Goal: Task Accomplishment & Management: Complete application form

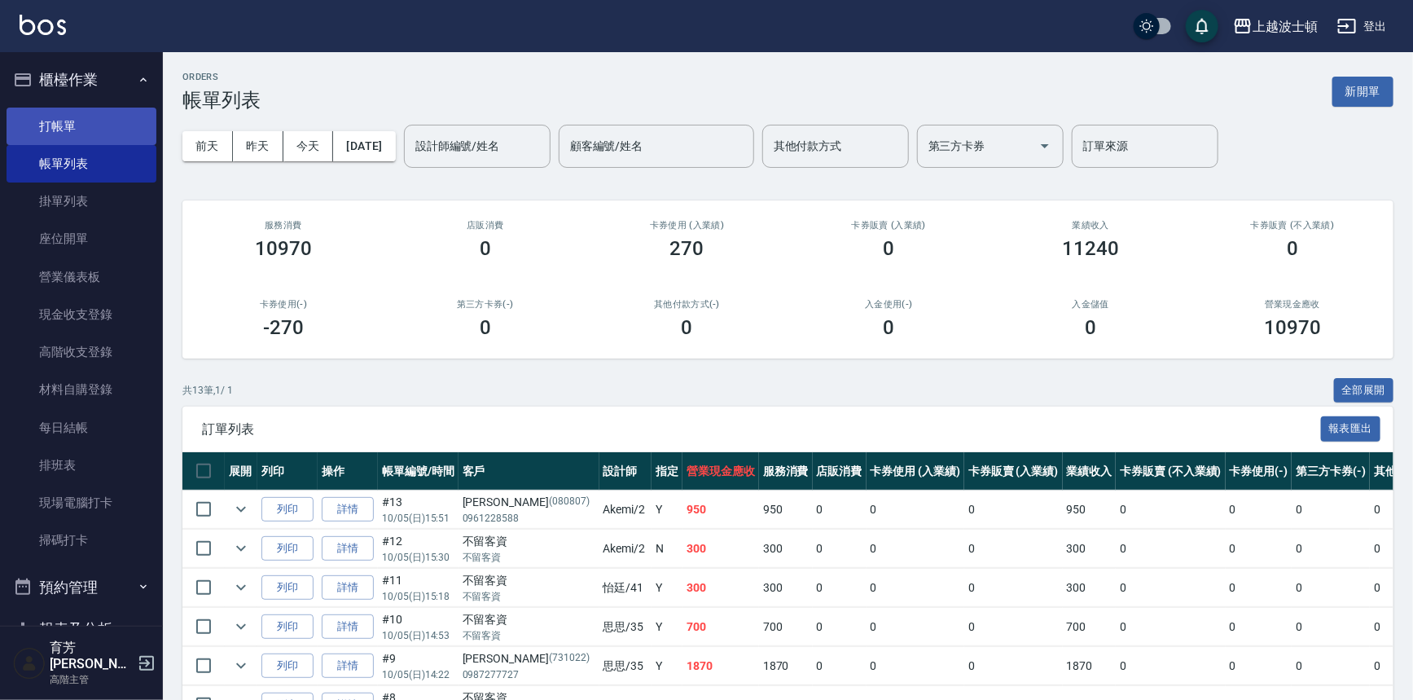
click at [117, 123] on link "打帳單" at bounding box center [82, 126] width 150 height 37
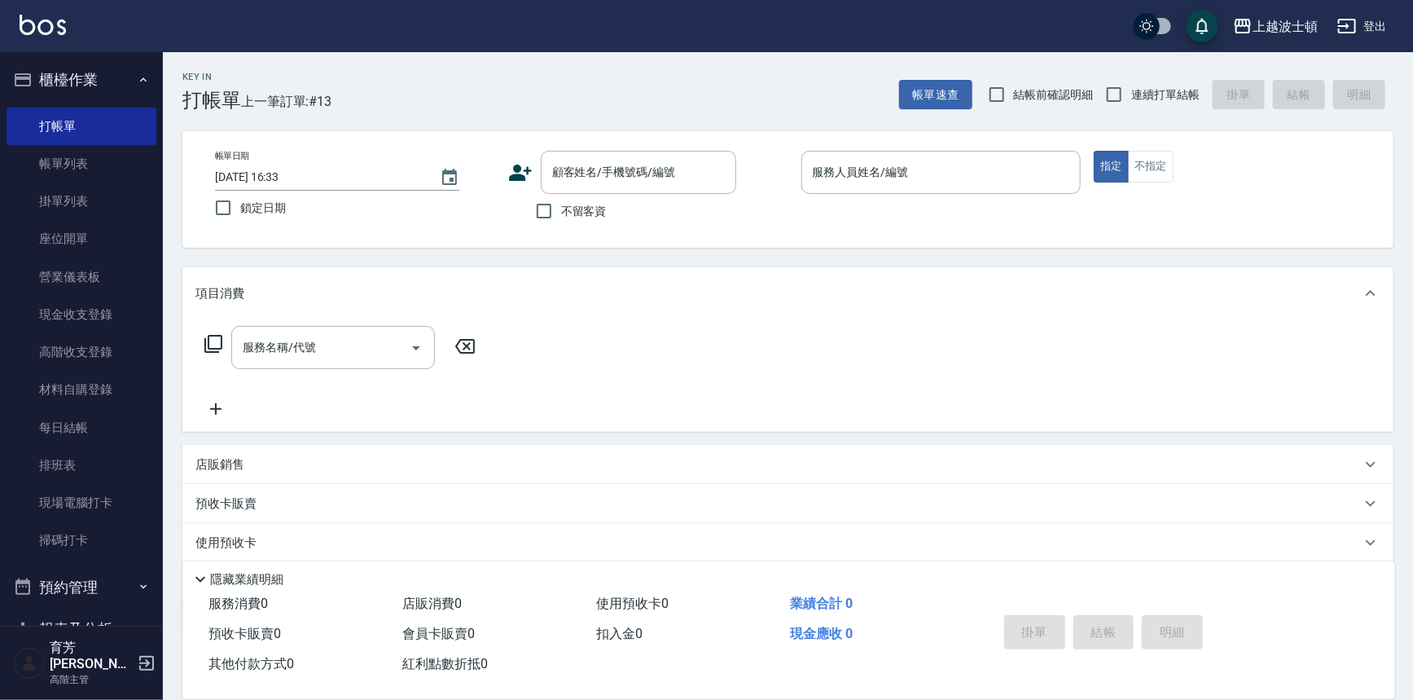
click at [564, 209] on span "不留客資" at bounding box center [584, 211] width 46 height 17
click at [561, 209] on input "不留客資" at bounding box center [544, 211] width 34 height 34
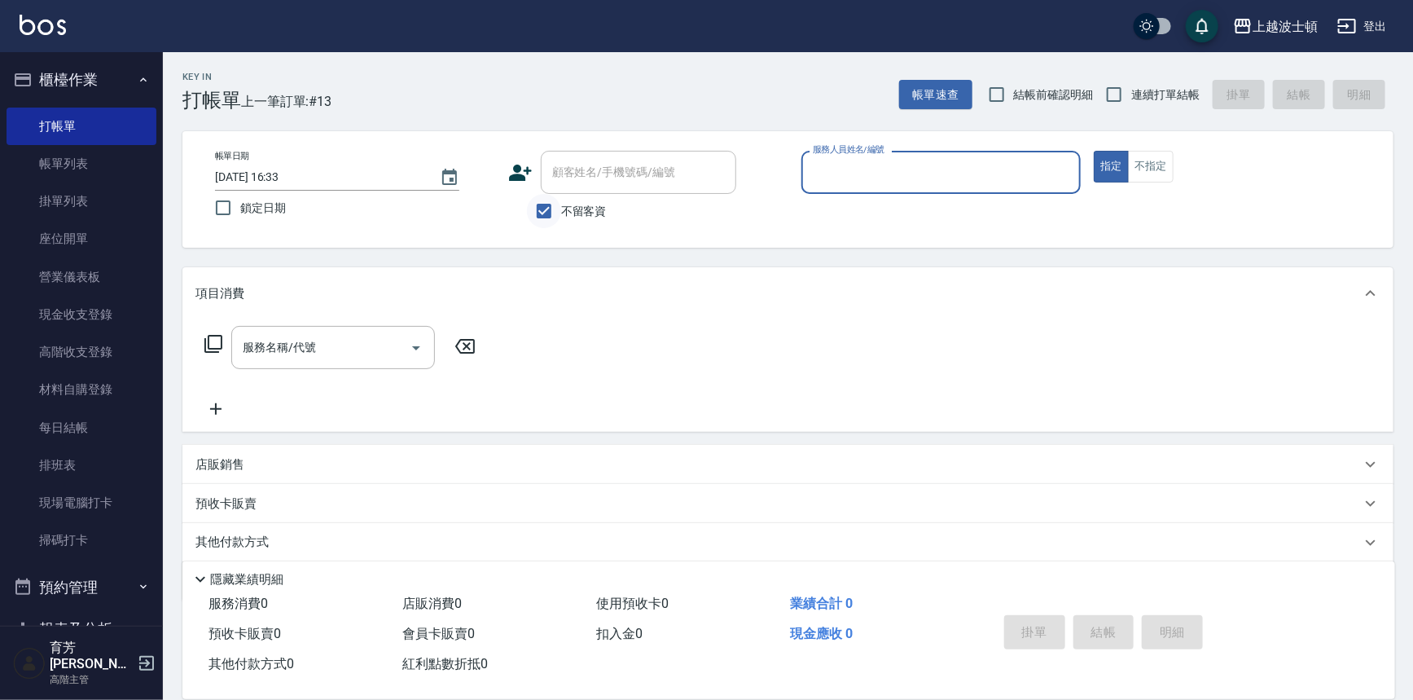
click at [553, 209] on input "不留客資" at bounding box center [544, 211] width 34 height 34
checkbox input "false"
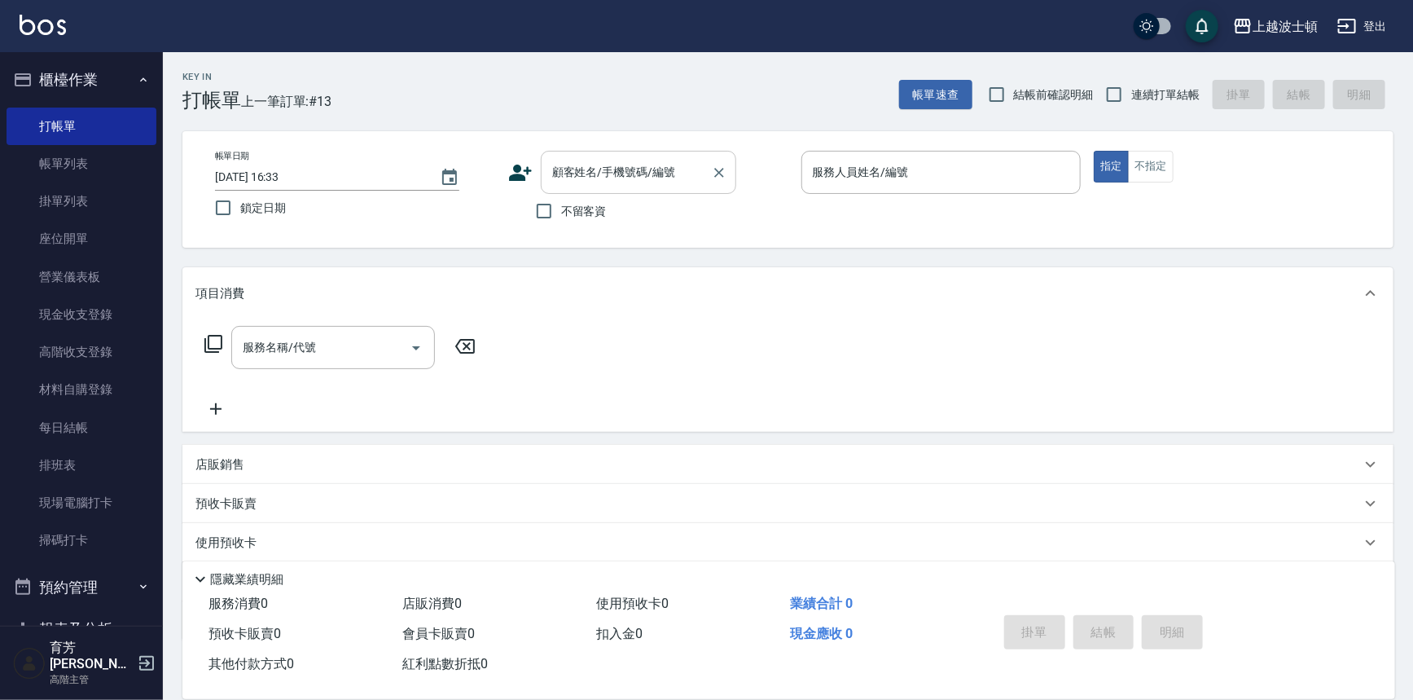
click at [578, 172] on input "顧客姓名/手機號碼/編號" at bounding box center [626, 172] width 156 height 29
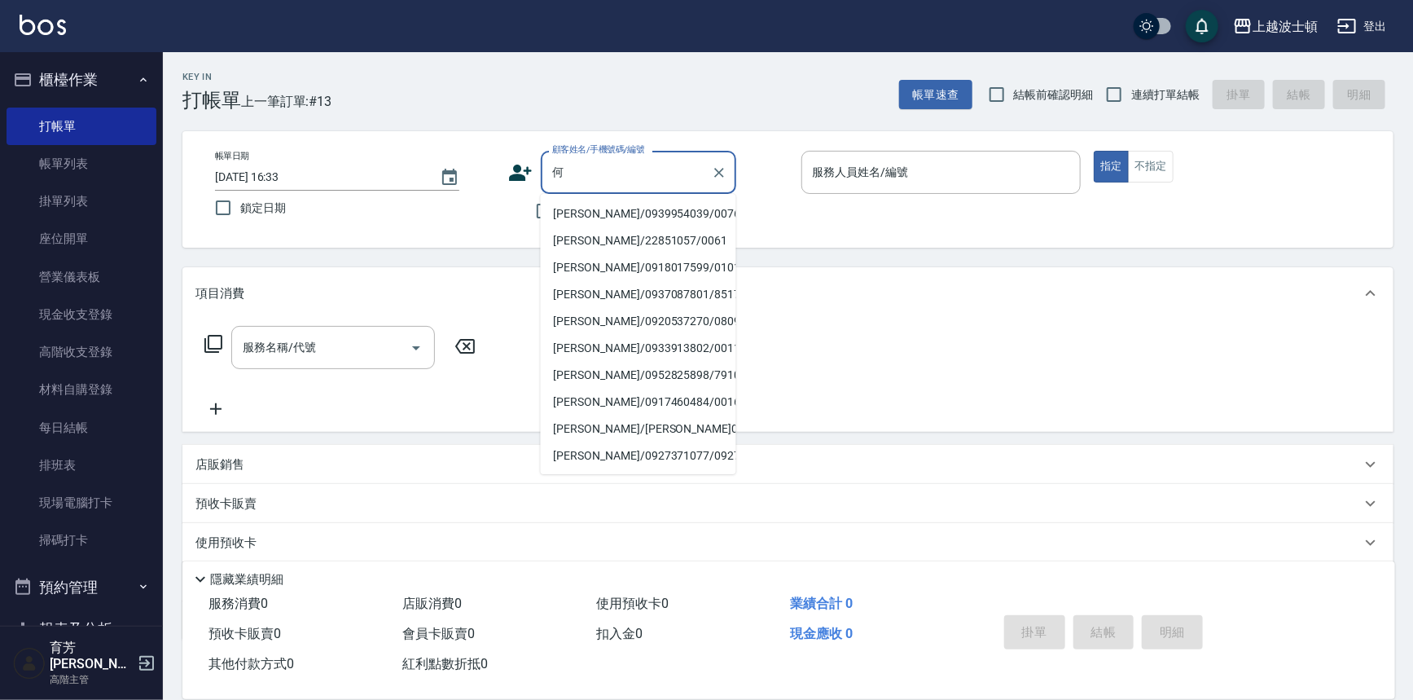
click at [619, 217] on li "[PERSON_NAME]/0939954039/00761" at bounding box center [638, 213] width 195 height 27
type input "[PERSON_NAME]/0939954039/00761"
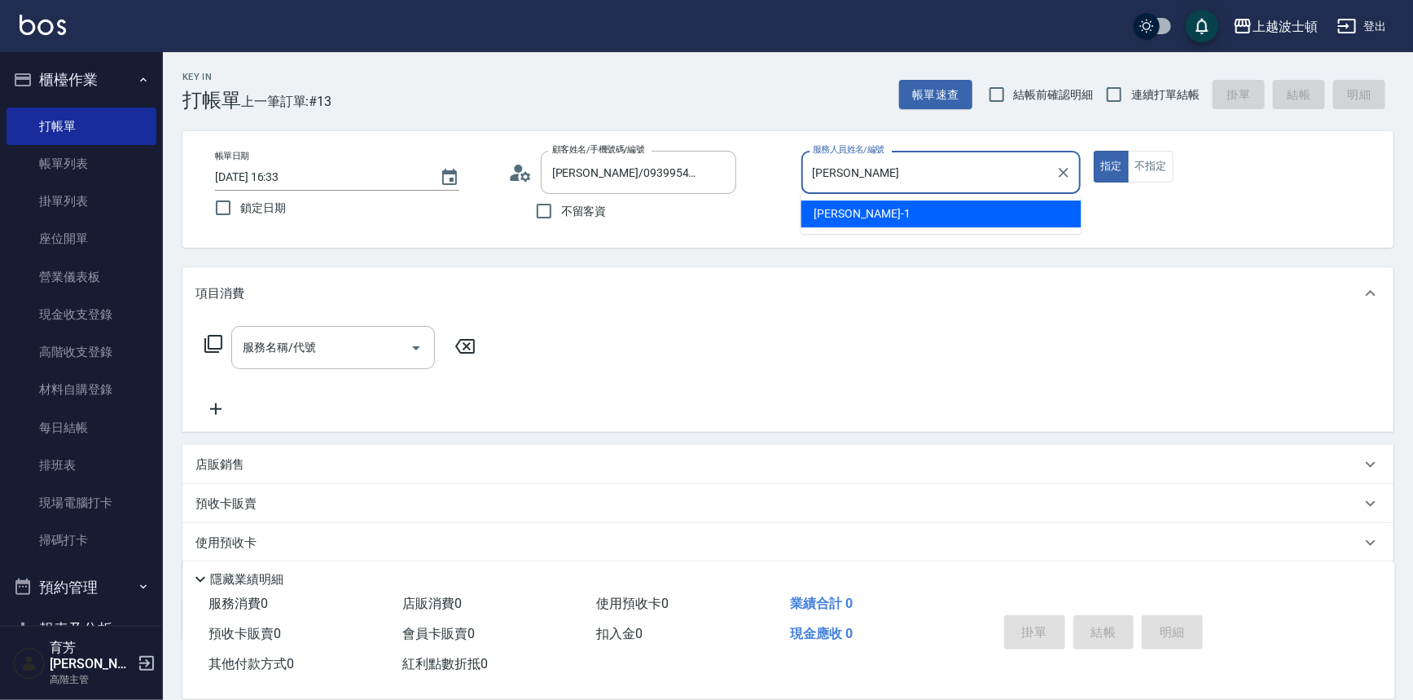
type input "麥"
type input "怡廷-41"
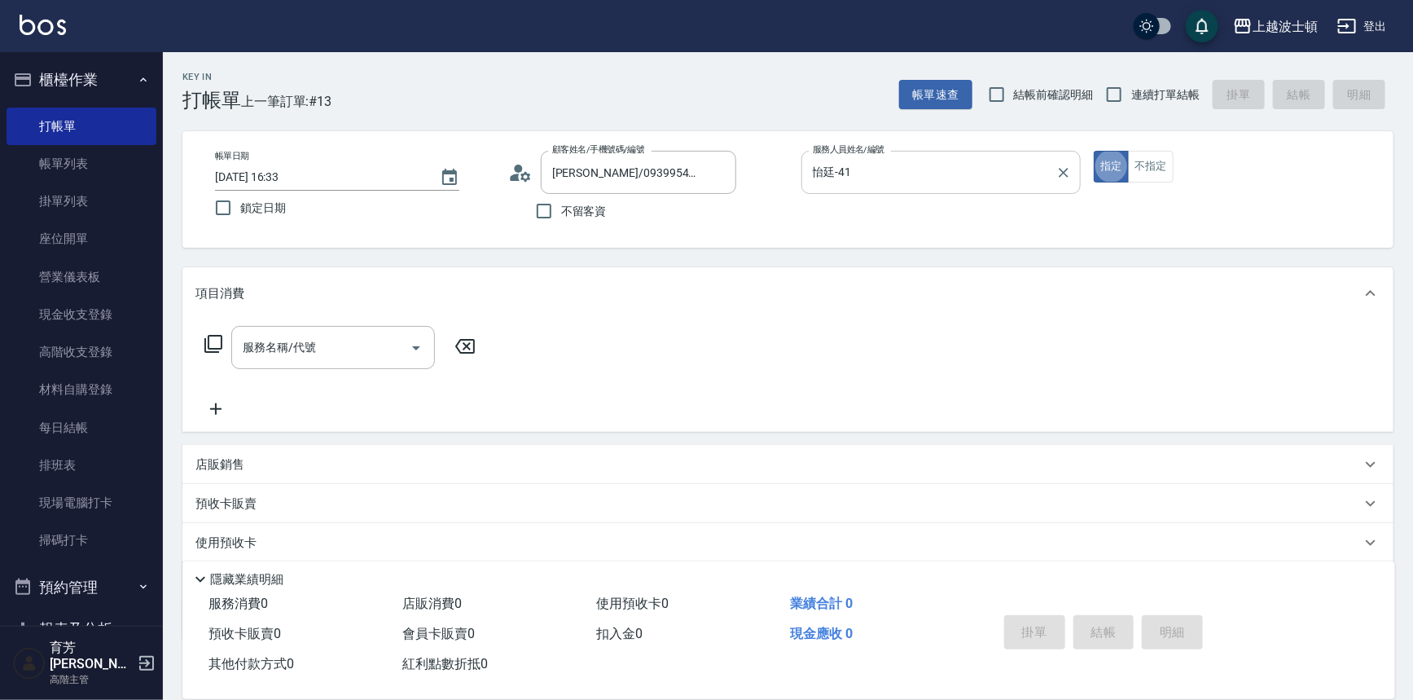
type button "true"
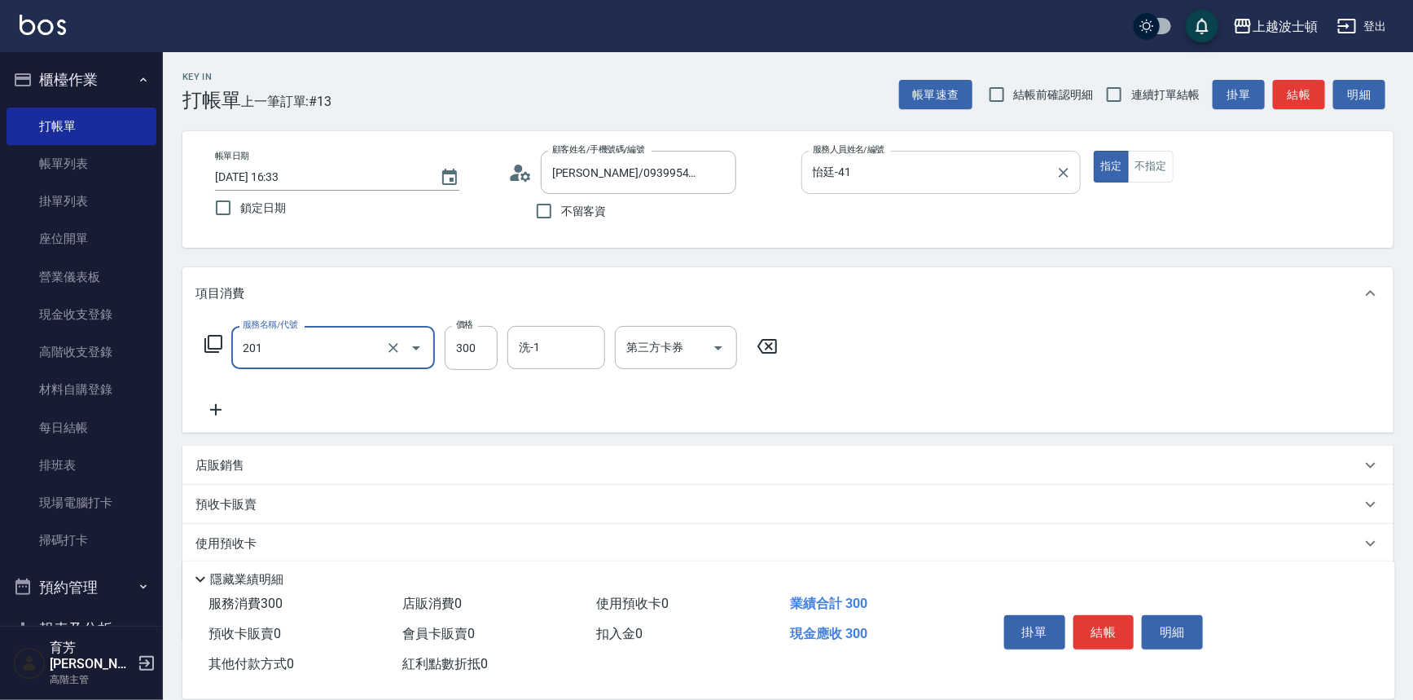
type input "洗髮(201)"
type input "270"
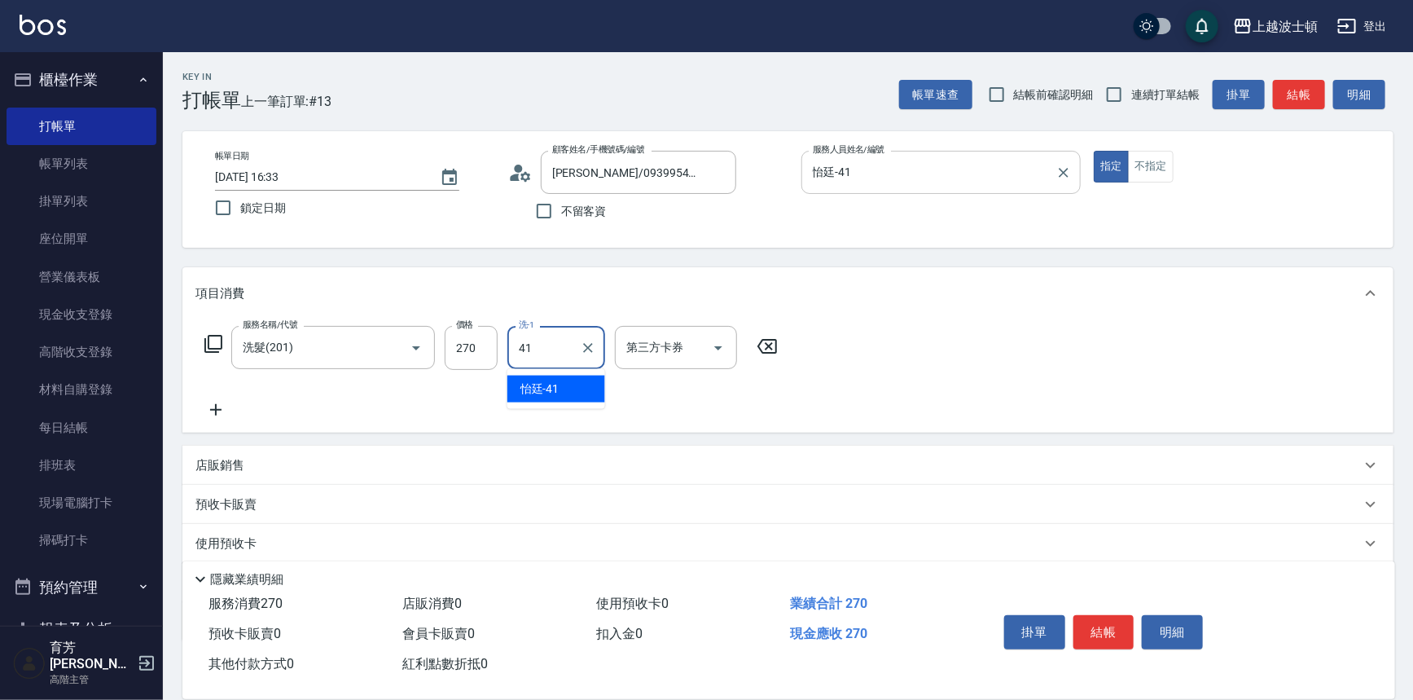
type input "怡廷-41"
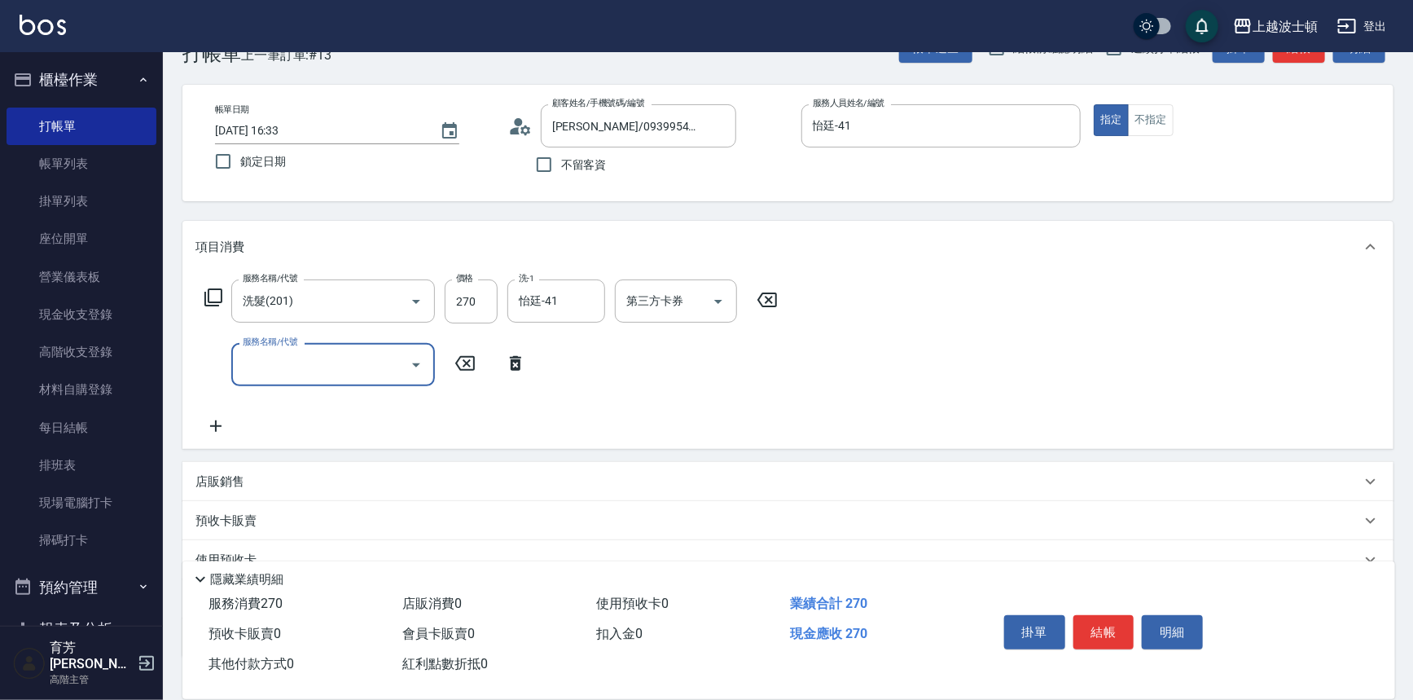
scroll to position [156, 0]
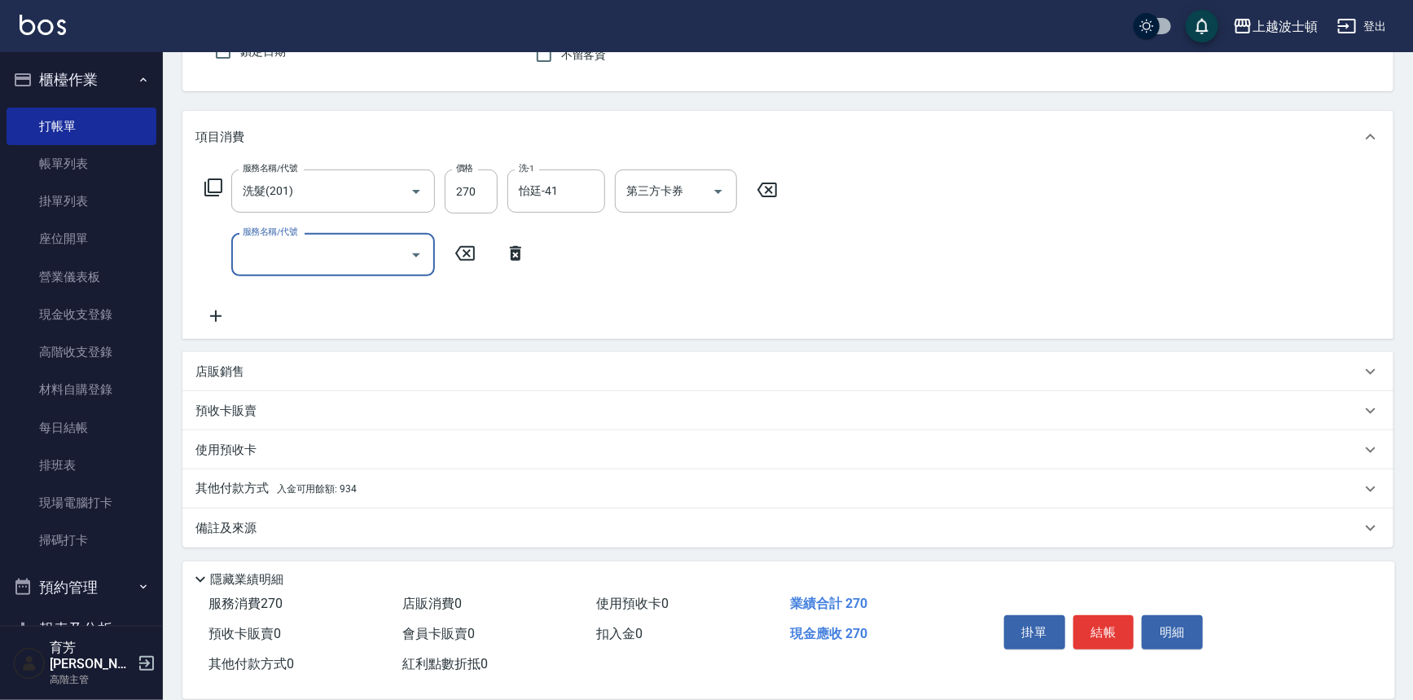
click at [320, 486] on span "入金可用餘額: 934" at bounding box center [317, 488] width 80 height 11
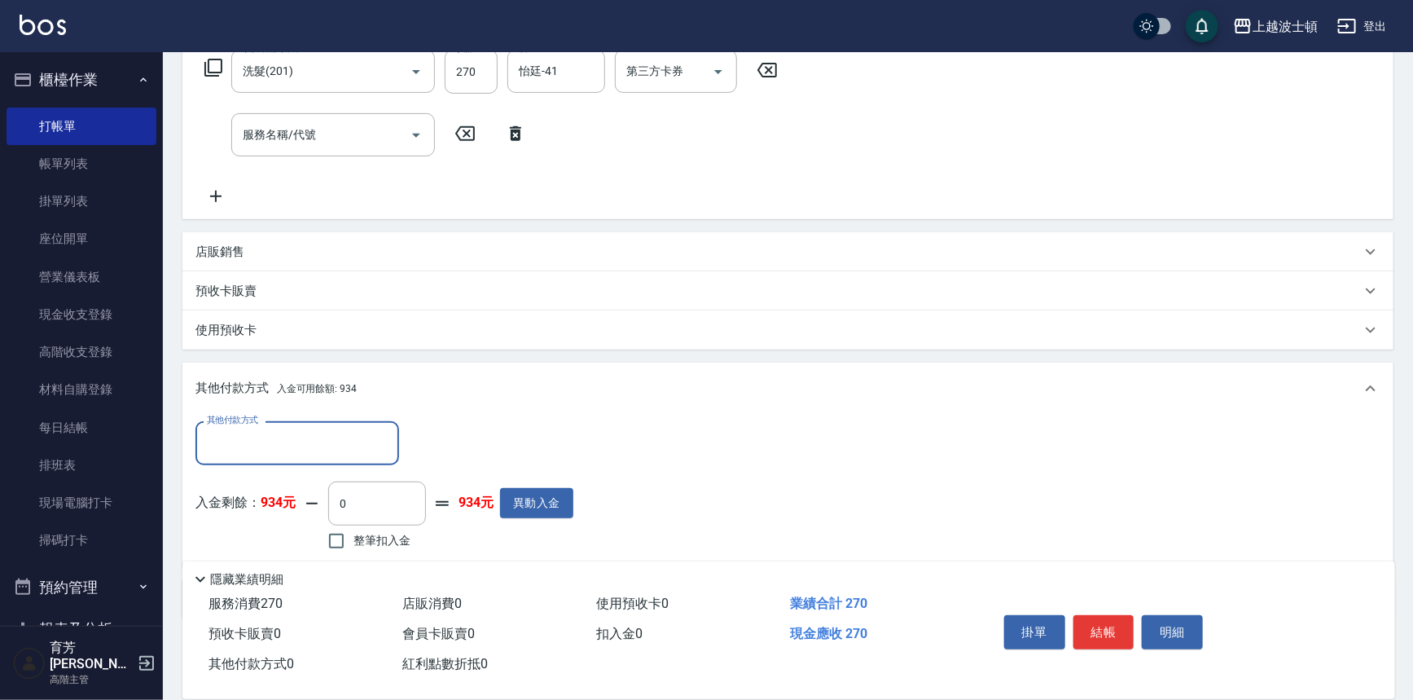
scroll to position [305, 0]
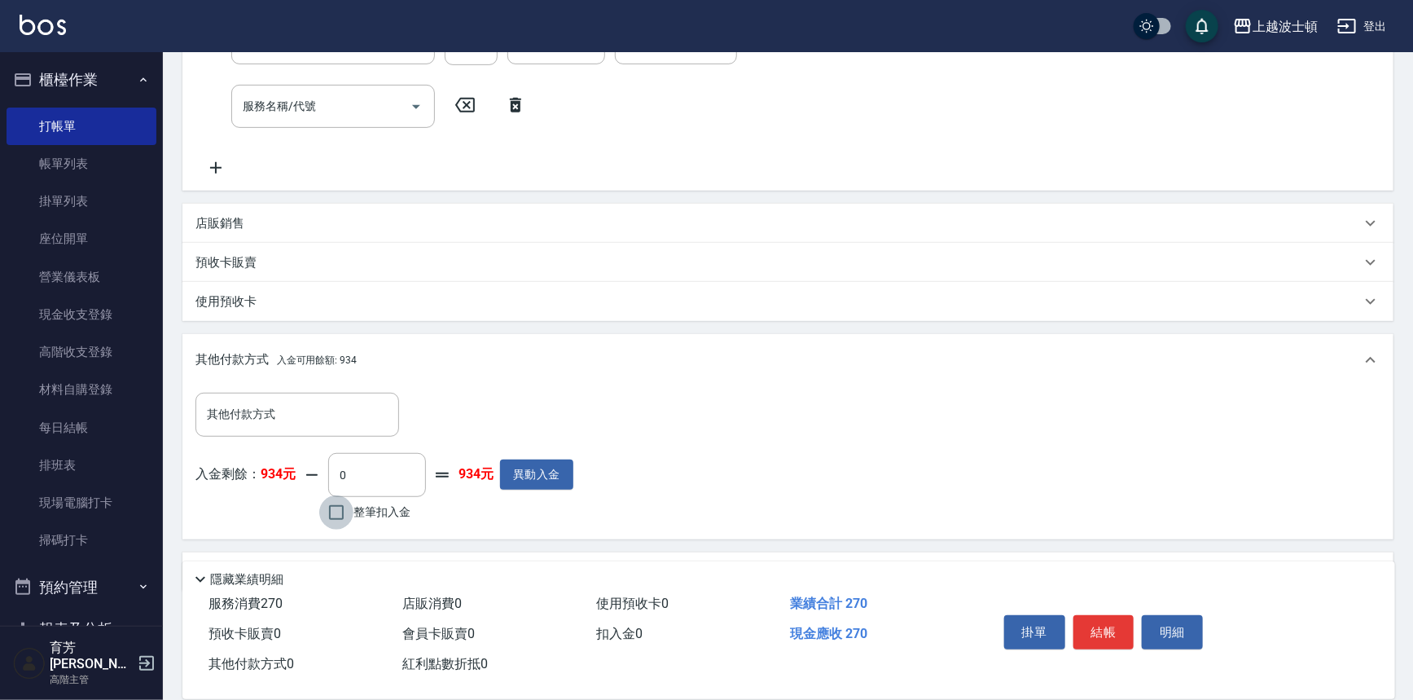
click at [331, 521] on input "整筆扣入金" at bounding box center [336, 512] width 34 height 34
checkbox input "true"
type input "270"
click at [1107, 626] on button "結帳" at bounding box center [1103, 632] width 61 height 34
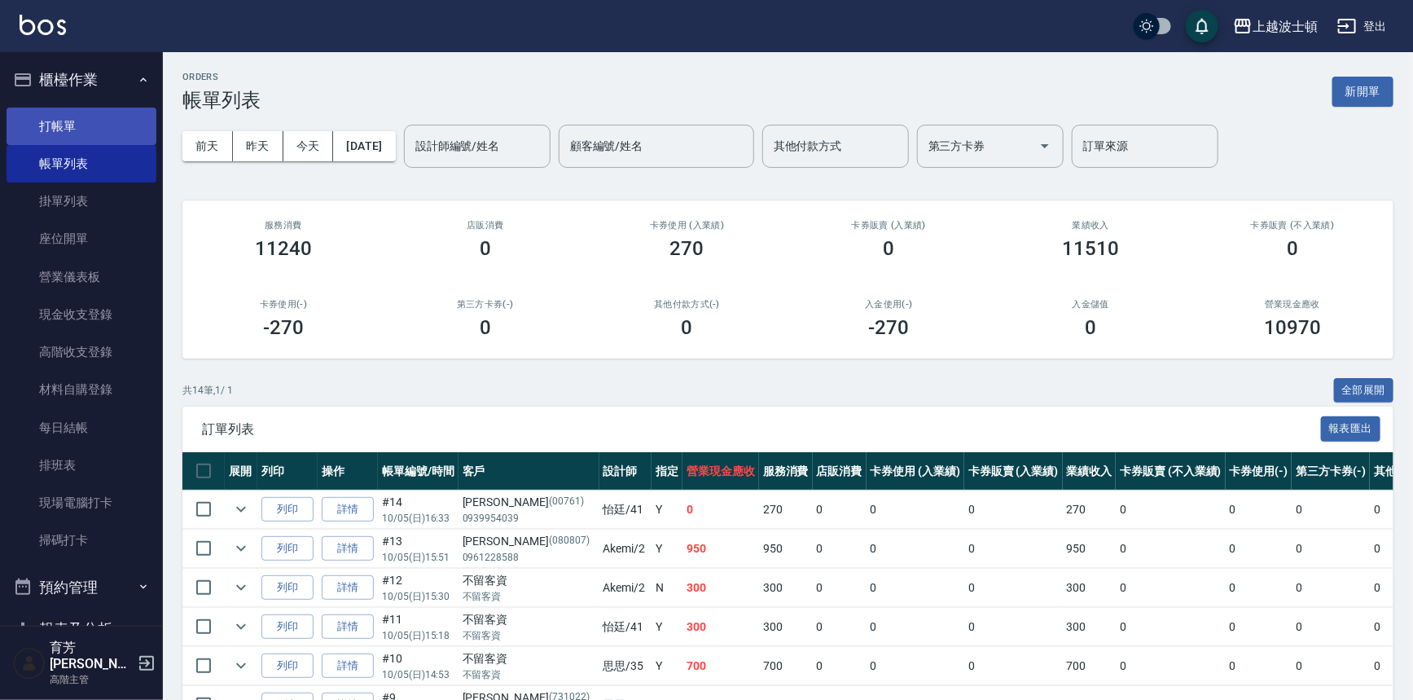
click at [71, 125] on link "打帳單" at bounding box center [82, 126] width 150 height 37
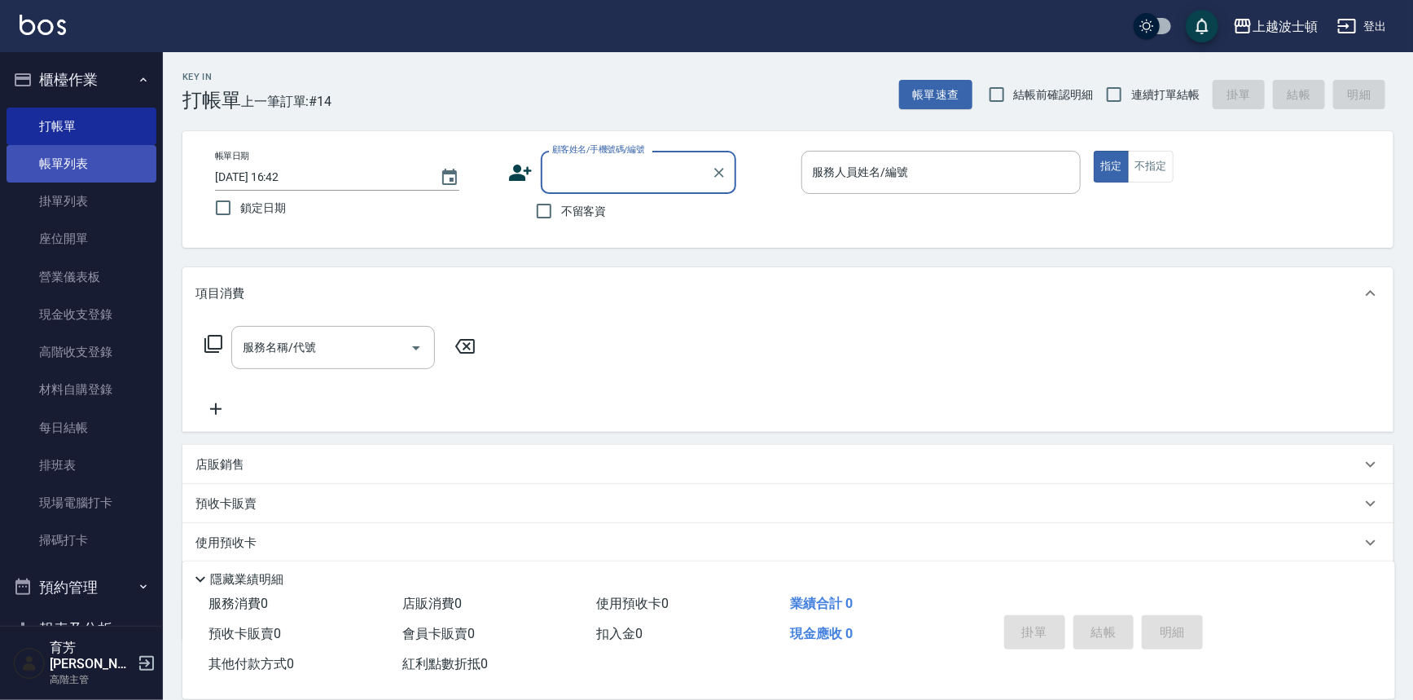
click at [58, 162] on link "帳單列表" at bounding box center [82, 163] width 150 height 37
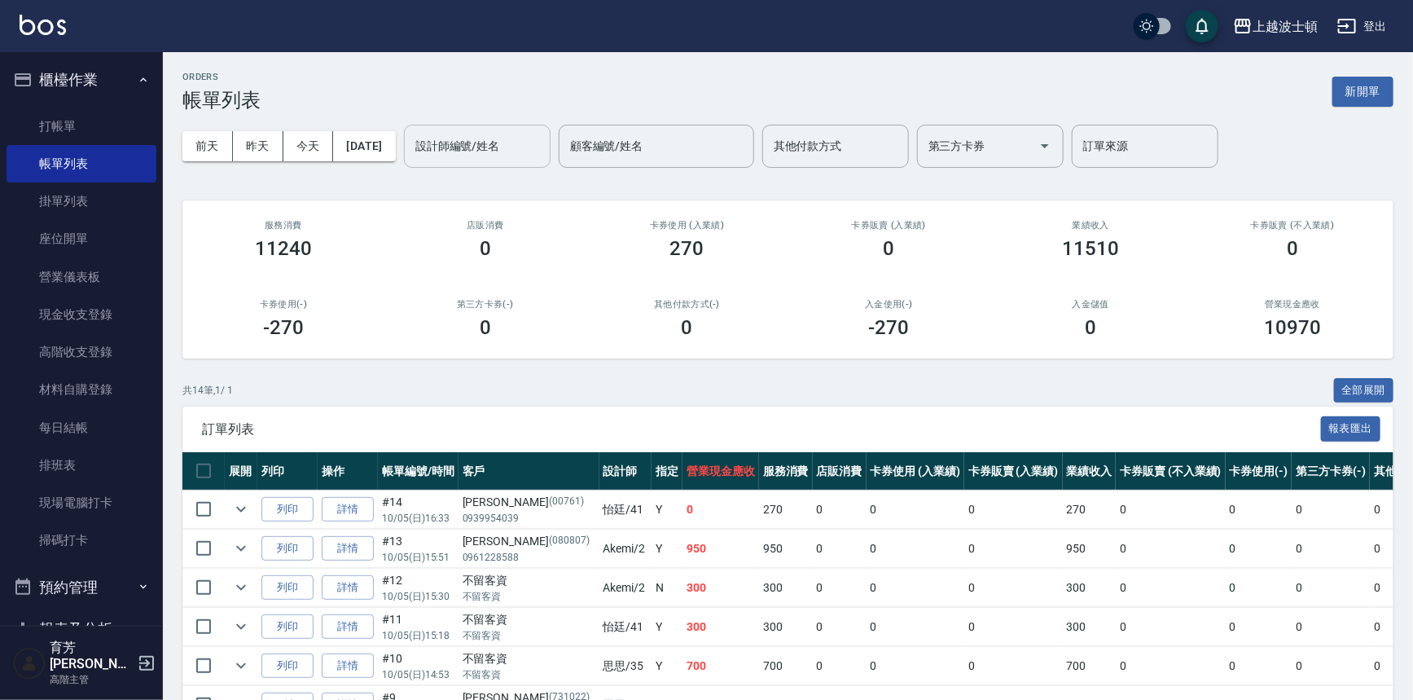
click at [520, 150] on input "設計師編號/姓名" at bounding box center [477, 146] width 132 height 29
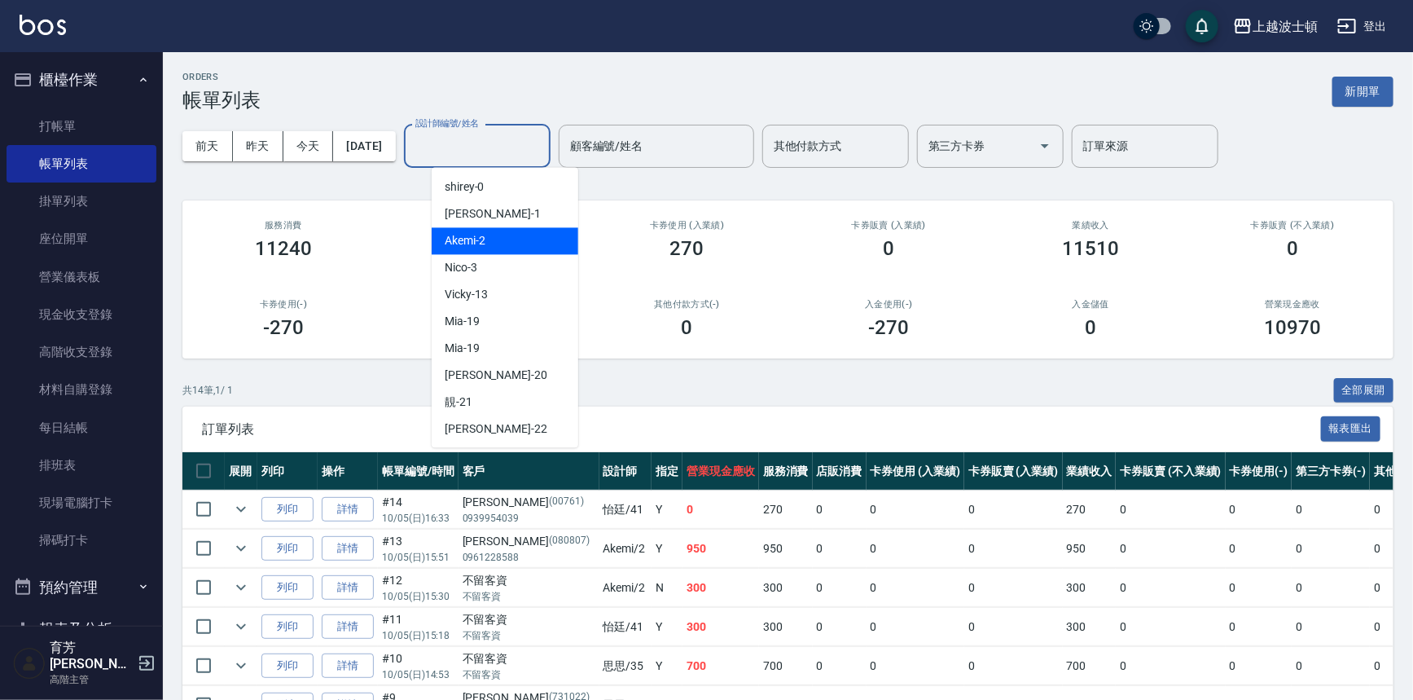
click at [516, 238] on div "Akemi -2" at bounding box center [505, 240] width 147 height 27
type input "Akemi-2"
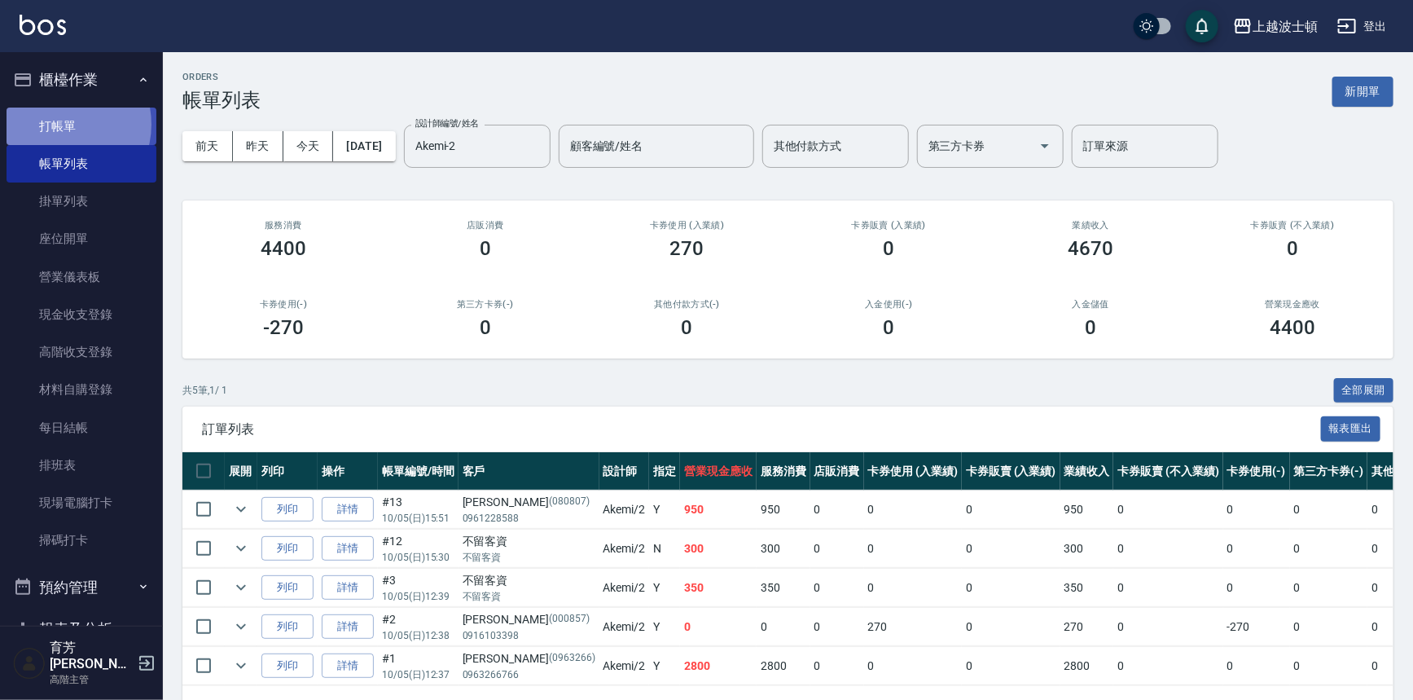
click at [57, 124] on link "打帳單" at bounding box center [82, 126] width 150 height 37
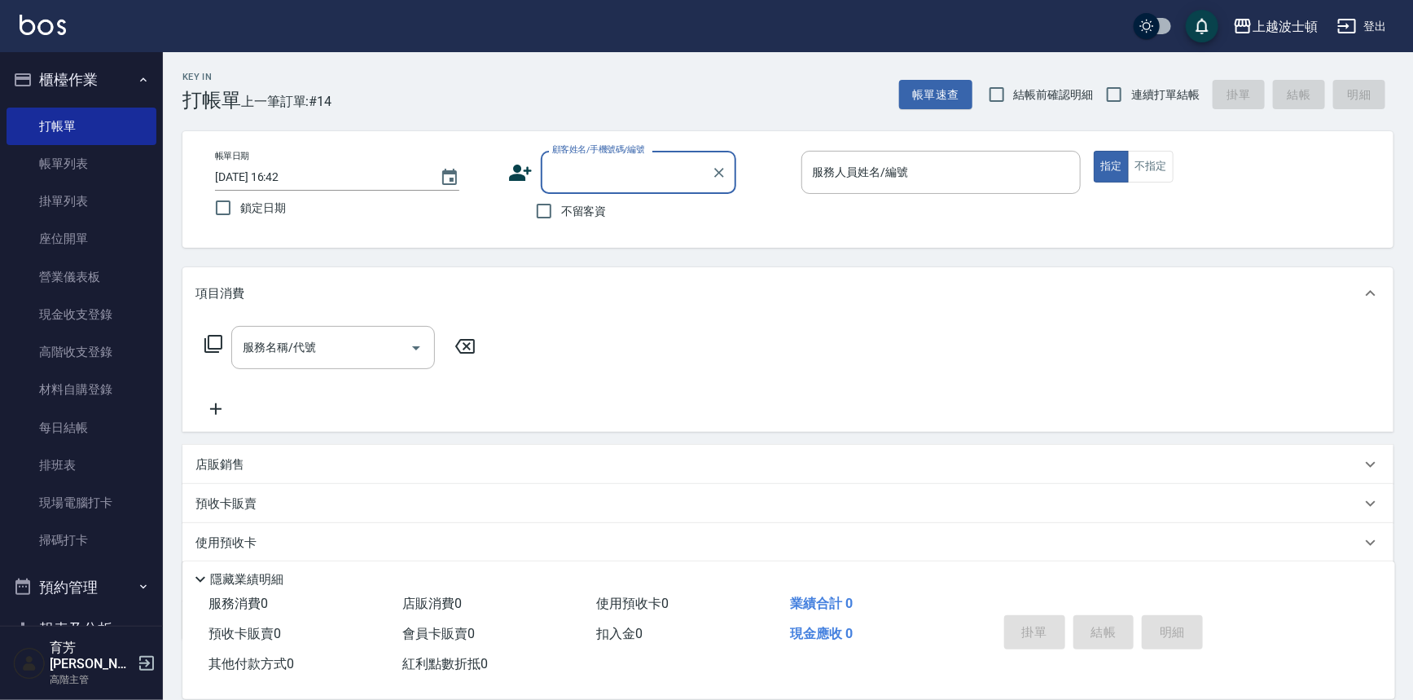
click at [562, 220] on label "不留客資" at bounding box center [567, 211] width 80 height 34
click at [561, 220] on input "不留客資" at bounding box center [544, 211] width 34 height 34
checkbox input "true"
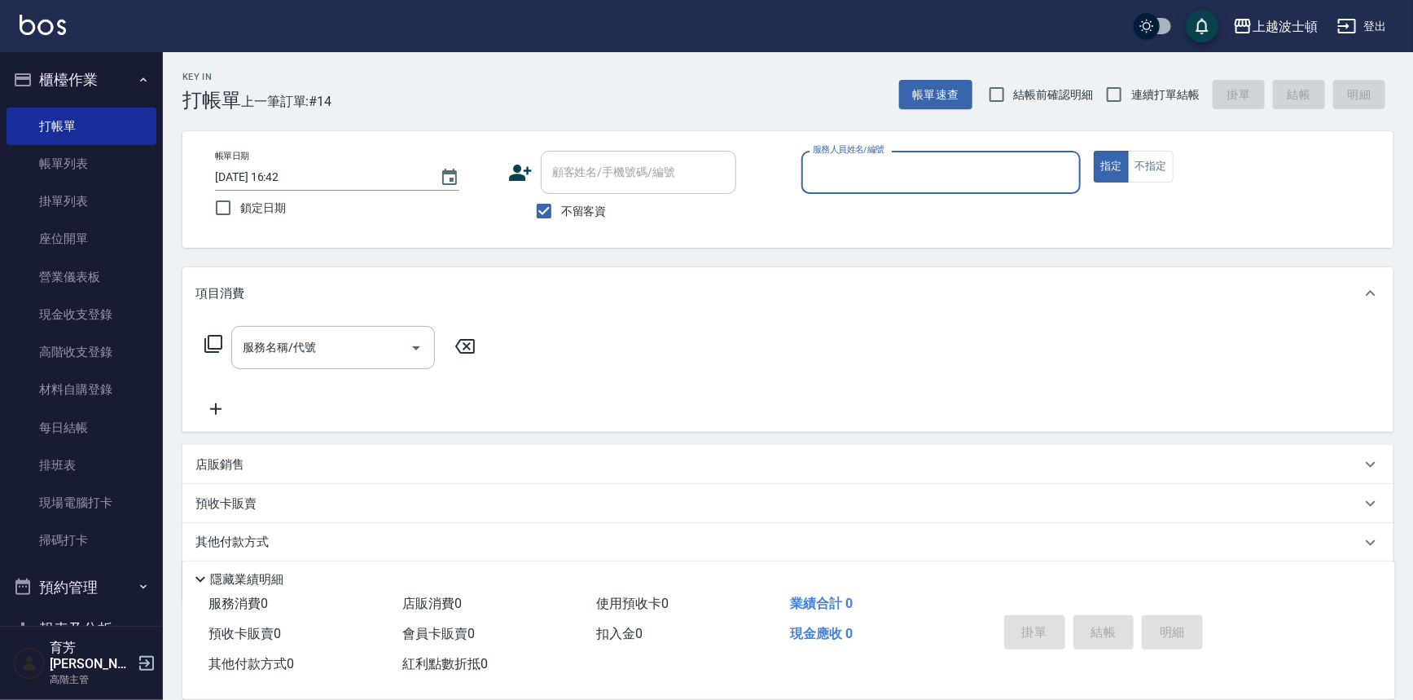
click at [902, 168] on input "服務人員姓名/編號" at bounding box center [942, 172] width 266 height 29
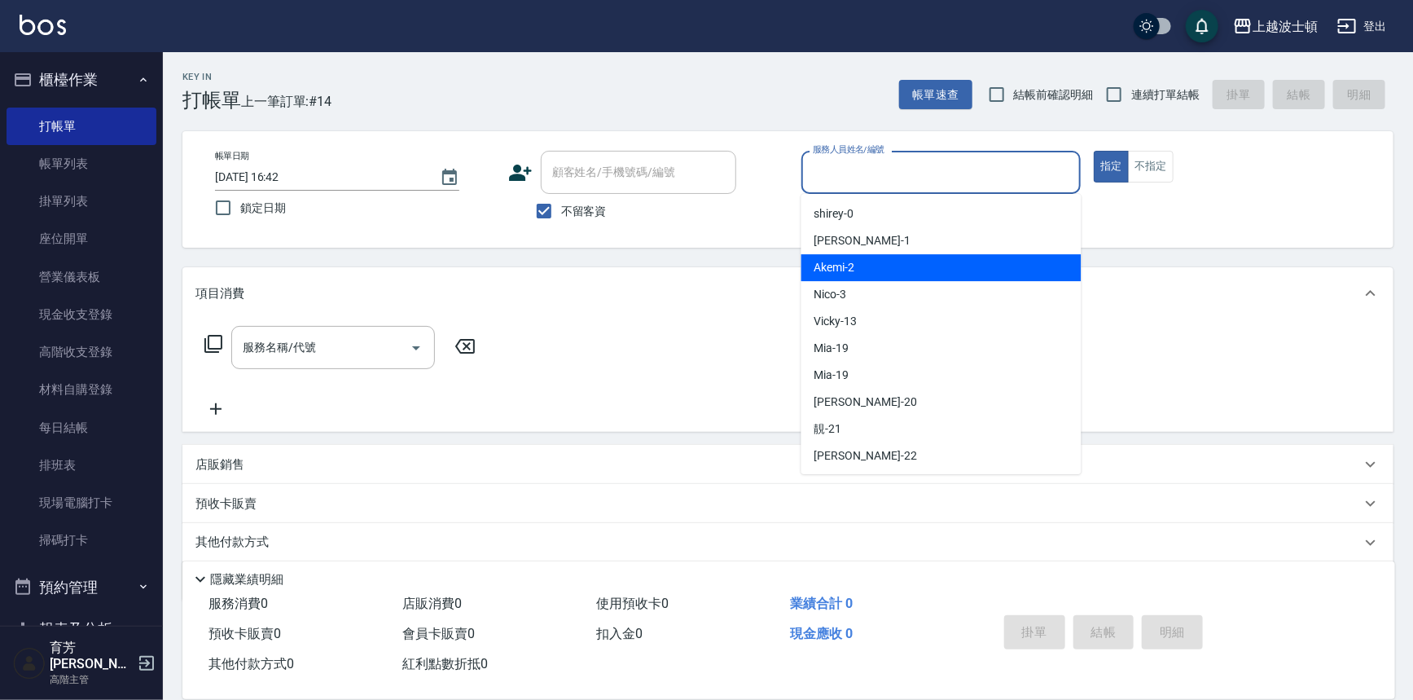
click at [918, 265] on div "Akemi -2" at bounding box center [941, 267] width 280 height 27
type input "Akemi-2"
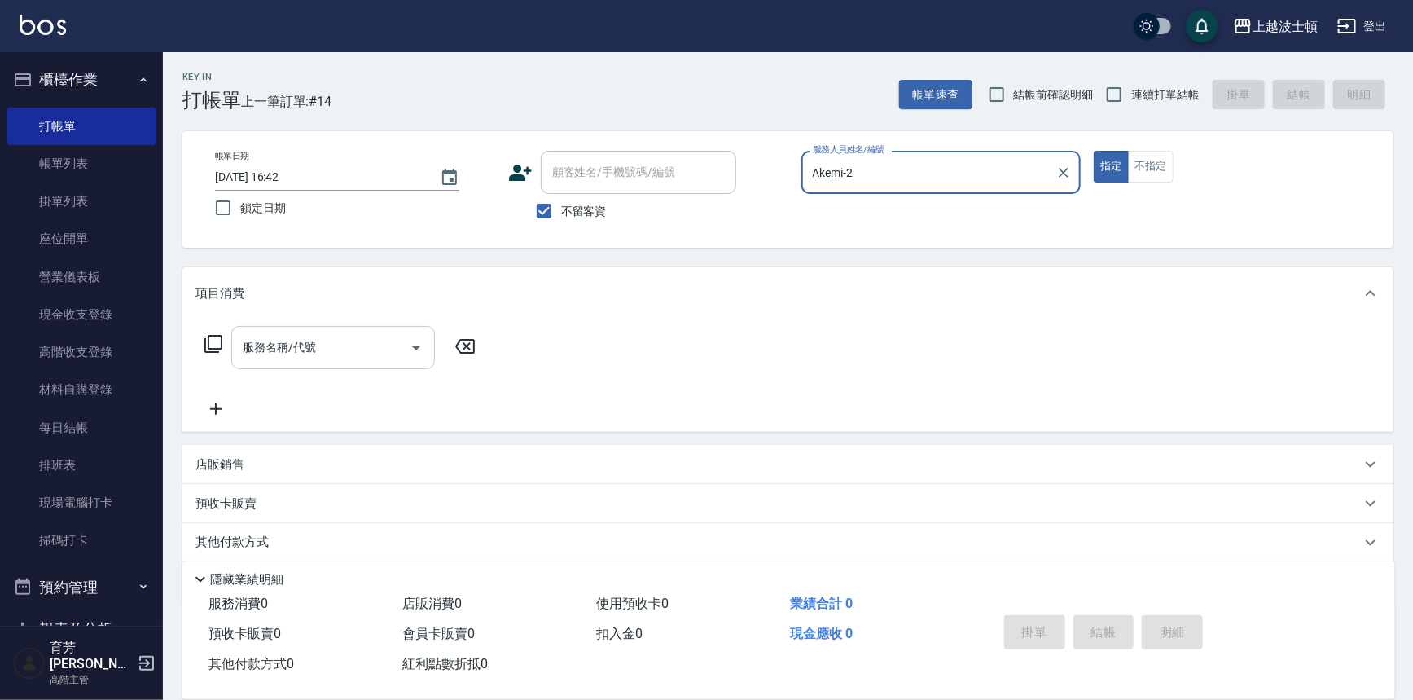
click at [310, 349] on input "服務名稱/代號" at bounding box center [321, 347] width 165 height 29
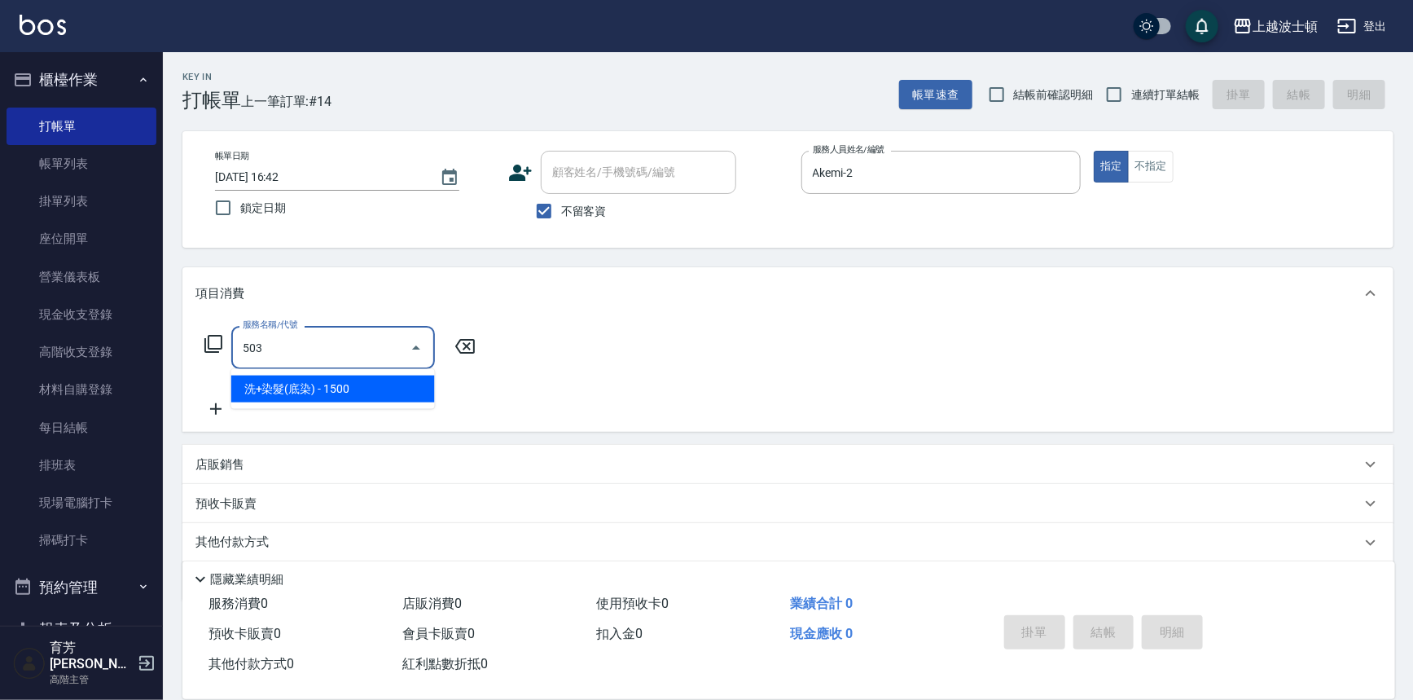
click at [343, 395] on span "洗+染髮(底染) - 1500" at bounding box center [333, 388] width 204 height 27
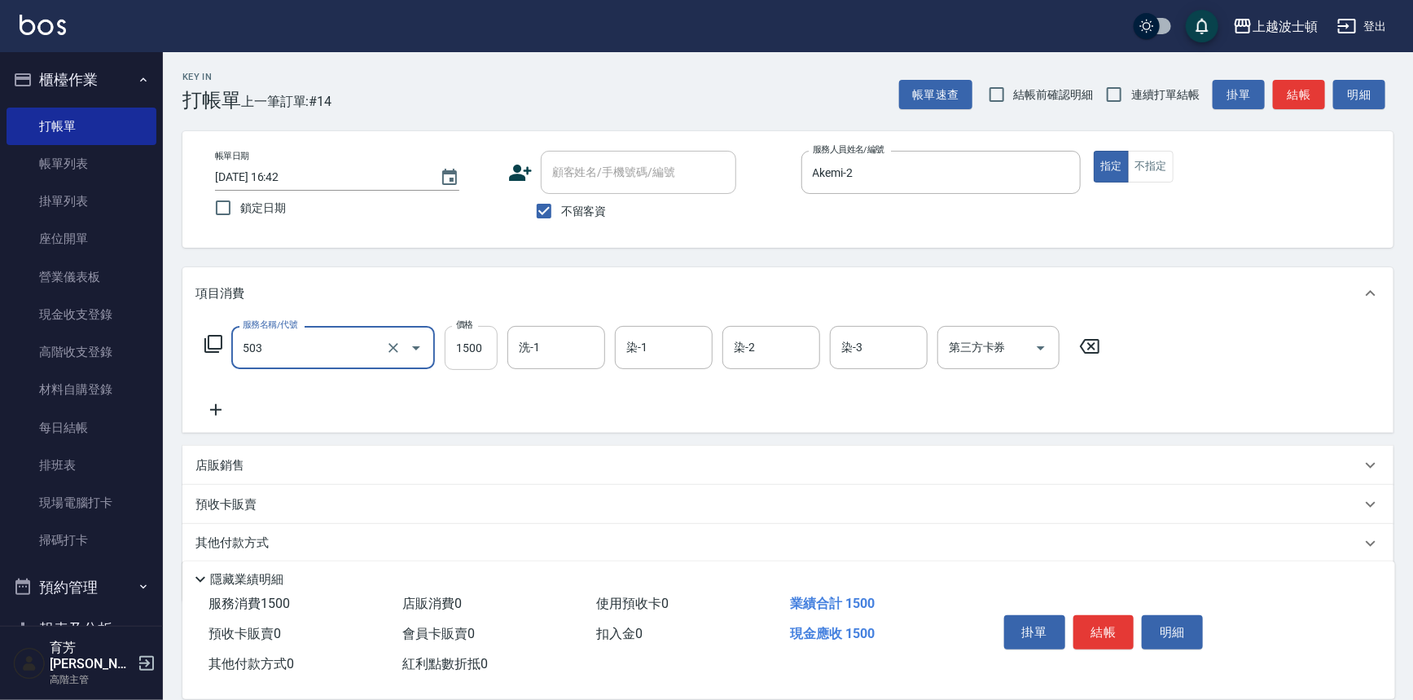
type input "洗+染髮(底染)(503)"
click at [486, 356] on input "1500" at bounding box center [471, 348] width 53 height 44
type input "1200"
click at [562, 350] on input "洗-1" at bounding box center [556, 347] width 83 height 29
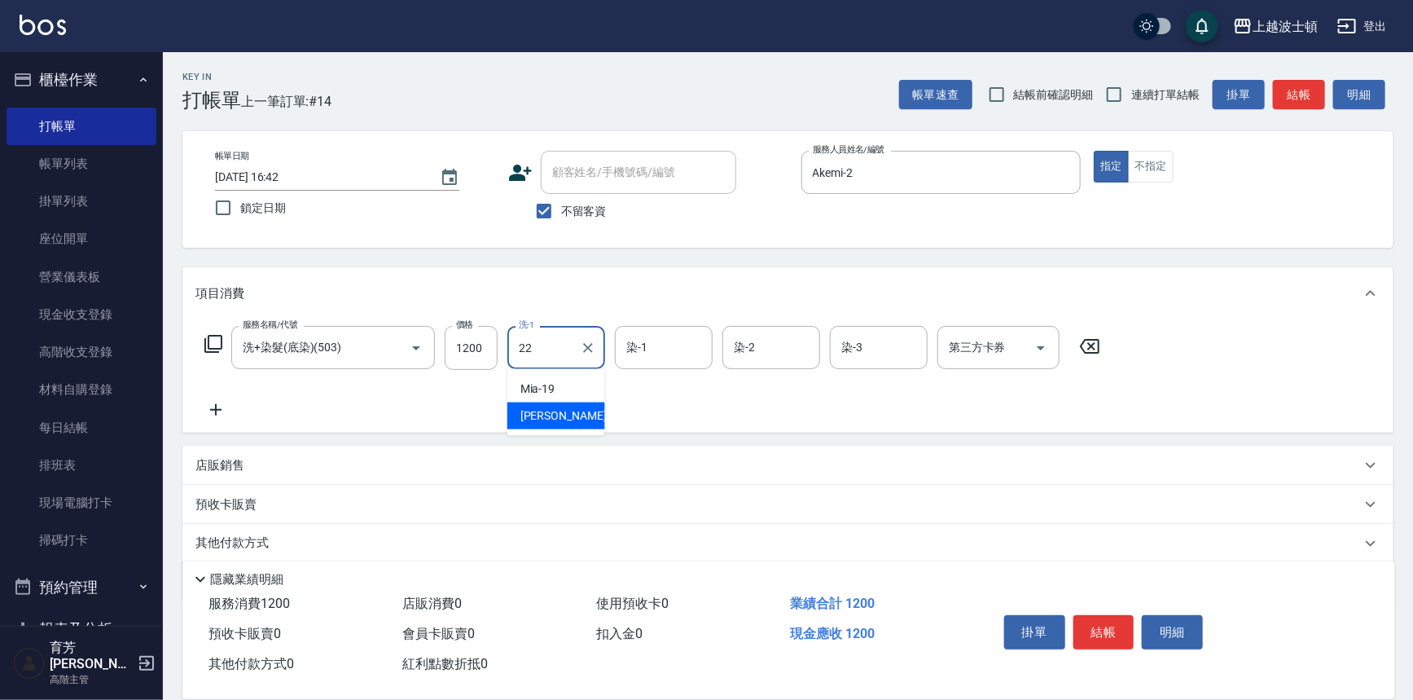
drag, startPoint x: 571, startPoint y: 409, endPoint x: 602, endPoint y: 354, distance: 62.7
click at [570, 407] on div "[PERSON_NAME] -22" at bounding box center [556, 415] width 98 height 27
type input "[PERSON_NAME]-22"
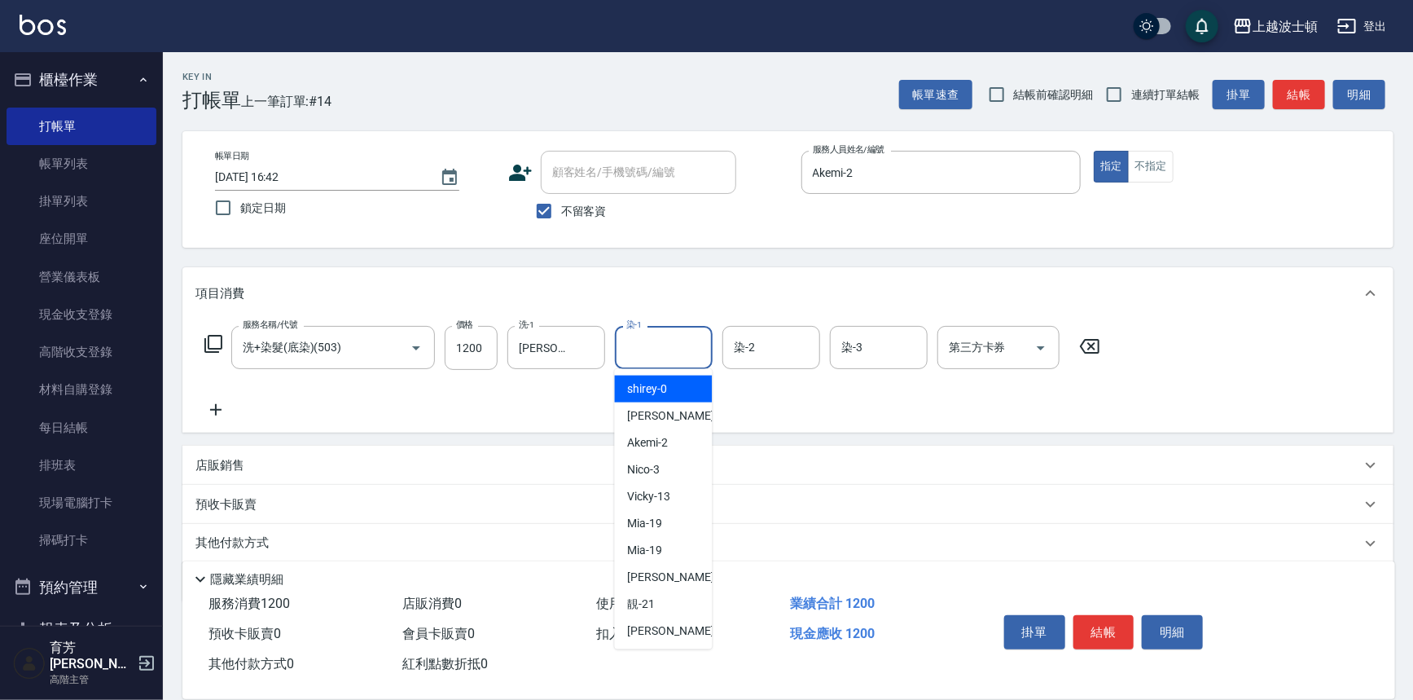
click at [639, 336] on input "染-1" at bounding box center [663, 347] width 83 height 29
click at [668, 383] on span "Akemi -2" at bounding box center [648, 388] width 41 height 17
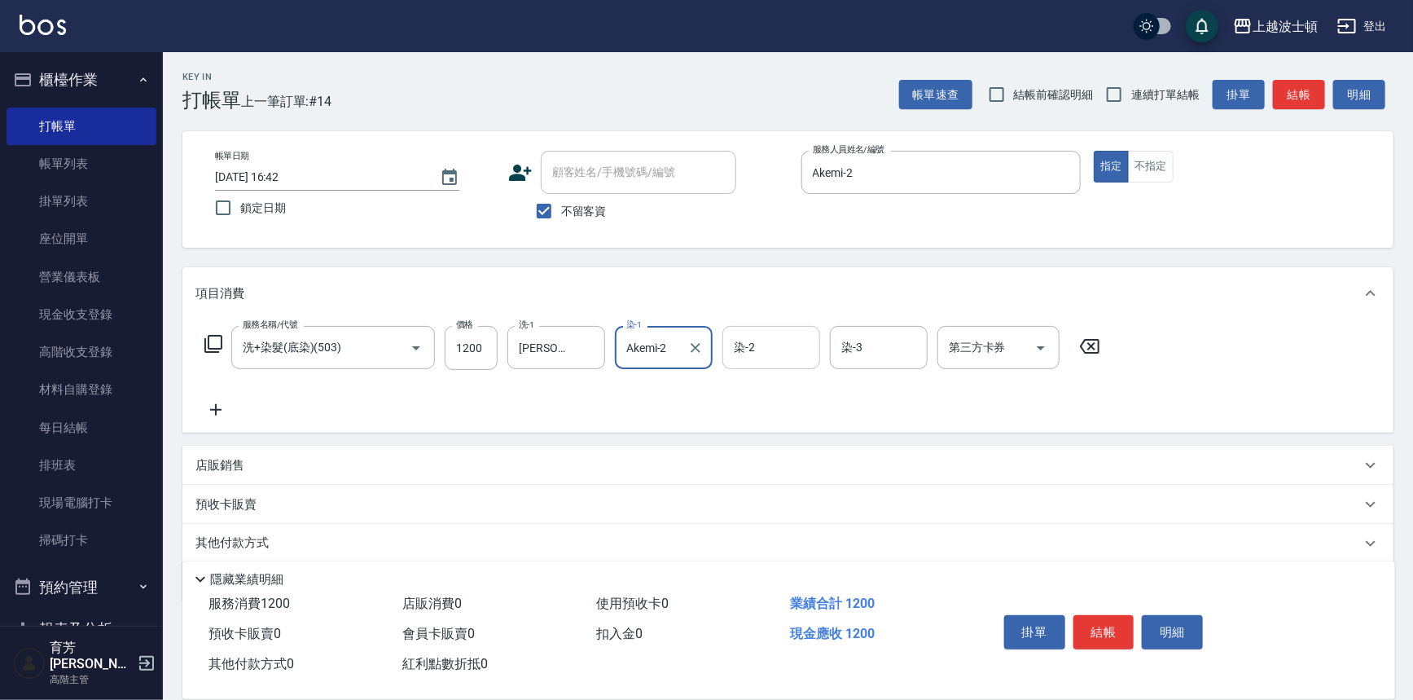
type input "Akemi-2"
click at [748, 341] on input "染-2" at bounding box center [771, 347] width 83 height 29
click at [762, 381] on span "Akemi -2" at bounding box center [755, 388] width 41 height 17
type input "Akemi-2"
click at [850, 346] on input "染-3" at bounding box center [878, 347] width 83 height 29
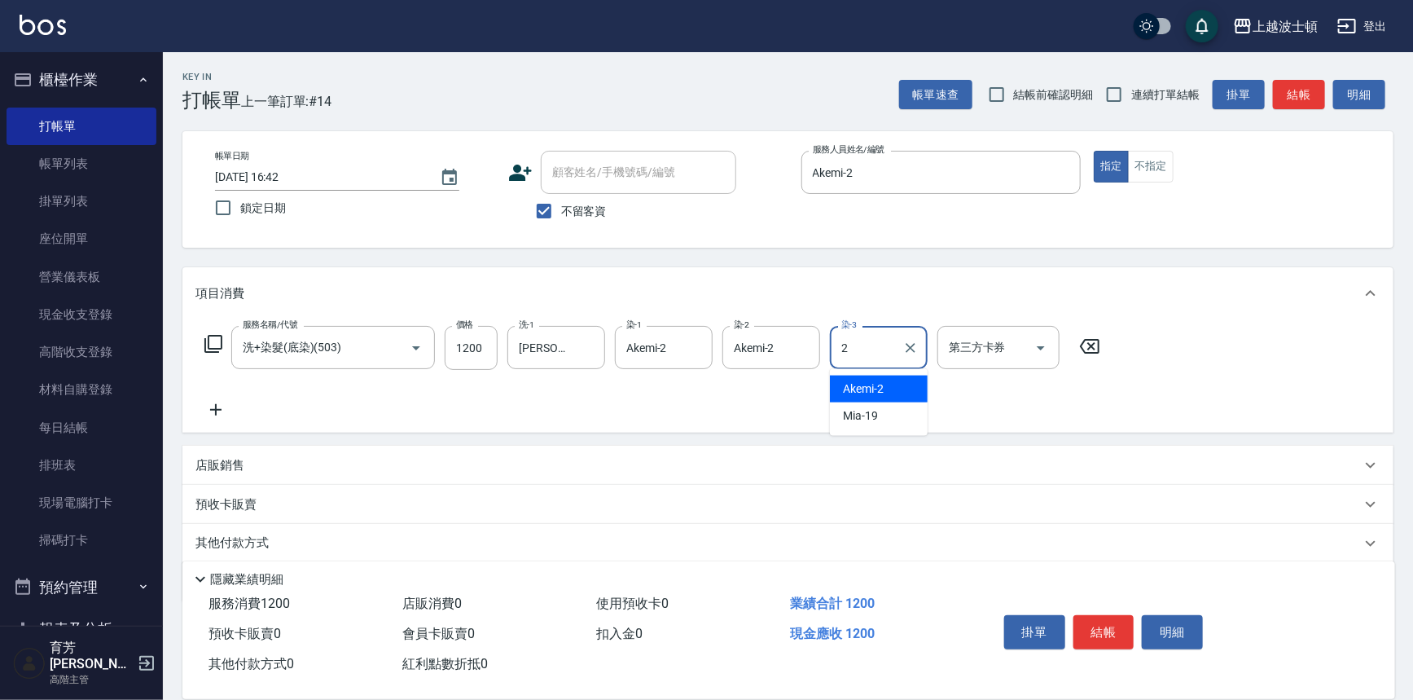
click at [867, 390] on span "Akemi -2" at bounding box center [863, 388] width 41 height 17
type input "Akemi-2"
click at [222, 411] on icon at bounding box center [215, 410] width 41 height 20
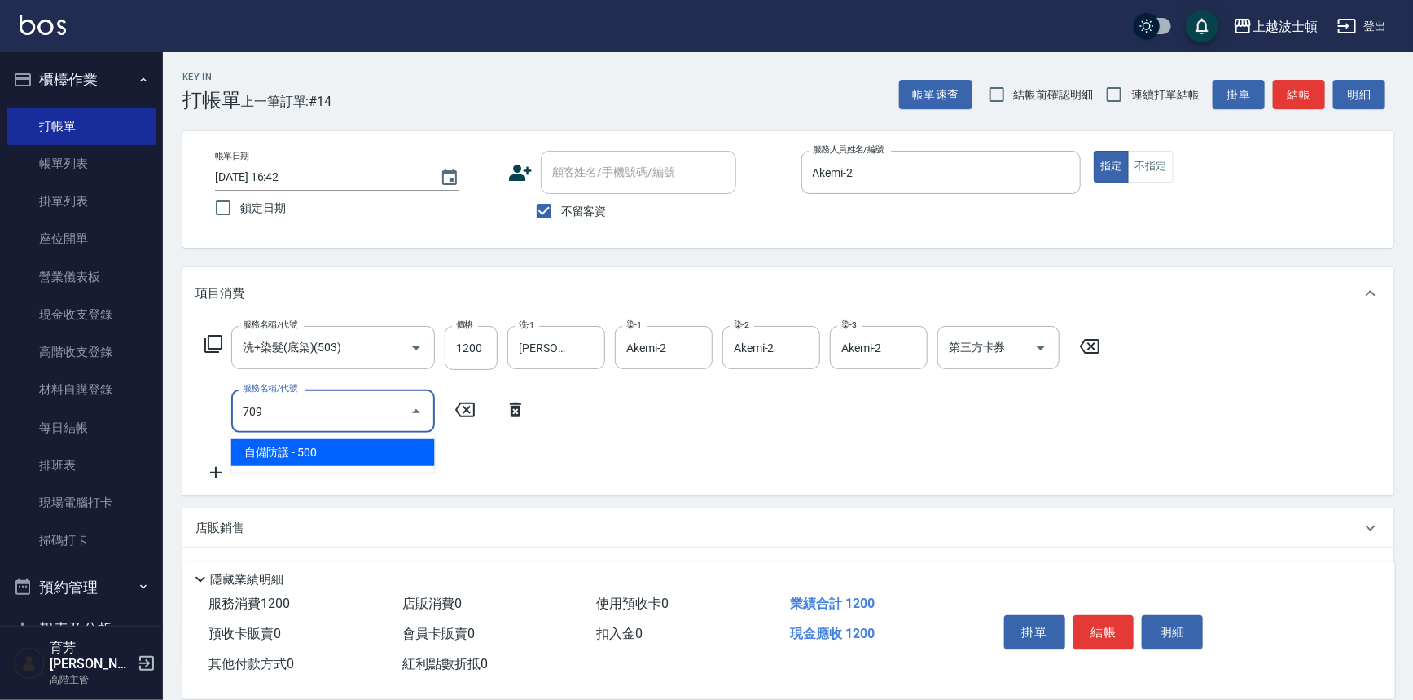
click at [305, 448] on span "自備防護 - 500" at bounding box center [333, 452] width 204 height 27
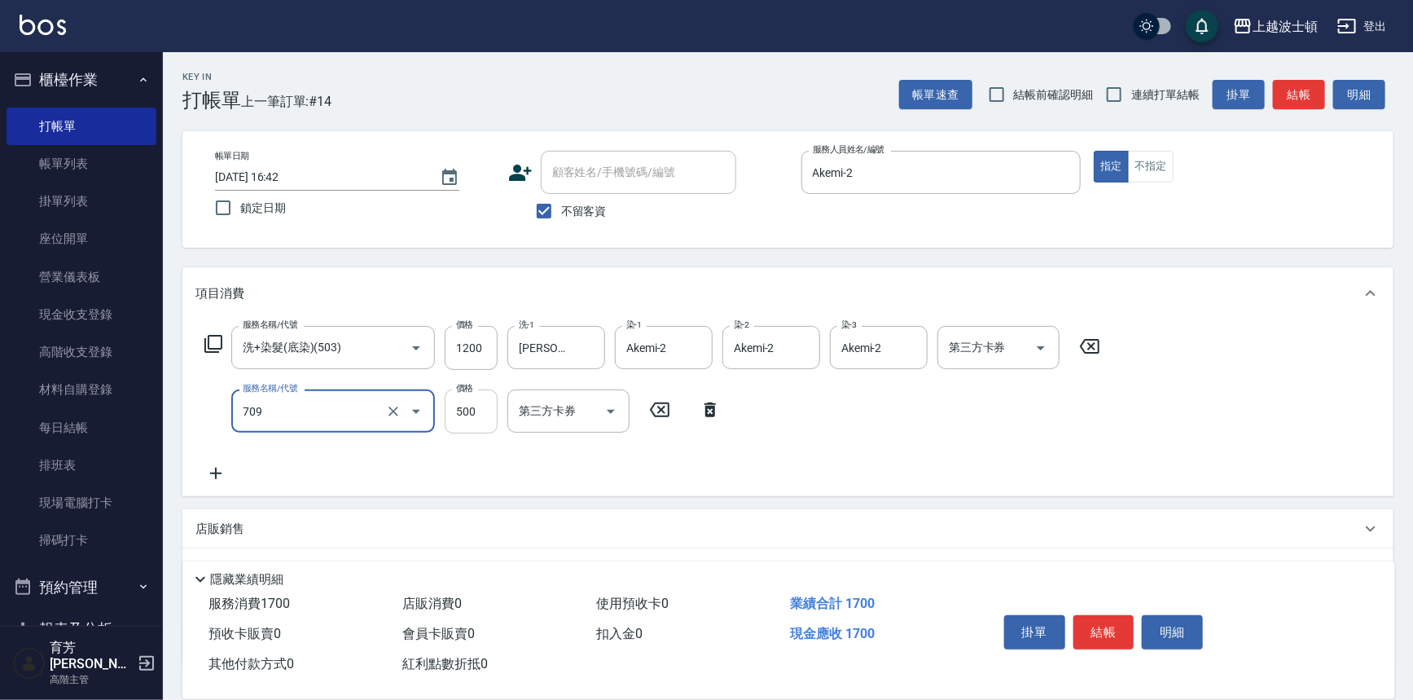
type input "自備防護(709)"
click at [467, 412] on input "500" at bounding box center [471, 411] width 53 height 44
type input "300"
click at [215, 467] on icon at bounding box center [215, 473] width 41 height 20
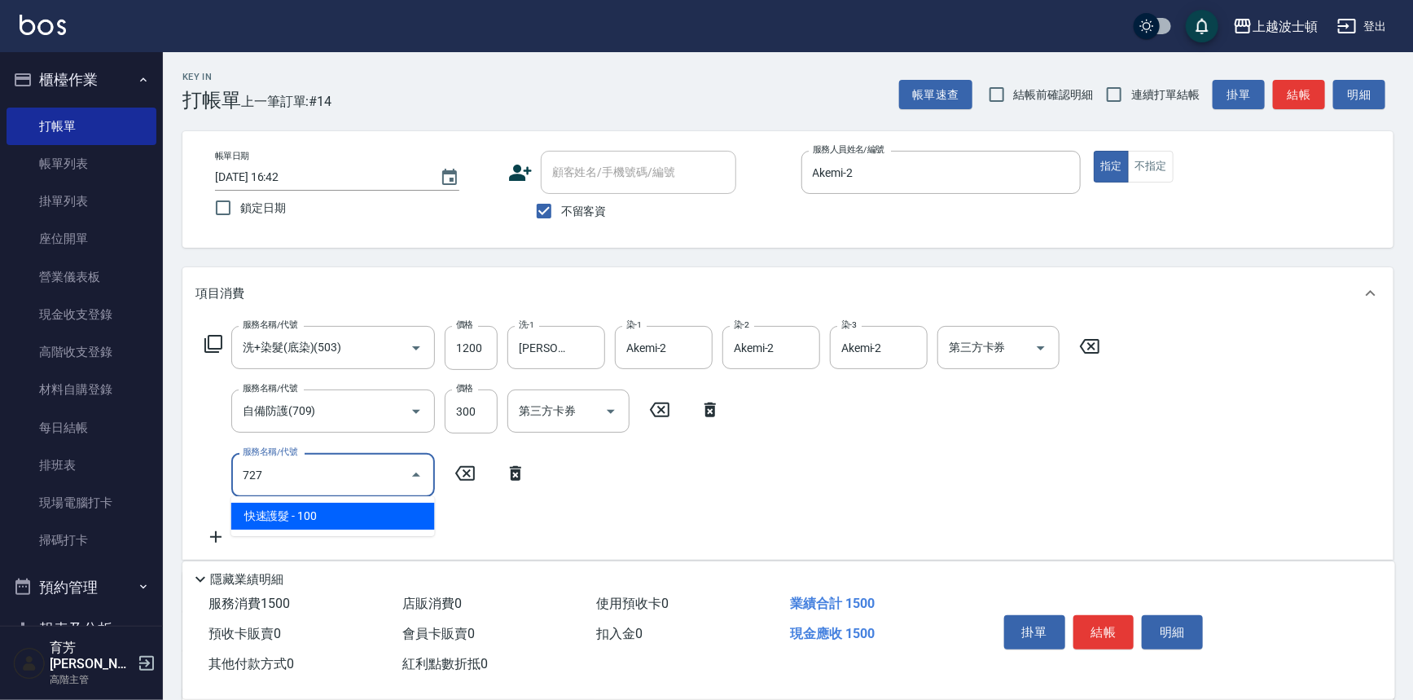
click at [323, 513] on span "快速護髮 - 100" at bounding box center [333, 516] width 204 height 27
type input "快速護髮(727)"
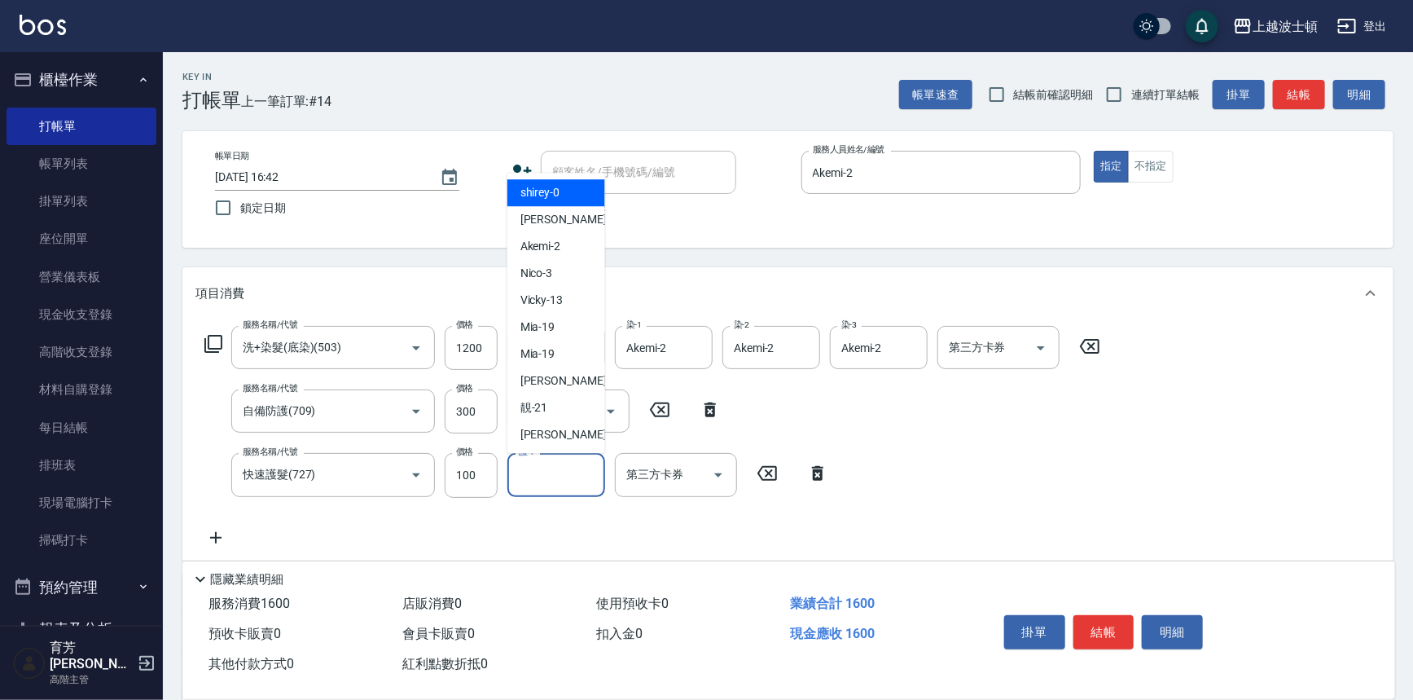
click at [565, 484] on input "護-1" at bounding box center [556, 474] width 83 height 29
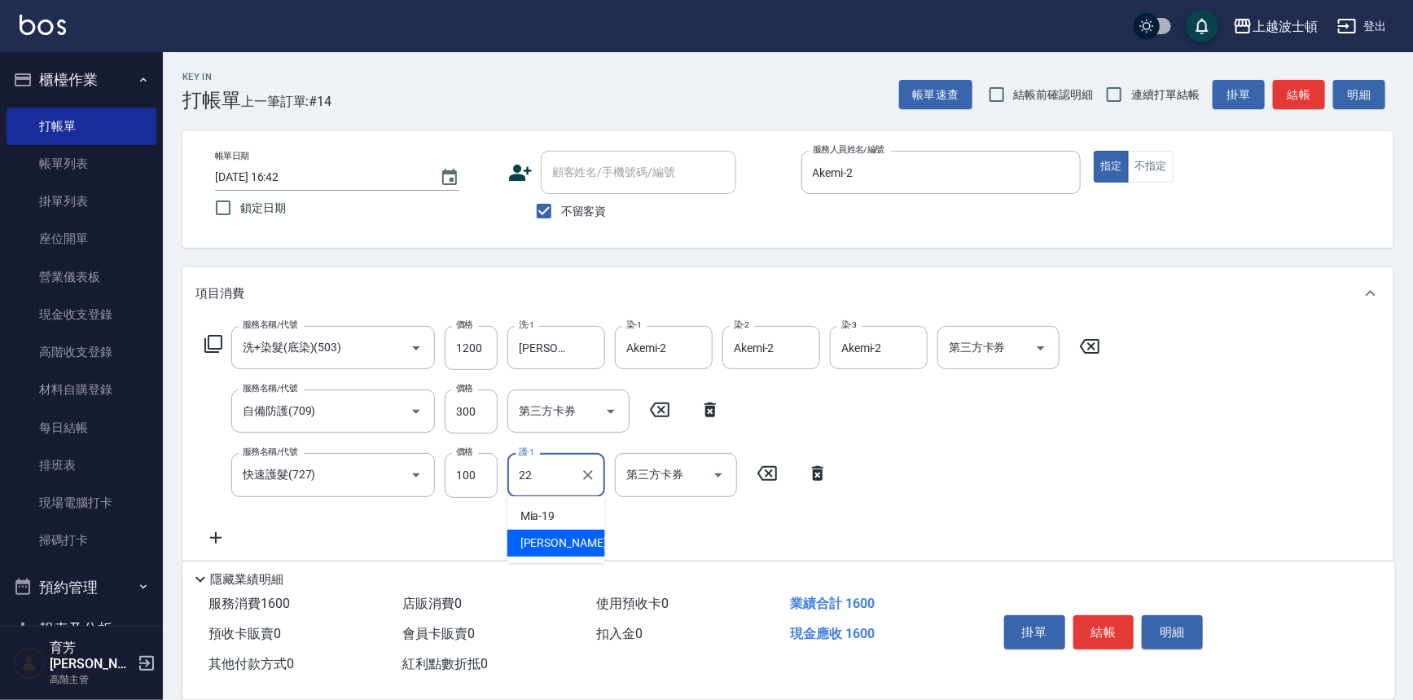
click at [569, 541] on div "[PERSON_NAME] -22" at bounding box center [556, 542] width 98 height 27
type input "[PERSON_NAME]-22"
click at [216, 535] on icon at bounding box center [215, 537] width 11 height 11
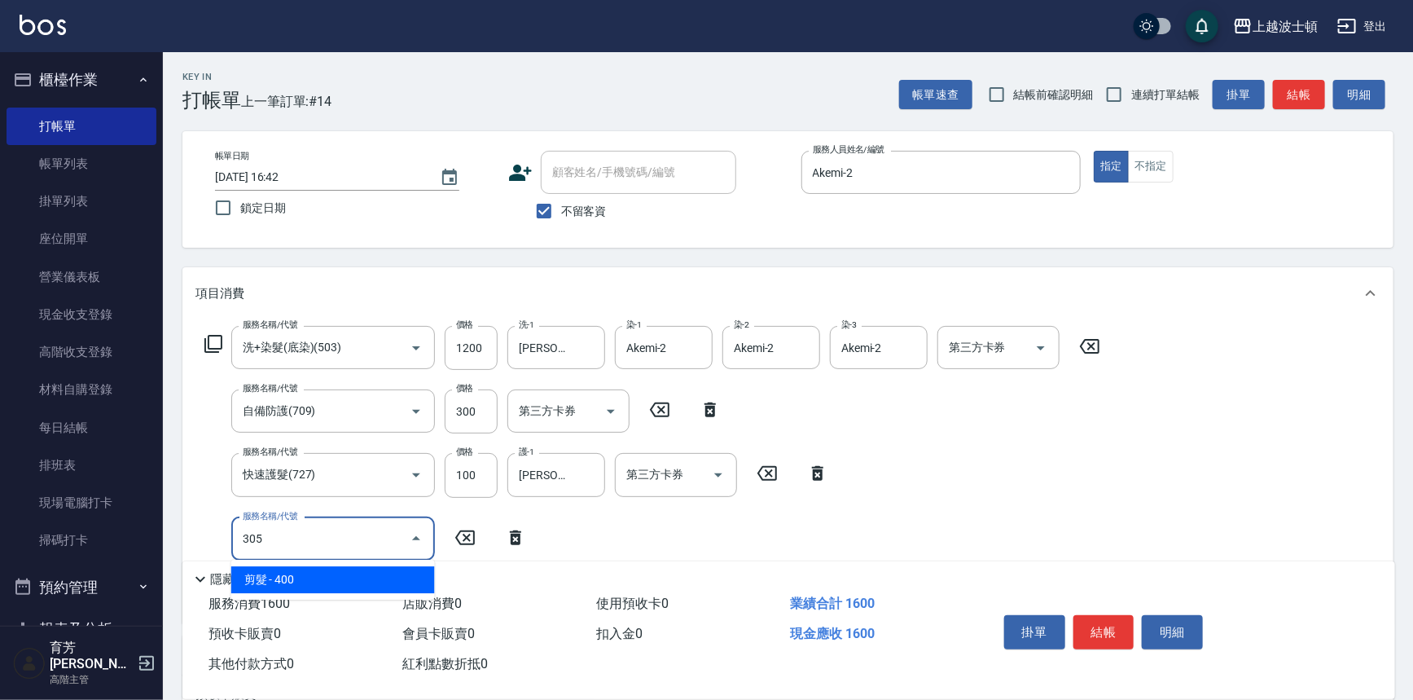
drag, startPoint x: 358, startPoint y: 578, endPoint x: 411, endPoint y: 563, distance: 55.2
click at [358, 579] on span "剪髮 - 400" at bounding box center [333, 579] width 204 height 27
type input "剪髮(305)"
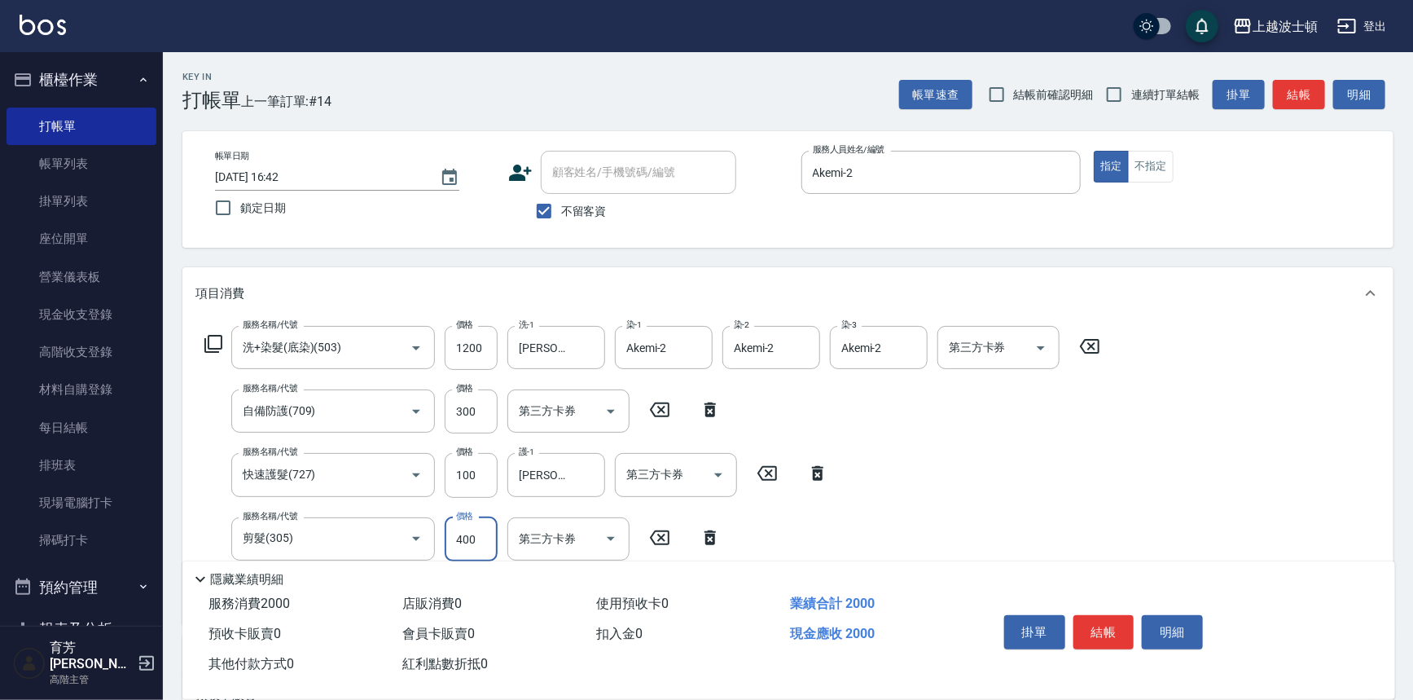
click at [448, 544] on input "400" at bounding box center [471, 539] width 53 height 44
type input "350"
click at [929, 485] on div "服務名稱/代號 洗+染髮(底染)(503) 服務名稱/代號 價格 1200 價格 洗-1 雅如-22 洗-1 染-1 Akemi-2 染-1 染-2 Akem…" at bounding box center [652, 468] width 915 height 285
click at [1117, 620] on button "結帳" at bounding box center [1103, 632] width 61 height 34
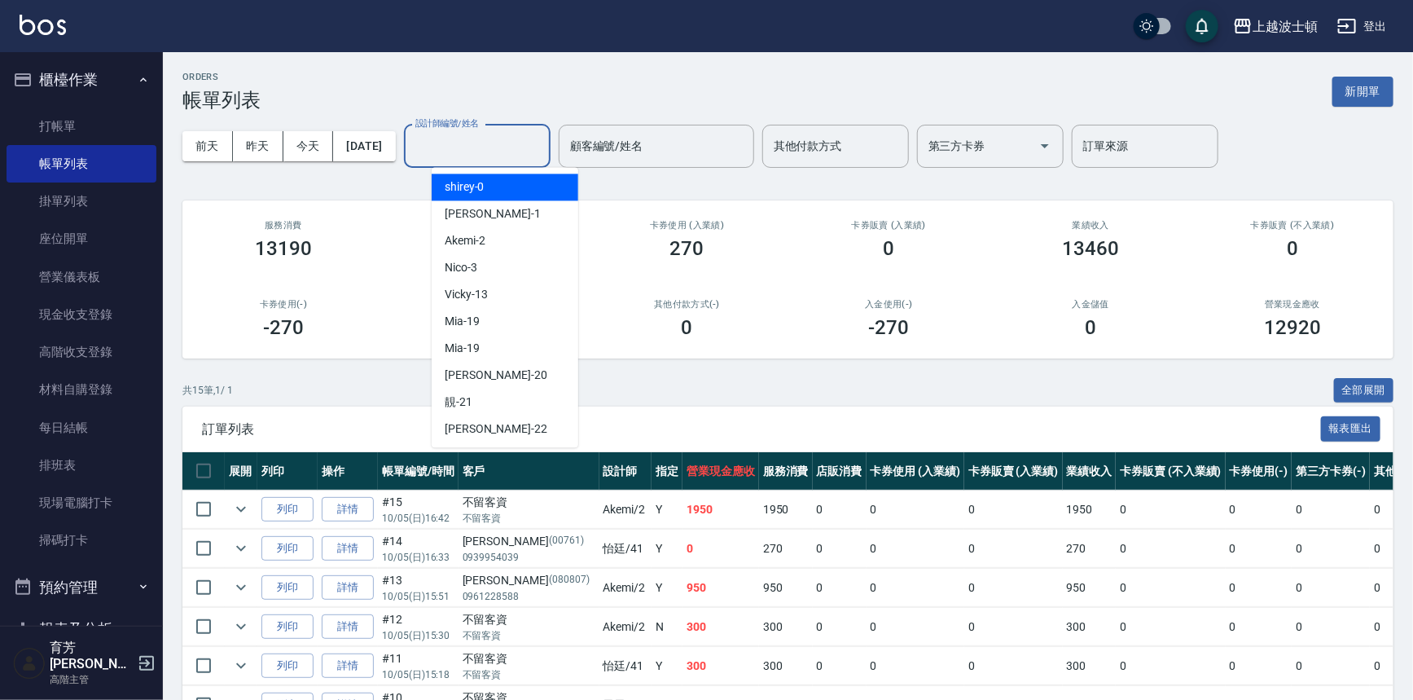
click at [468, 147] on input "設計師編號/姓名" at bounding box center [477, 146] width 132 height 29
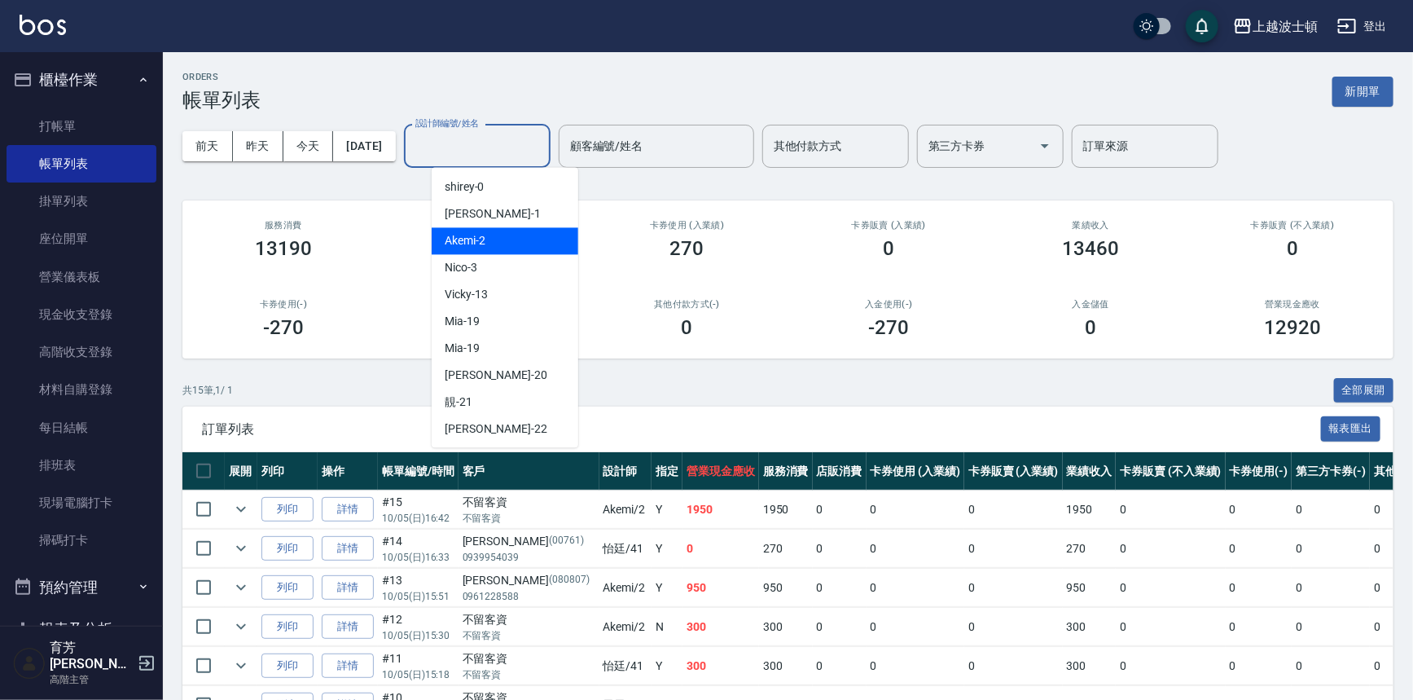
click at [521, 243] on div "Akemi -2" at bounding box center [505, 240] width 147 height 27
type input "Akemi-2"
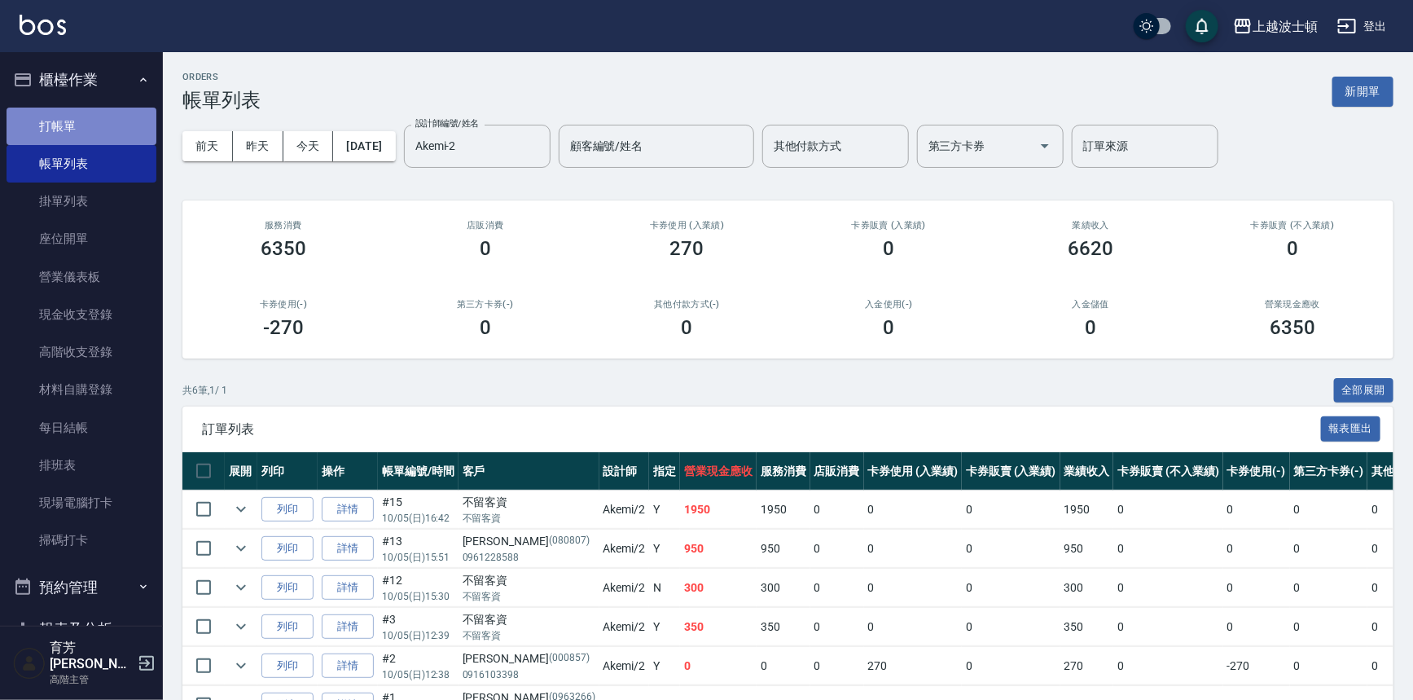
click at [86, 127] on link "打帳單" at bounding box center [82, 126] width 150 height 37
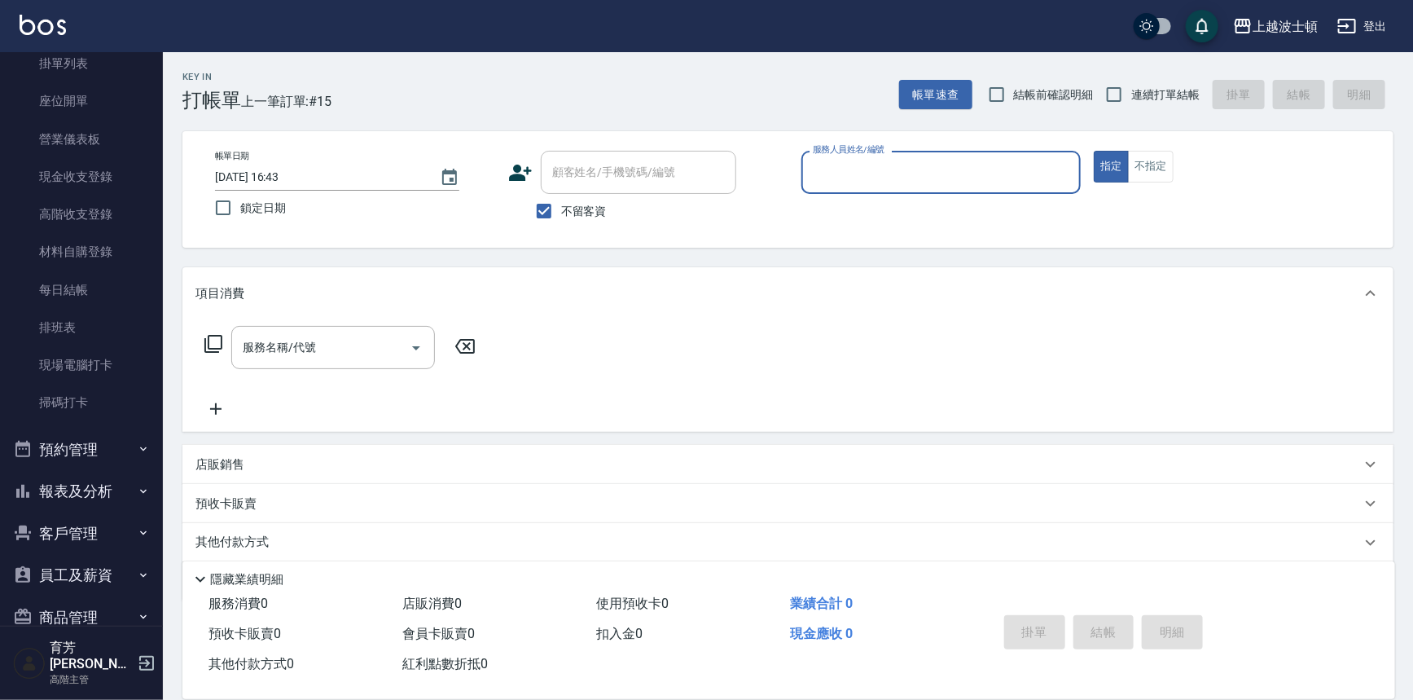
scroll to position [238, 0]
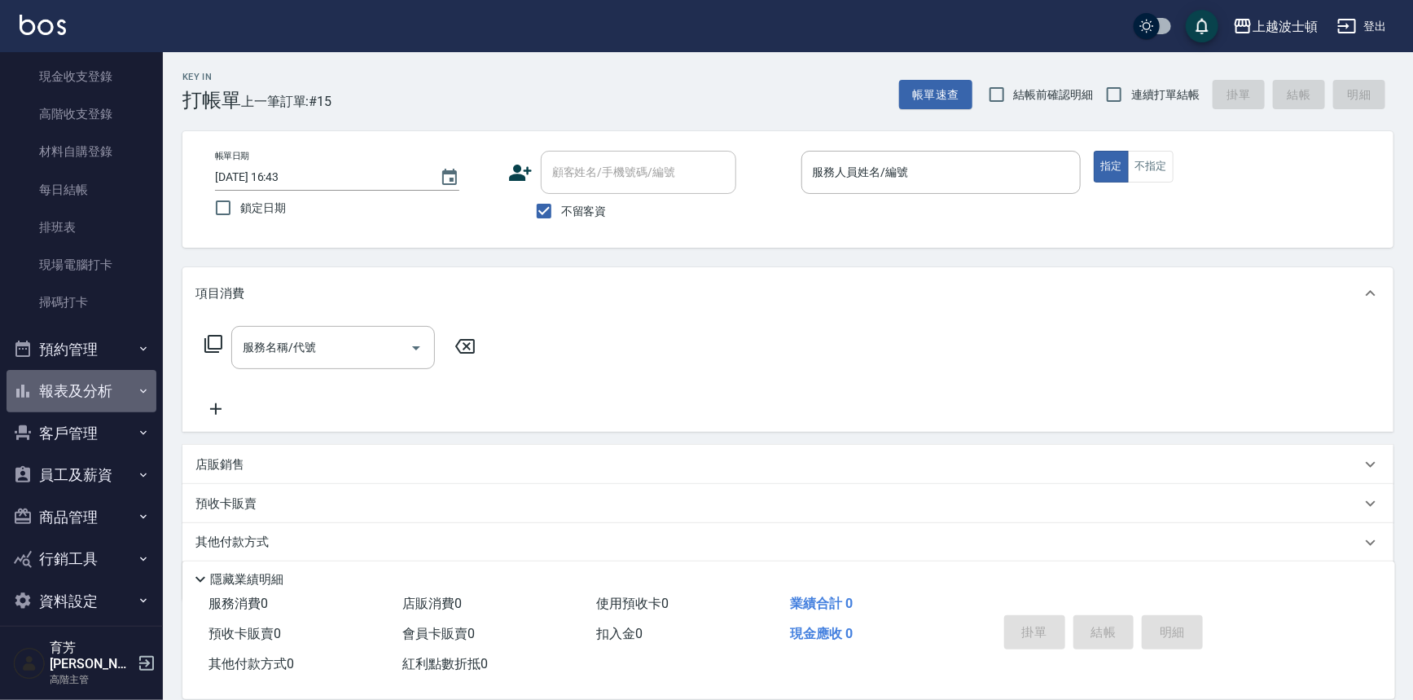
click at [95, 390] on button "報表及分析" at bounding box center [82, 391] width 150 height 42
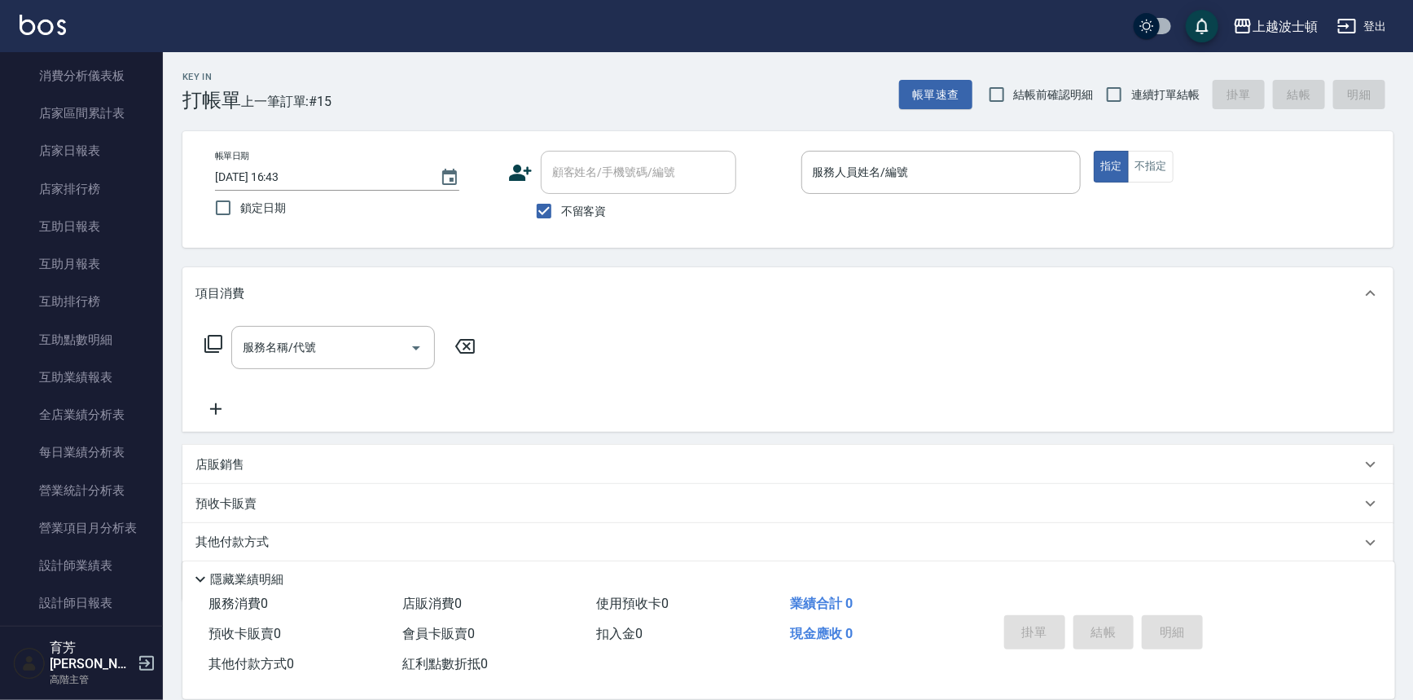
scroll to position [643, 0]
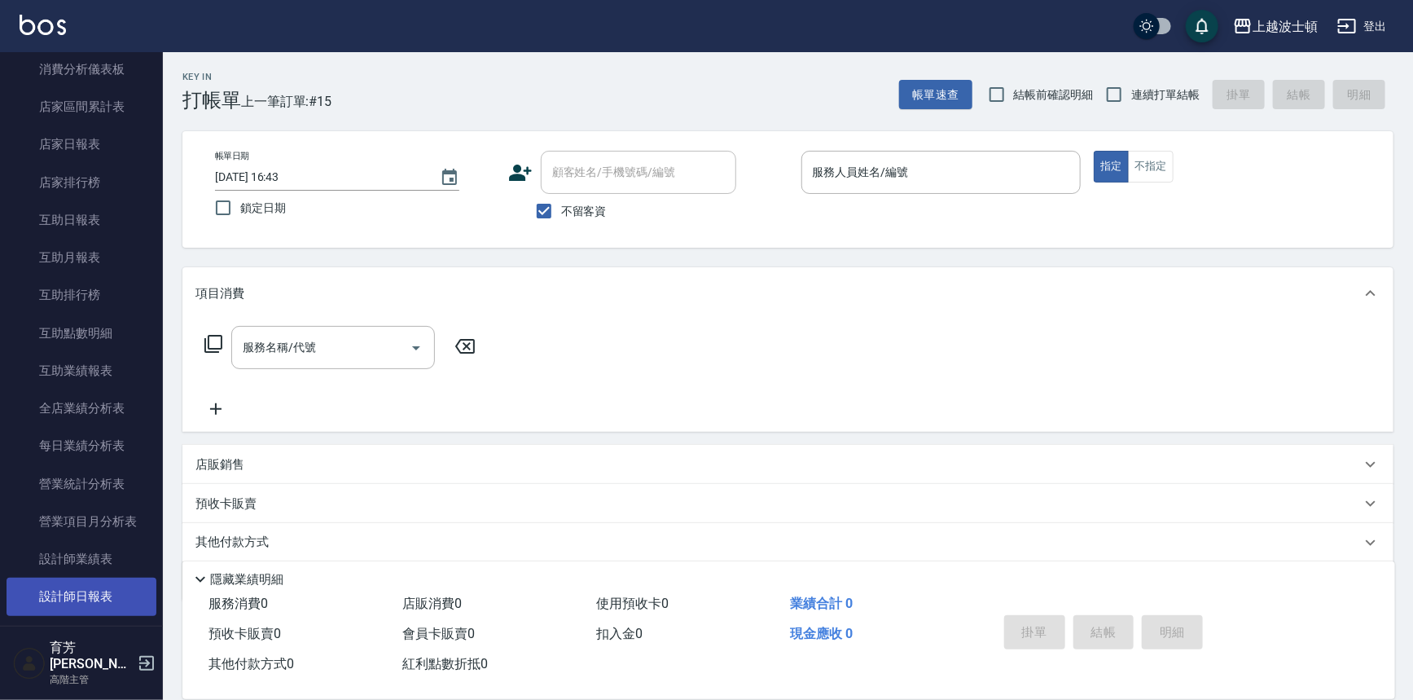
click at [59, 600] on link "設計師日報表" at bounding box center [82, 595] width 150 height 37
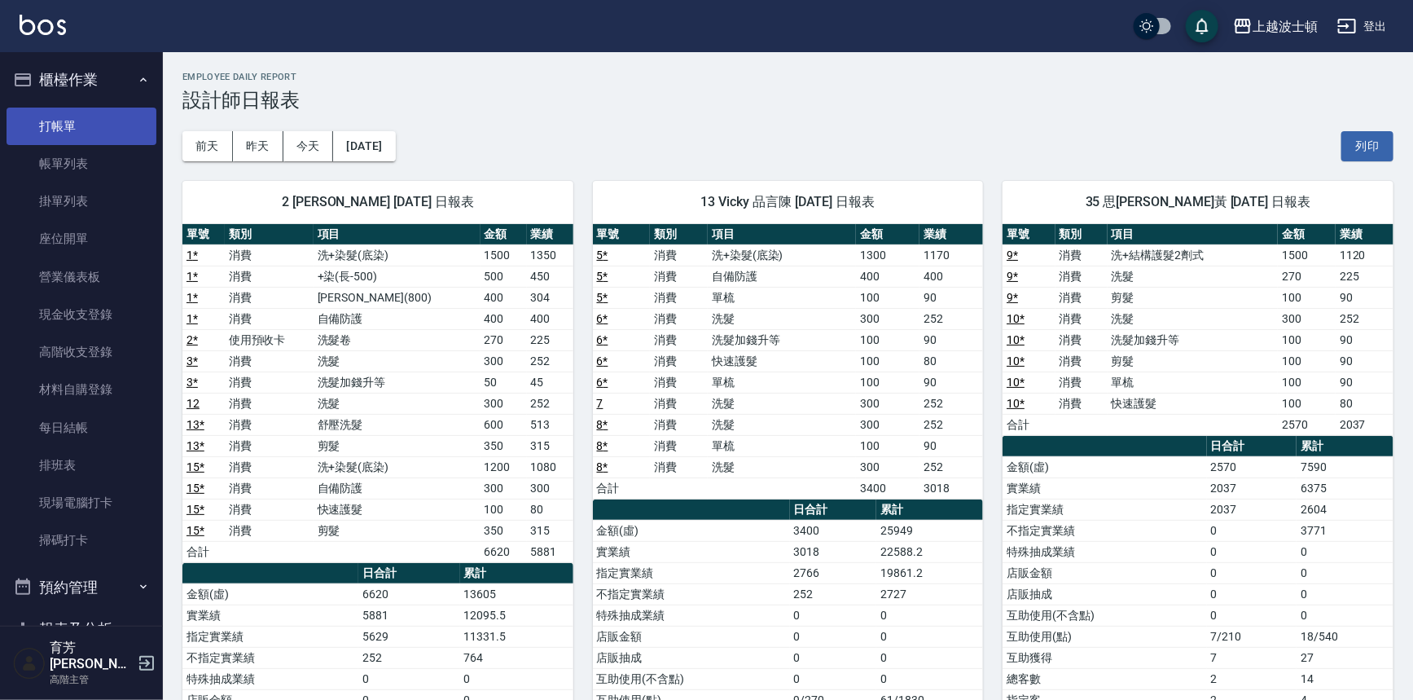
click at [138, 108] on link "打帳單" at bounding box center [82, 126] width 150 height 37
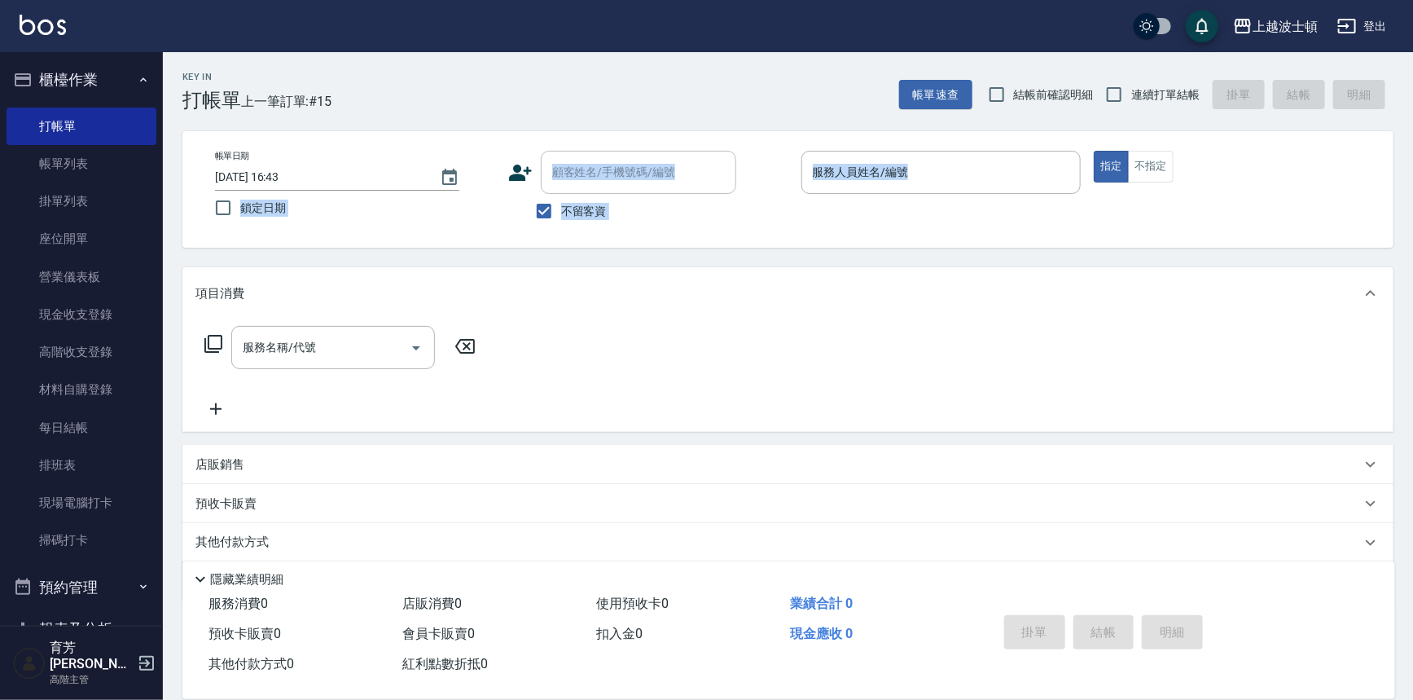
drag, startPoint x: 163, startPoint y: 165, endPoint x: 169, endPoint y: 205, distance: 41.1
click at [173, 257] on div "Key In 打帳單 上一筆訂單:#15 帳單速查 結帳前確認明細 連續打單結帳 掛單 結帳 明細 帳單日期 [DATE] 16:43 鎖定日期 顧客姓名/手…" at bounding box center [788, 403] width 1250 height 702
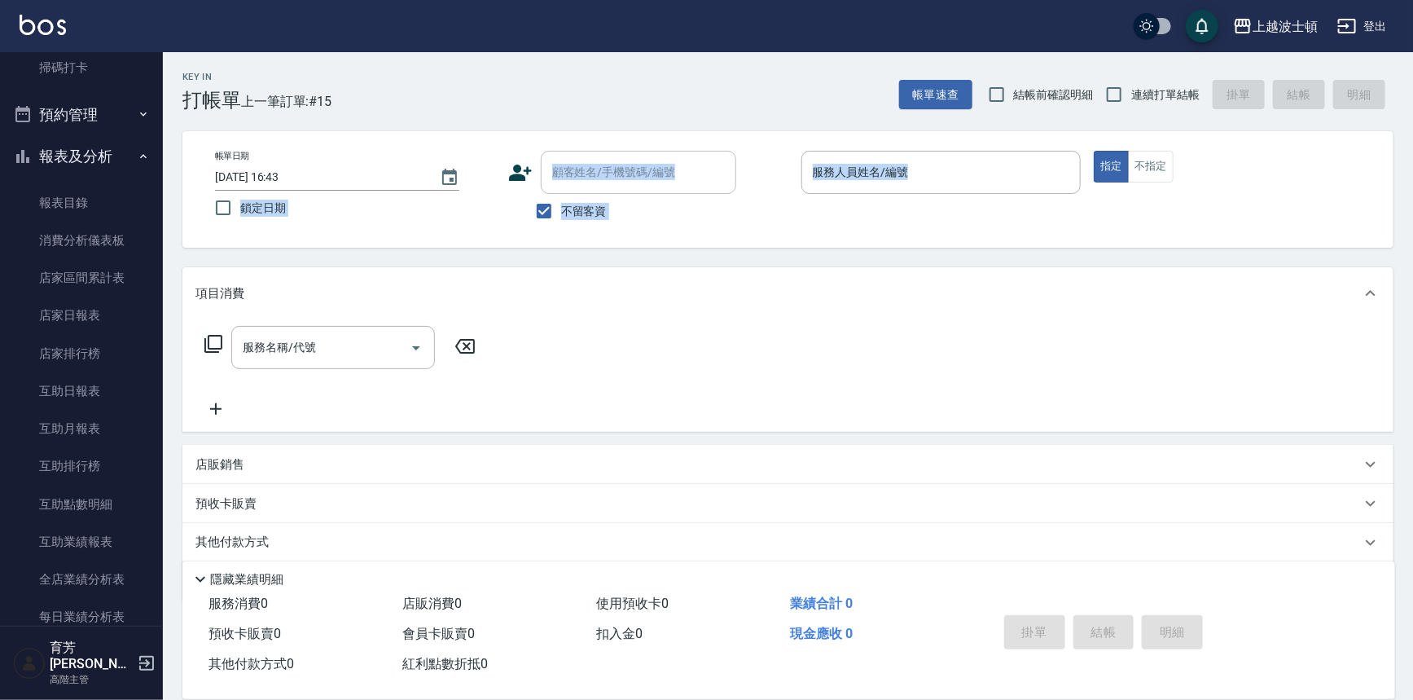
scroll to position [386, 0]
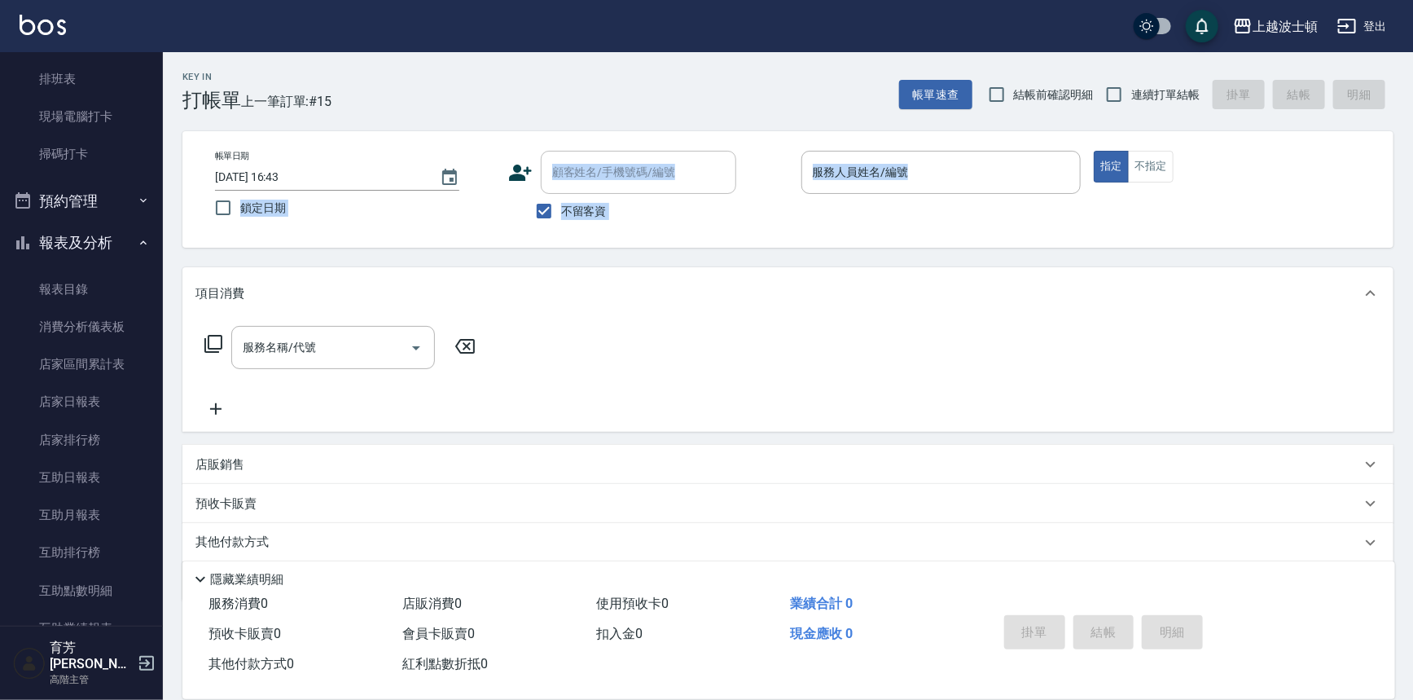
click at [86, 240] on button "報表及分析" at bounding box center [82, 243] width 150 height 42
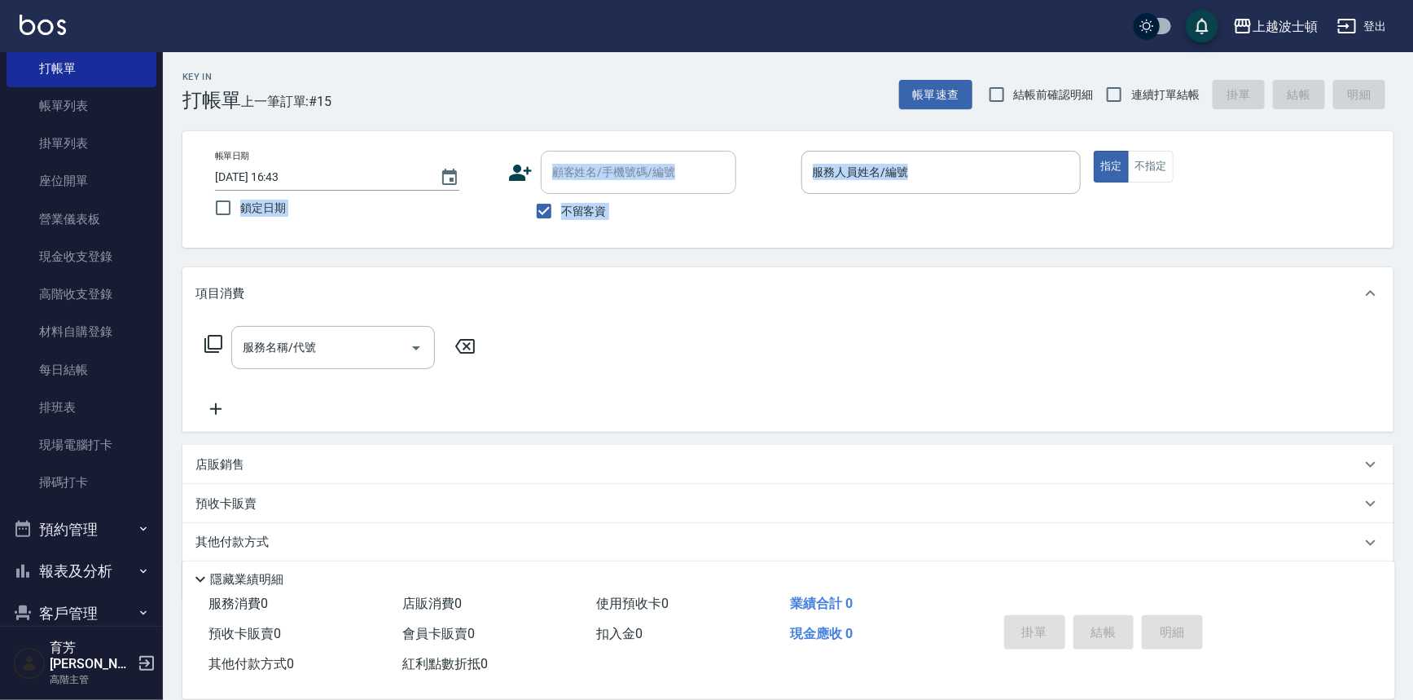
scroll to position [0, 0]
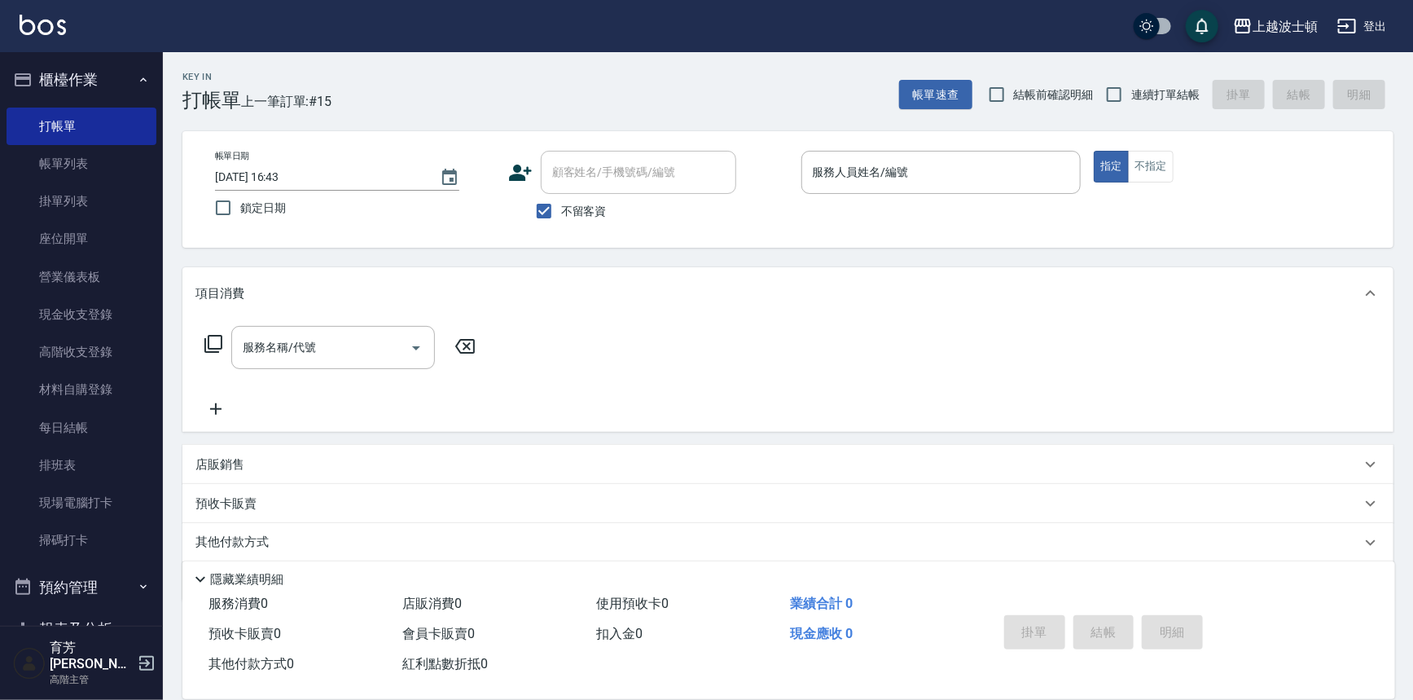
click at [155, 37] on div "上越波士頓 登出" at bounding box center [706, 26] width 1413 height 52
click at [85, 55] on ul "櫃檯作業 打帳單 帳單列表 掛單列表 座位開單 營業儀表板 現金收支登錄 高階收支登錄 材料自購登錄 每日結帳 排班表 現場電腦打卡 掃碼打卡 預約管理 預約…" at bounding box center [82, 459] width 150 height 814
click at [124, 57] on ul "櫃檯作業 打帳單 帳單列表 掛單列表 座位開單 營業儀表板 現金收支登錄 高階收支登錄 材料自購登錄 每日結帳 排班表 現場電腦打卡 掃碼打卡 預約管理 預約…" at bounding box center [82, 459] width 150 height 814
click at [120, 54] on ul "櫃檯作業 打帳單 帳單列表 掛單列表 座位開單 營業儀表板 現金收支登錄 高階收支登錄 材料自購登錄 每日結帳 排班表 現場電腦打卡 掃碼打卡 預約管理 預約…" at bounding box center [82, 459] width 150 height 814
click at [119, 55] on ul "櫃檯作業 打帳單 帳單列表 掛單列表 座位開單 營業儀表板 現金收支登錄 高階收支登錄 材料自購登錄 每日結帳 排班表 現場電腦打卡 掃碼打卡 預約管理 預約…" at bounding box center [82, 459] width 150 height 814
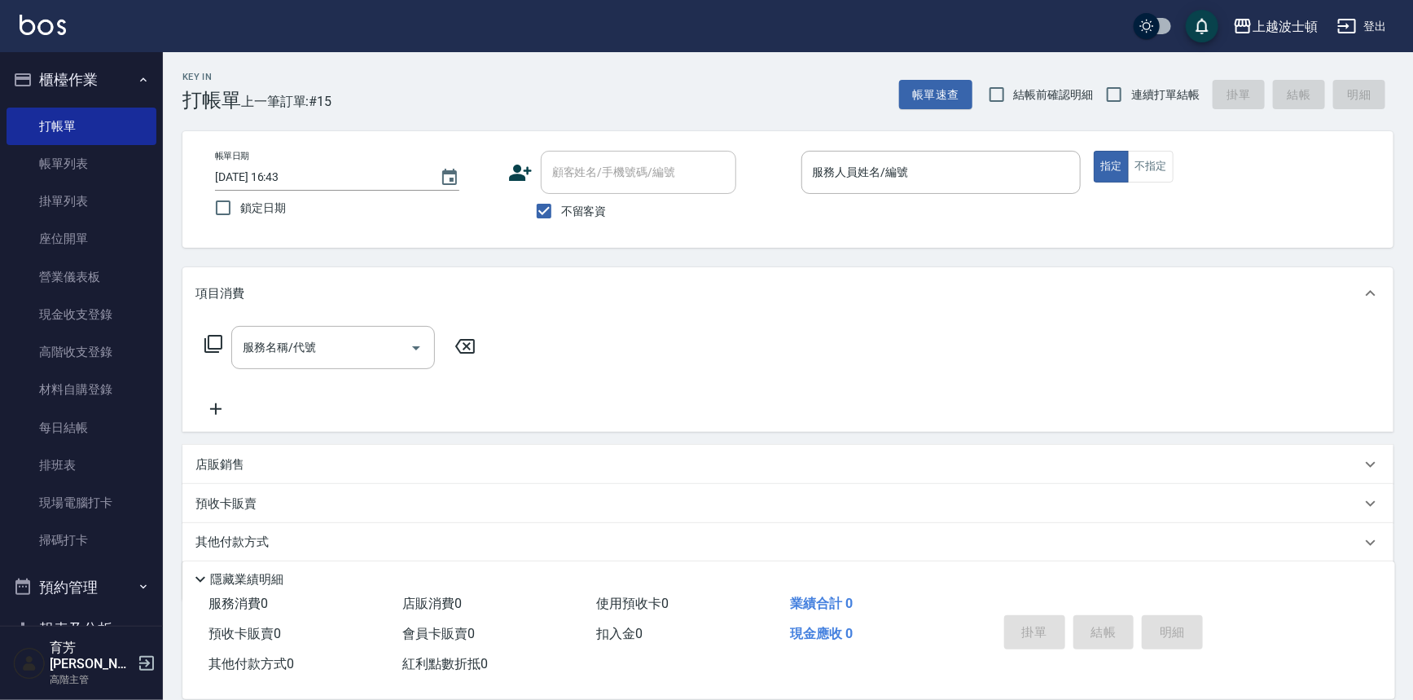
click at [150, 125] on nav "櫃檯作業 打帳單 帳單列表 掛單列表 座位開單 營業儀表板 現金收支登錄 高階收支登錄 材料自購登錄 每日結帳 排班表 現場電腦打卡 掃碼打卡 預約管理 預約…" at bounding box center [81, 338] width 163 height 573
click at [143, 126] on link "打帳單" at bounding box center [82, 126] width 150 height 37
click at [72, 170] on link "帳單列表" at bounding box center [82, 163] width 150 height 37
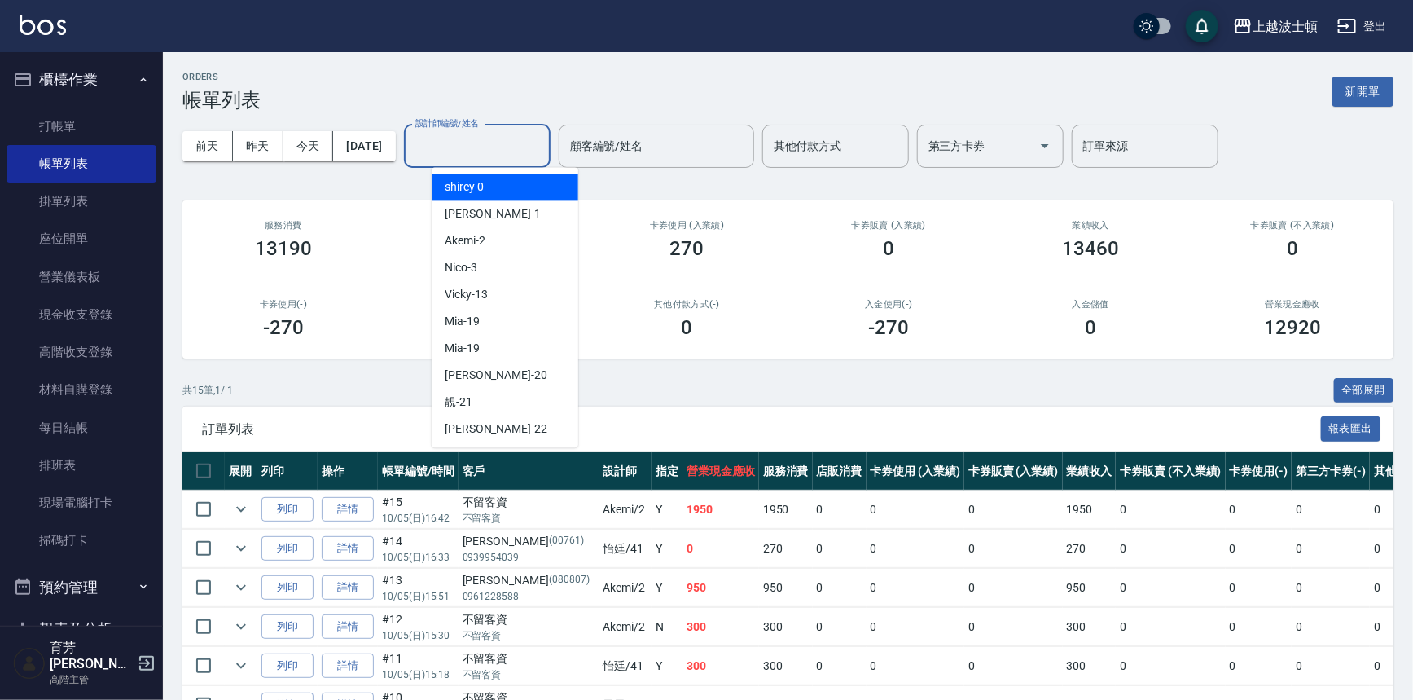
click at [497, 146] on input "設計師編號/姓名" at bounding box center [477, 146] width 132 height 29
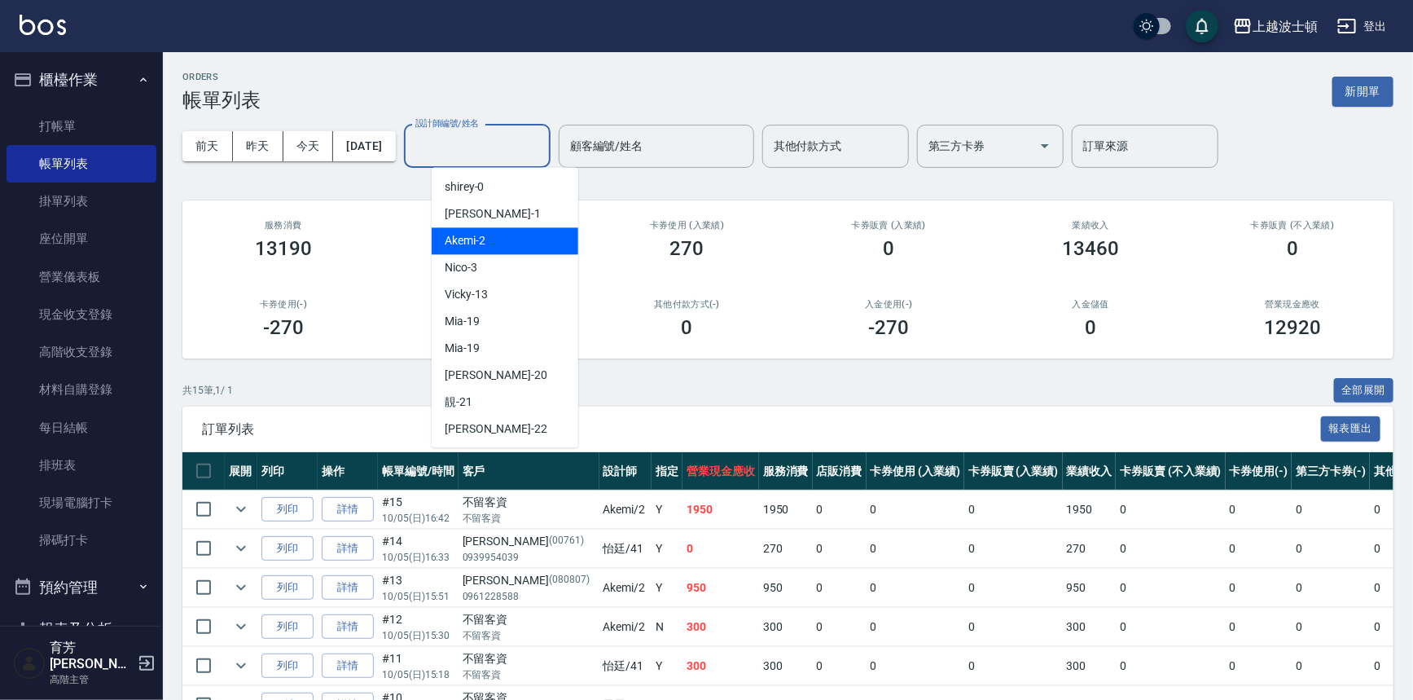
click at [521, 244] on div "Akemi -2" at bounding box center [505, 240] width 147 height 27
type input "Akemi-2"
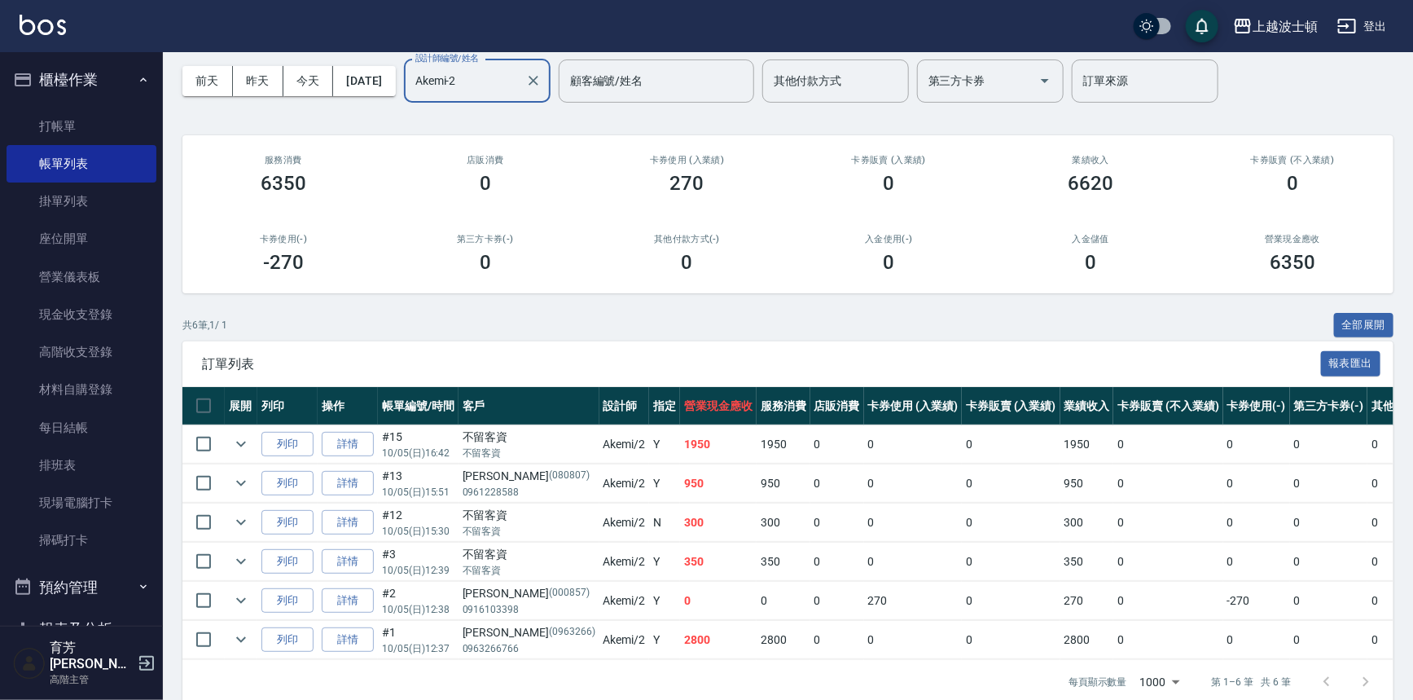
scroll to position [66, 0]
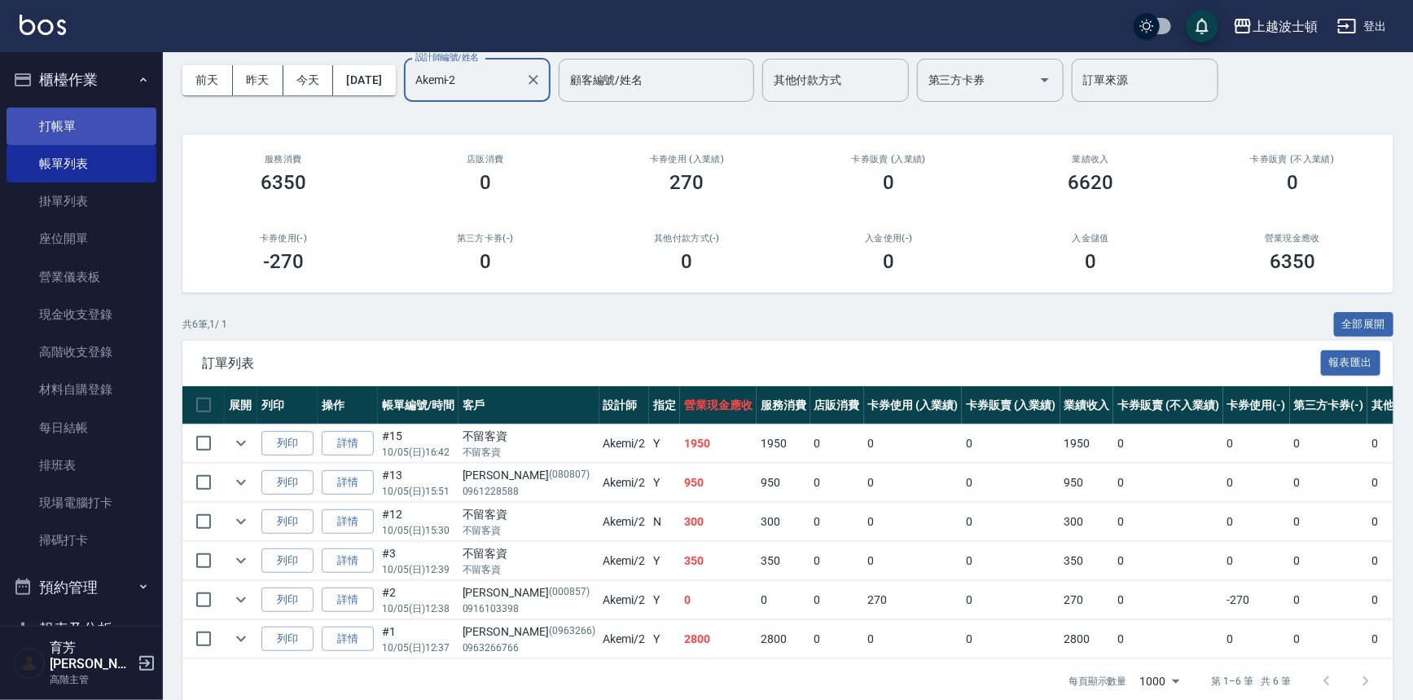
click at [60, 130] on link "打帳單" at bounding box center [82, 126] width 150 height 37
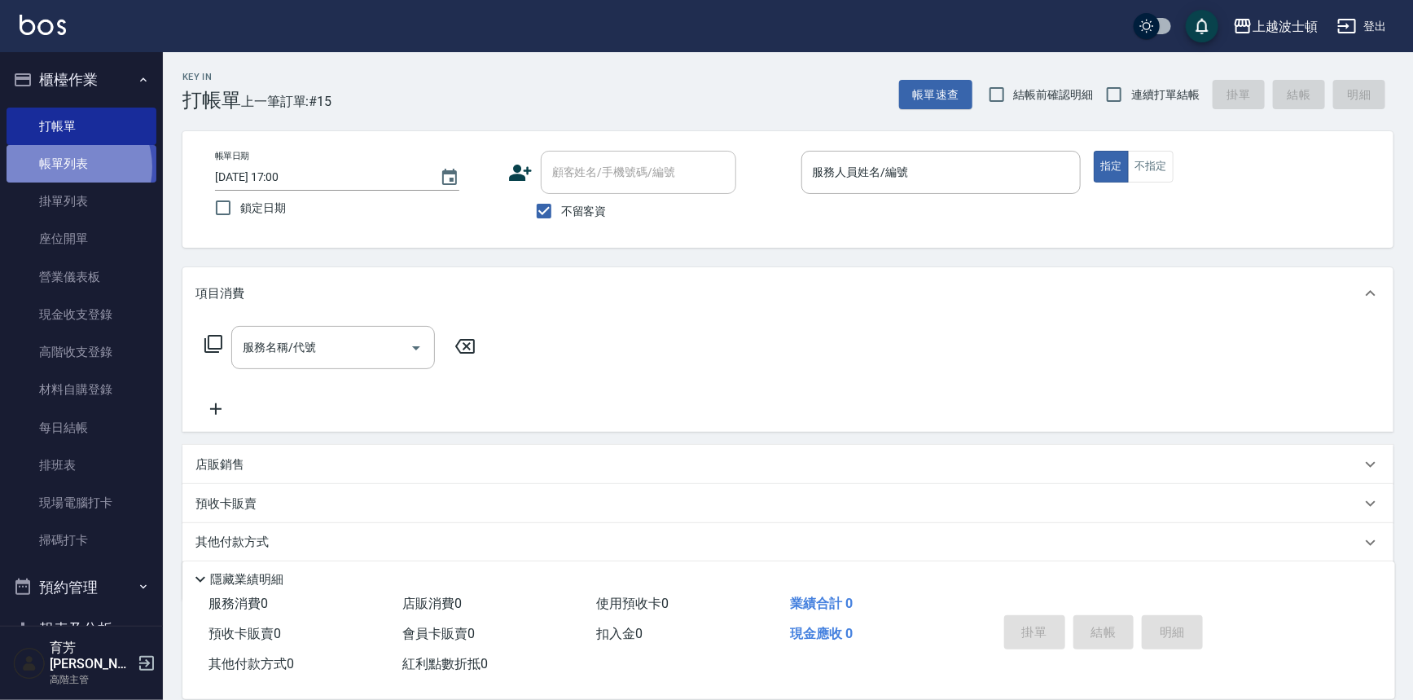
click at [70, 167] on link "帳單列表" at bounding box center [82, 163] width 150 height 37
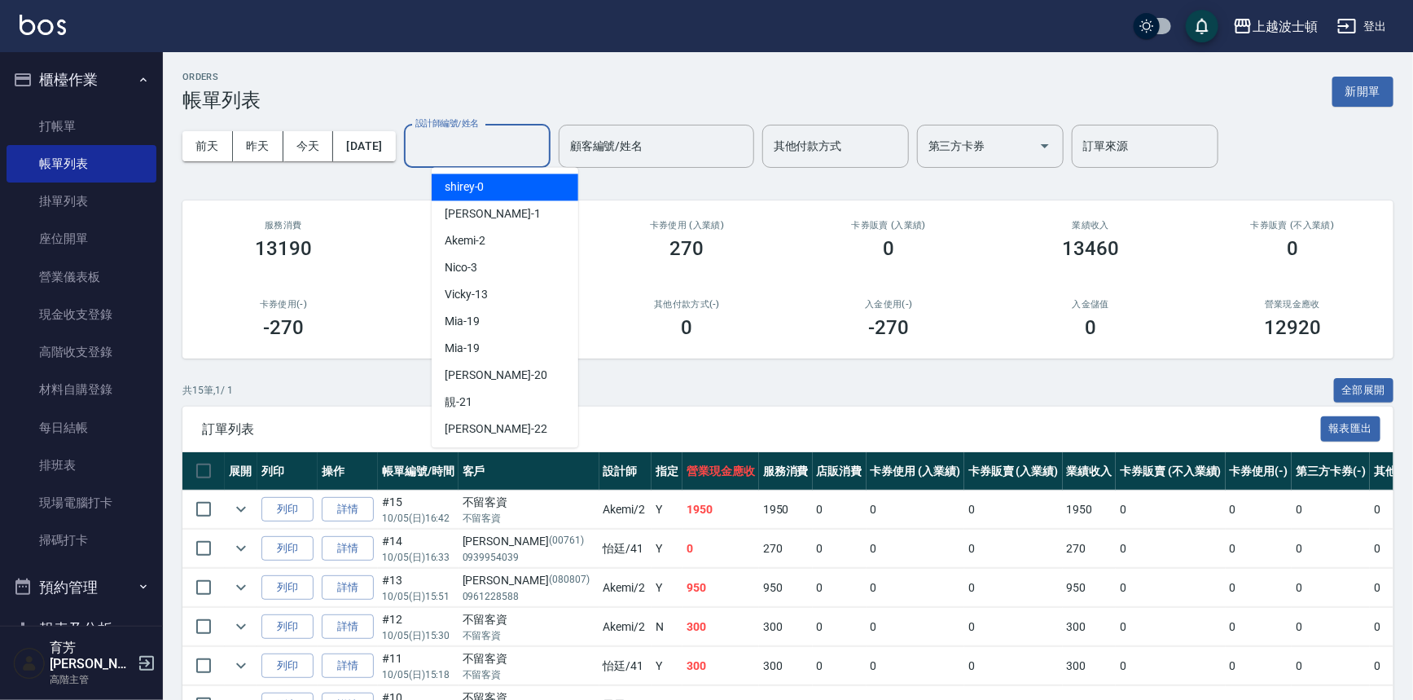
click at [497, 143] on input "設計師編號/姓名" at bounding box center [477, 146] width 132 height 29
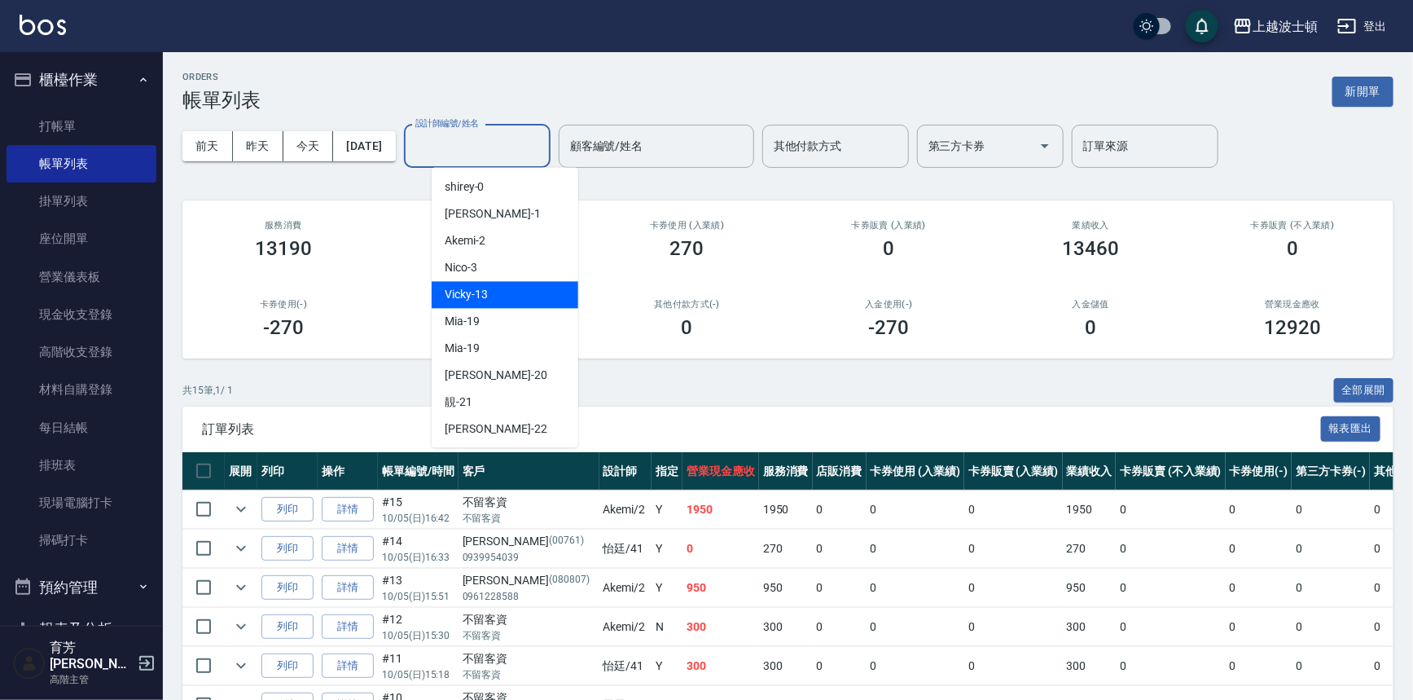
click at [499, 292] on div "Vicky -13" at bounding box center [505, 294] width 147 height 27
type input "Vicky-13"
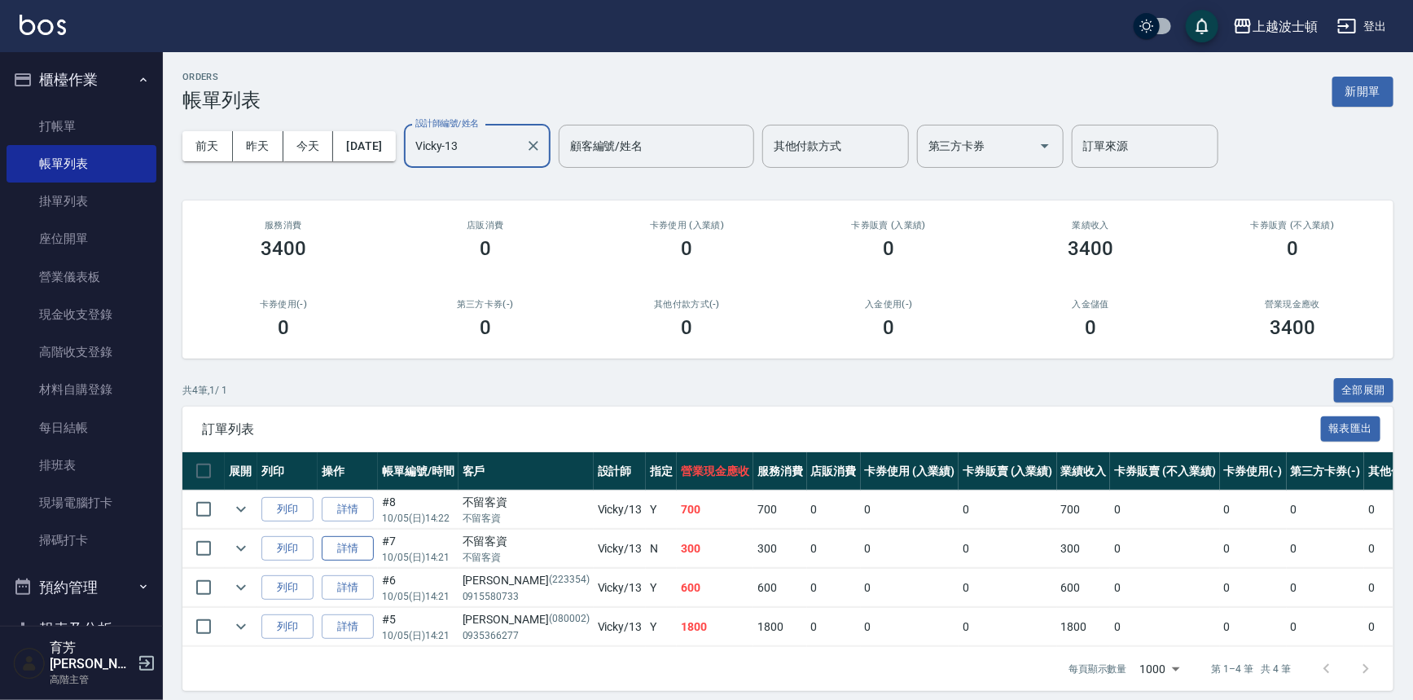
click at [358, 547] on link "詳情" at bounding box center [348, 548] width 52 height 25
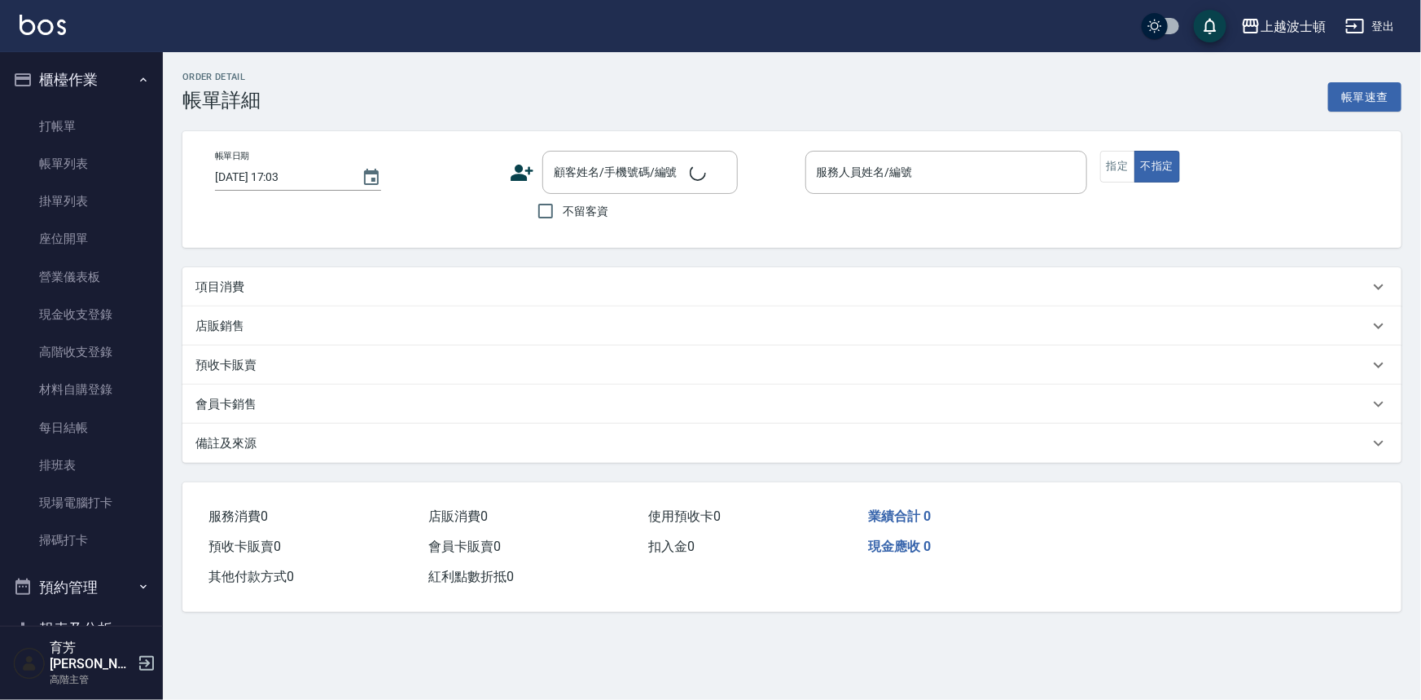
type input "[DATE] 14:21"
checkbox input "true"
type input "Vicky-13"
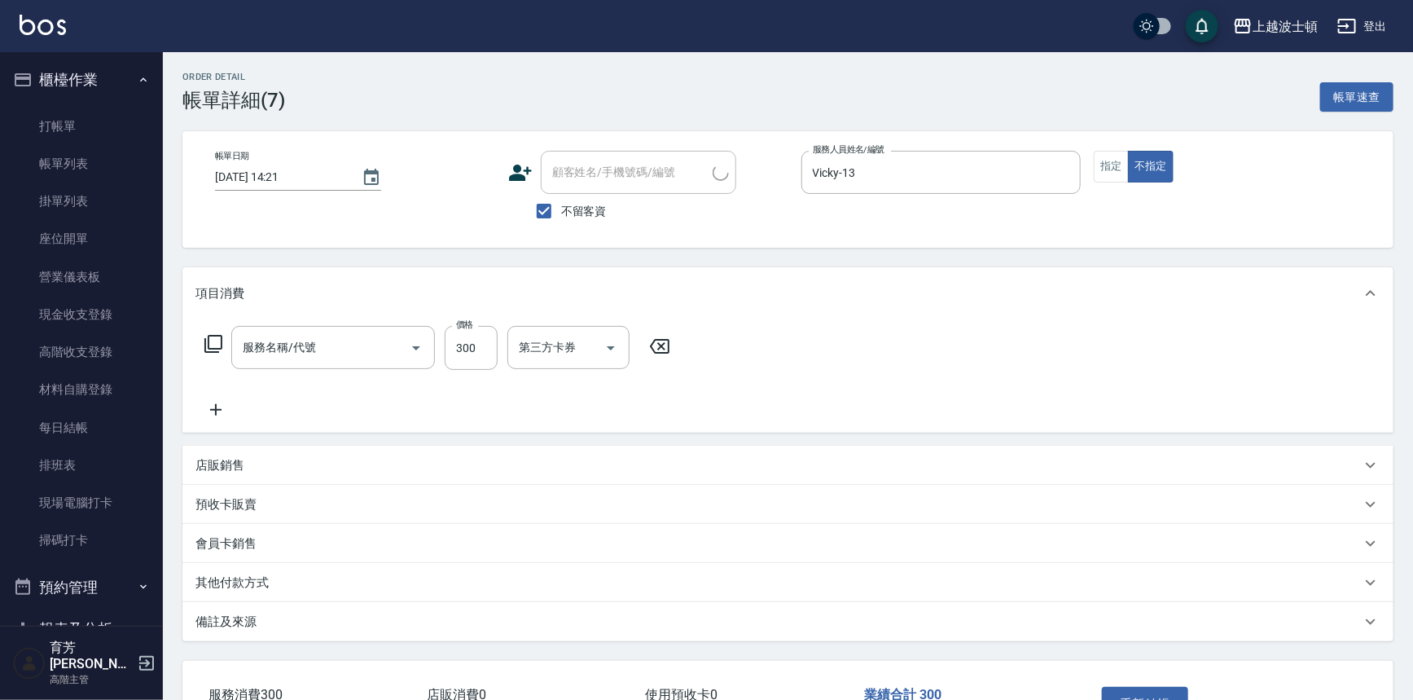
type input "洗髮(205)"
click at [217, 403] on icon at bounding box center [215, 410] width 41 height 20
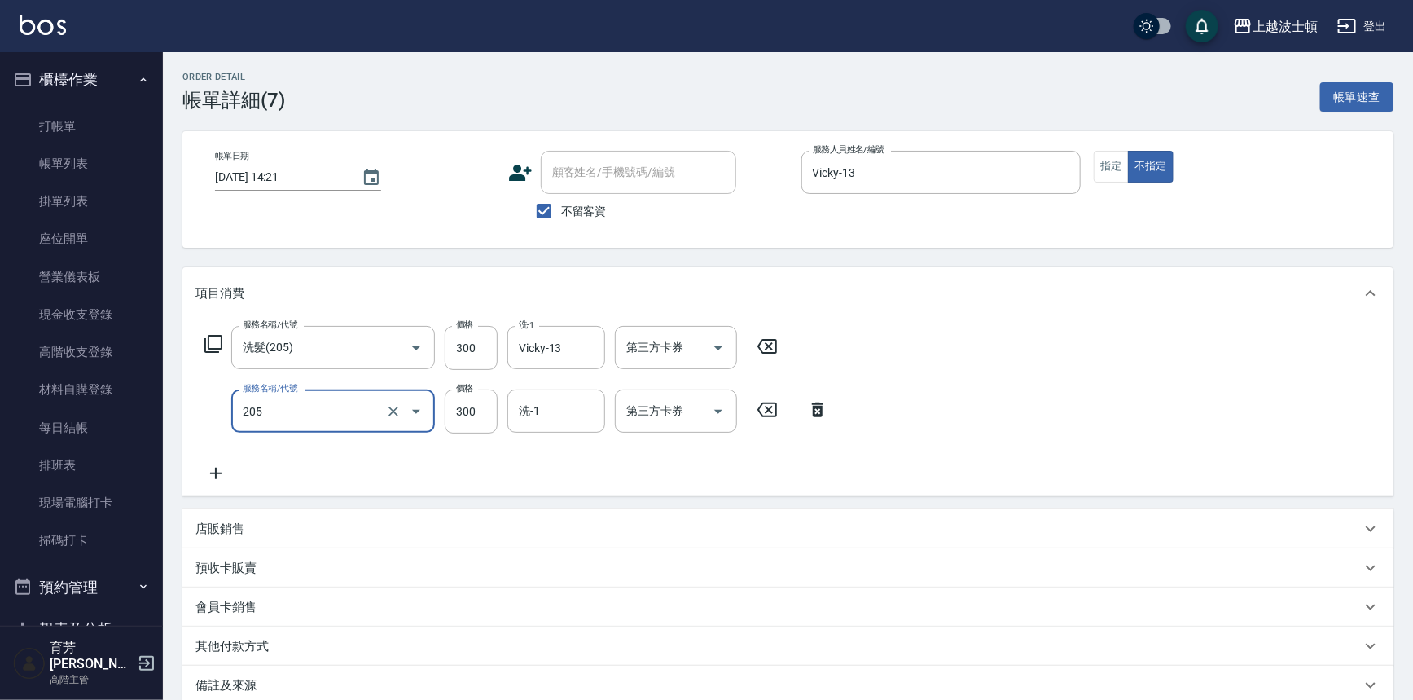
type input "洗髮(205)"
click at [215, 458] on div "服務名稱/代號 洗髮(205) 服務名稱/代號 價格 300 價格 洗-1 Vicky-13 洗-1 第三方卡券 第三方卡券 服務名稱/代號 洗髮(205) …" at bounding box center [516, 404] width 643 height 157
click at [215, 468] on icon at bounding box center [215, 473] width 11 height 11
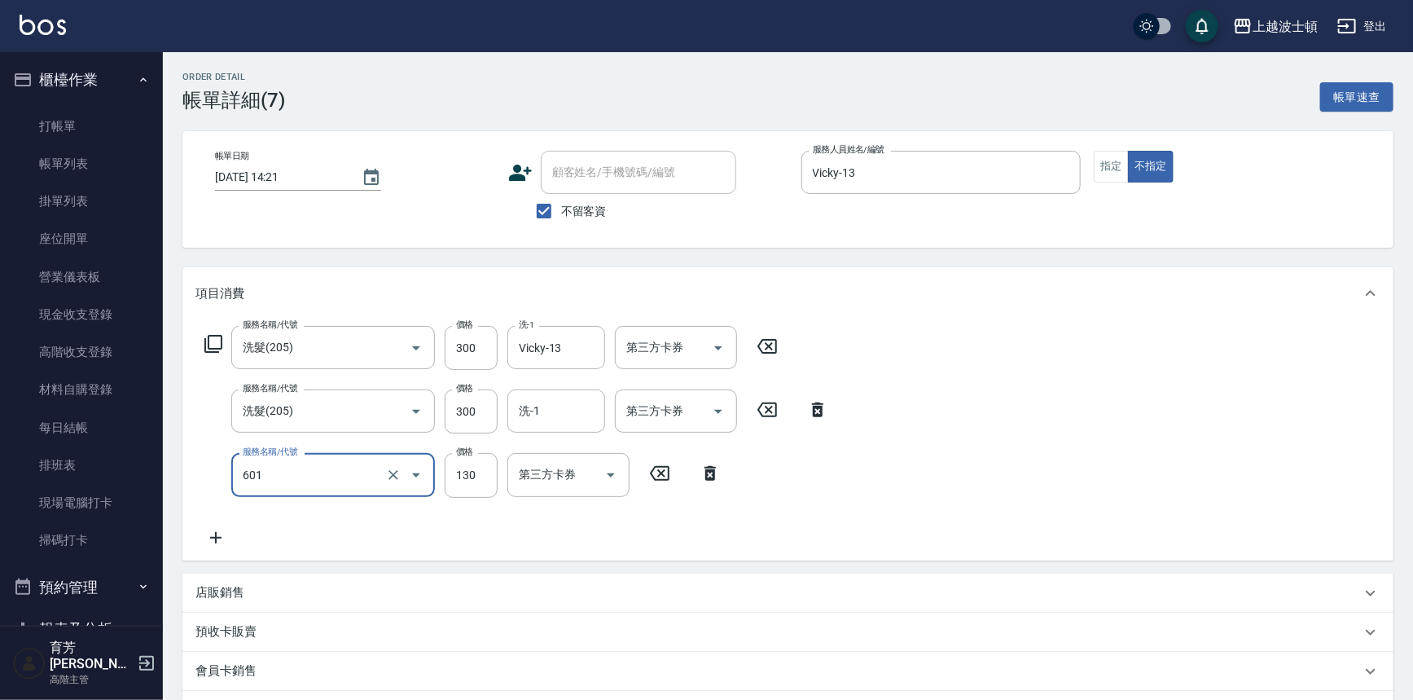
type input "單梳(601)"
type input "100"
click at [549, 423] on input "洗-1" at bounding box center [556, 411] width 83 height 29
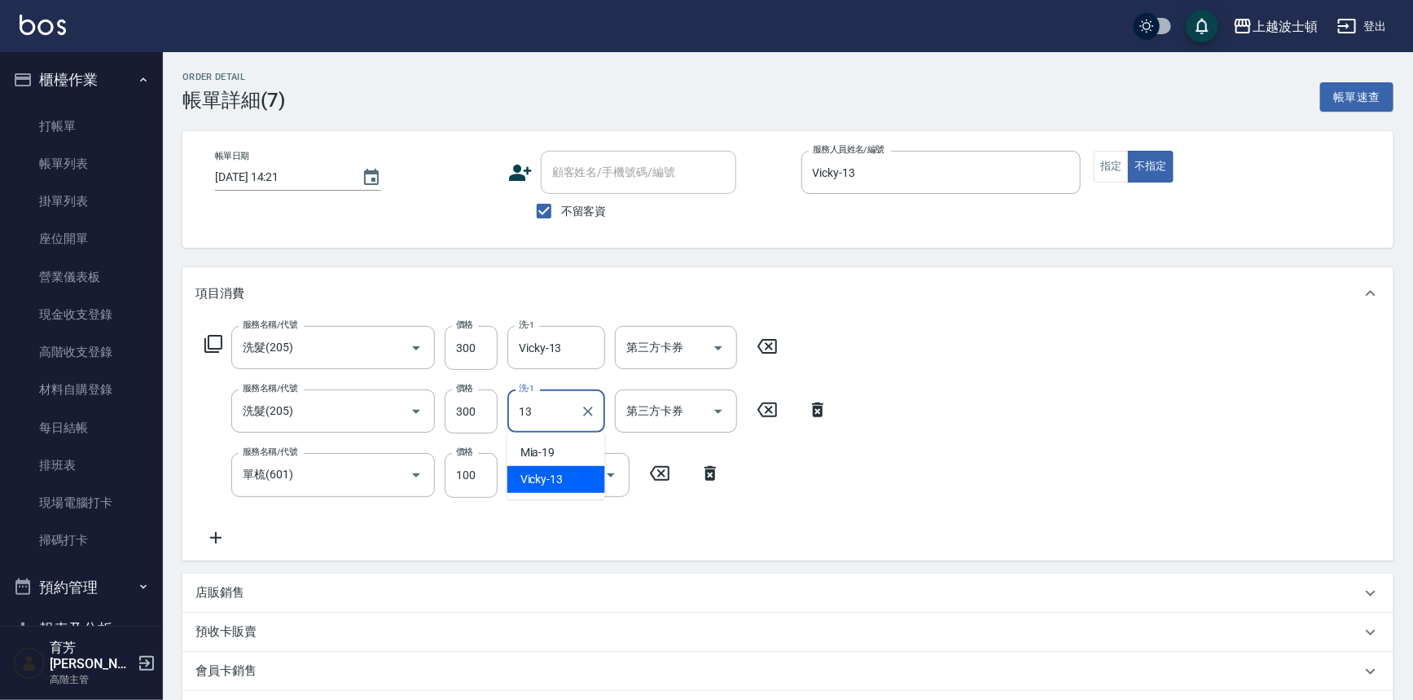
type input "Vicky-13"
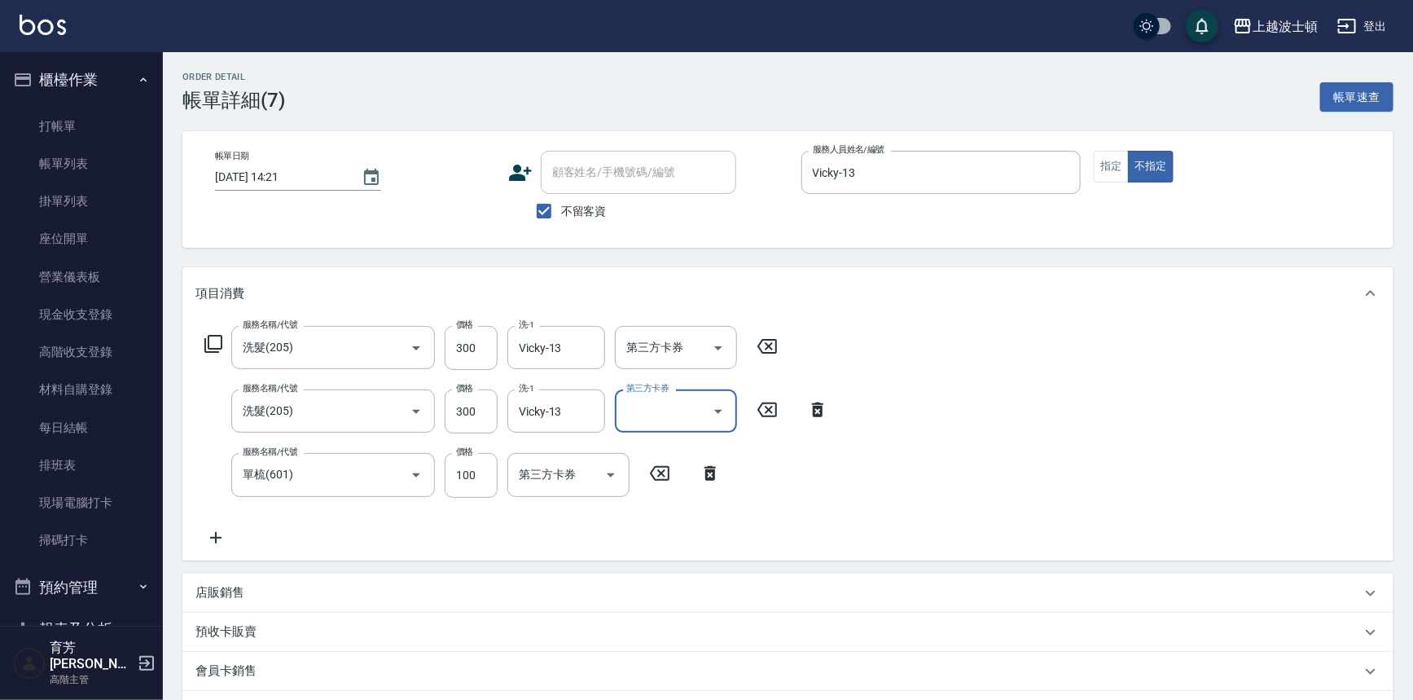
scroll to position [241, 0]
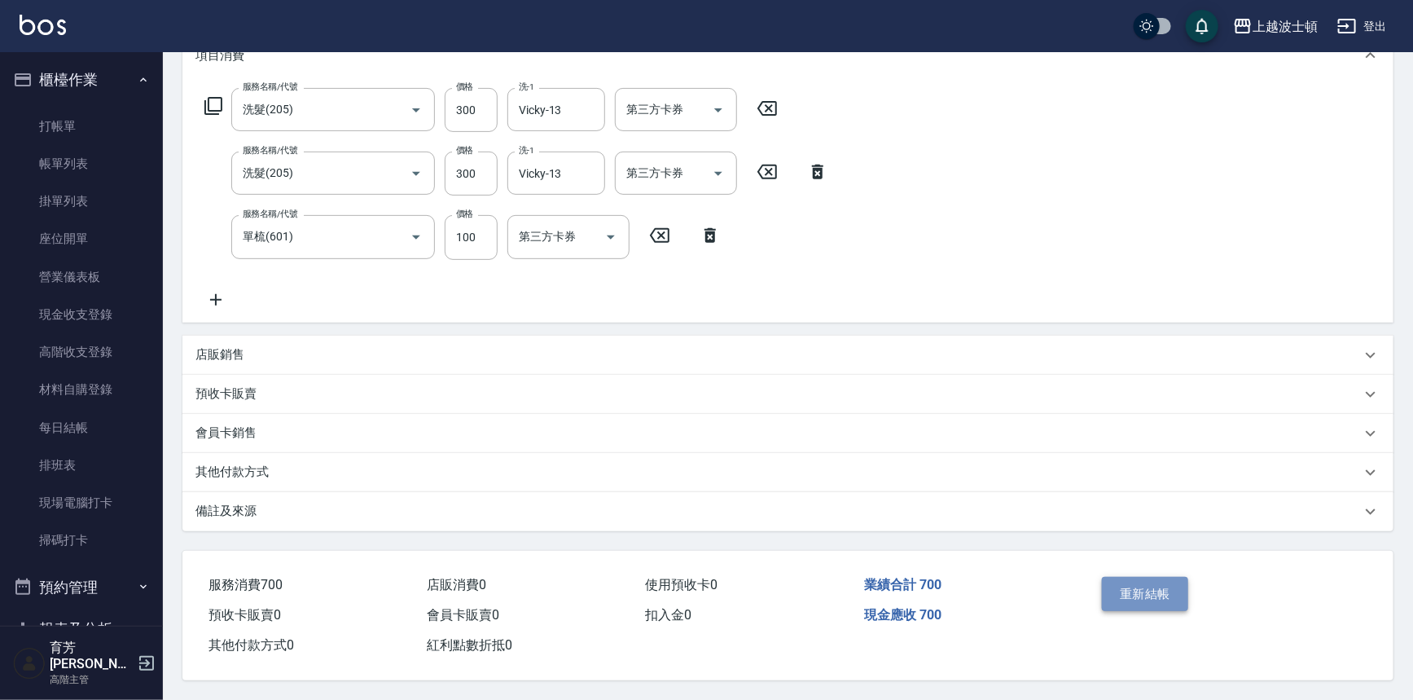
click at [1183, 594] on button "重新結帳" at bounding box center [1145, 594] width 86 height 34
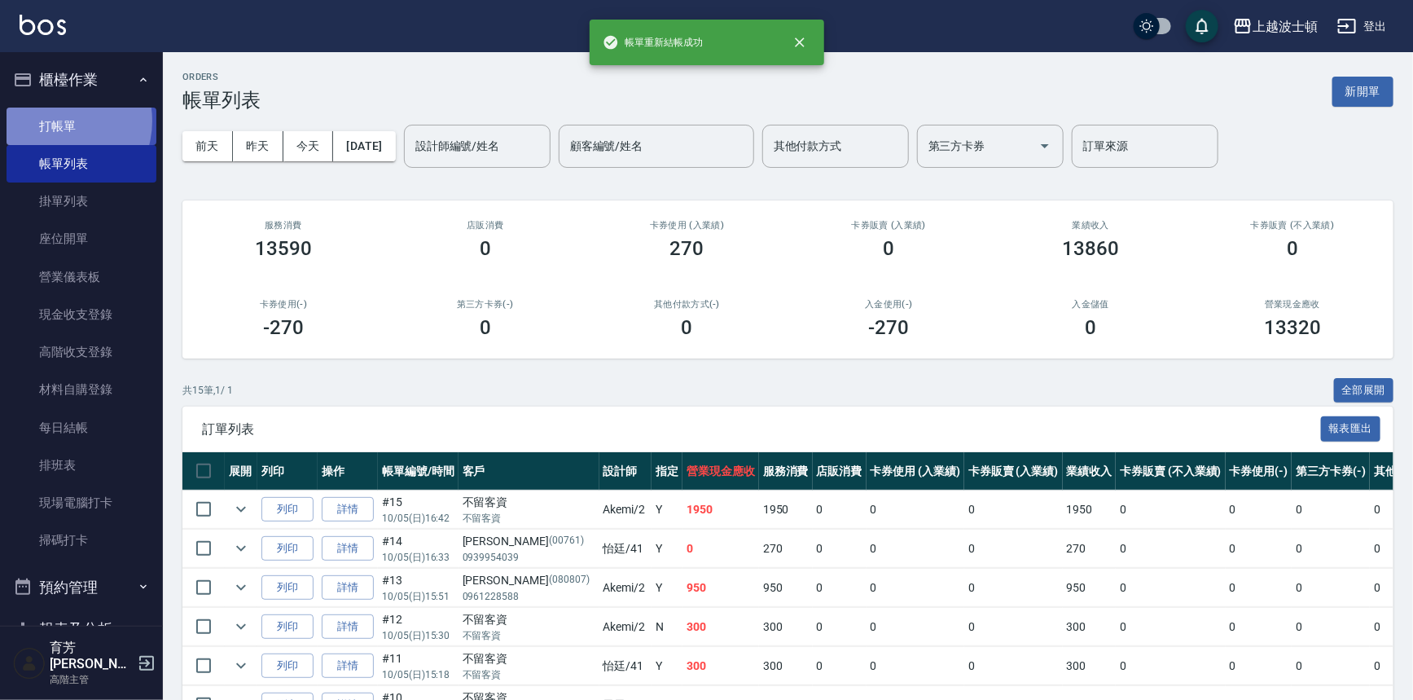
click at [55, 121] on link "打帳單" at bounding box center [82, 126] width 150 height 37
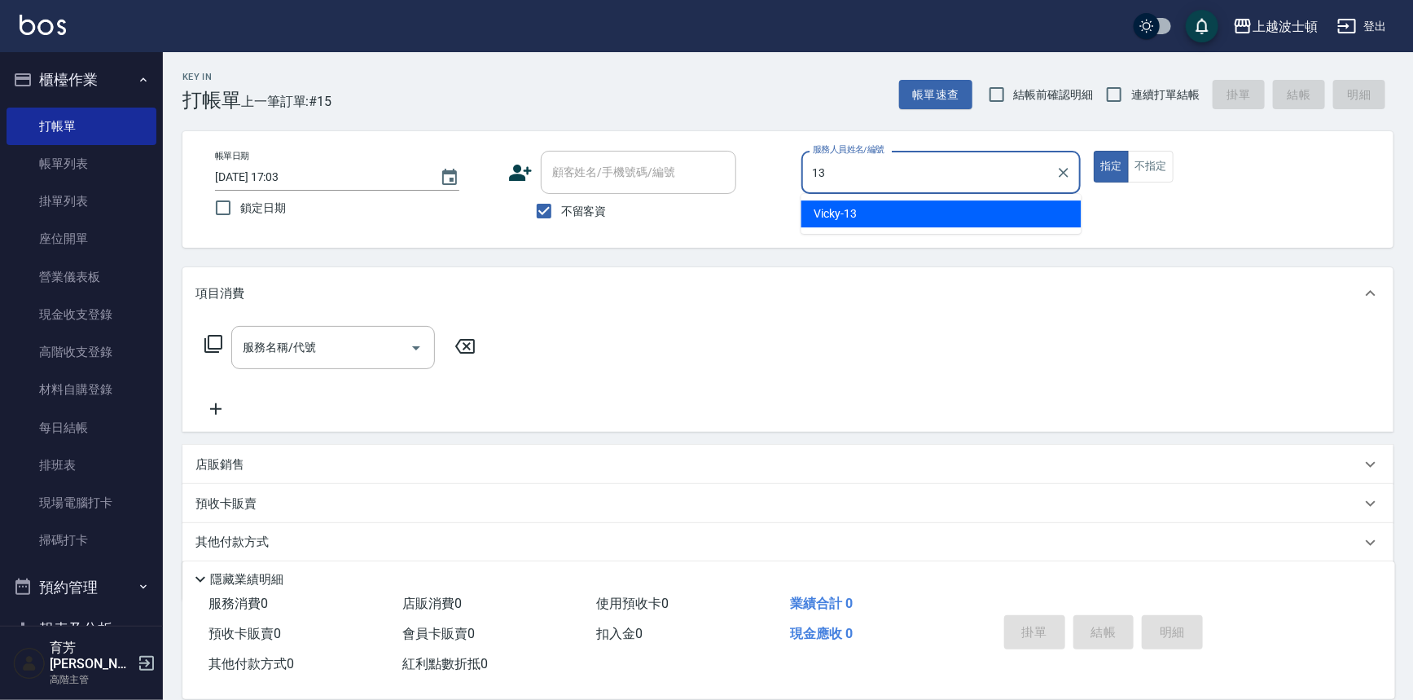
type input "Vicky-13"
type button "true"
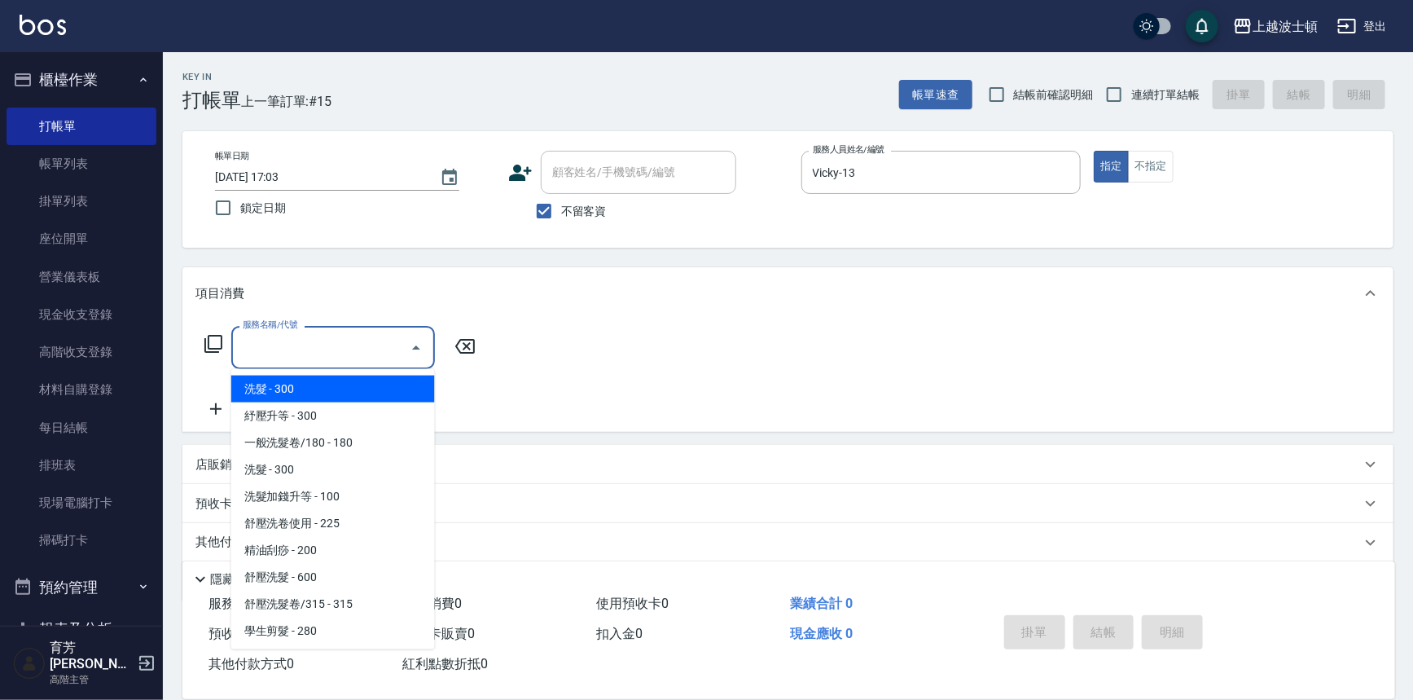
click at [350, 336] on input "服務名稱/代號" at bounding box center [321, 347] width 165 height 29
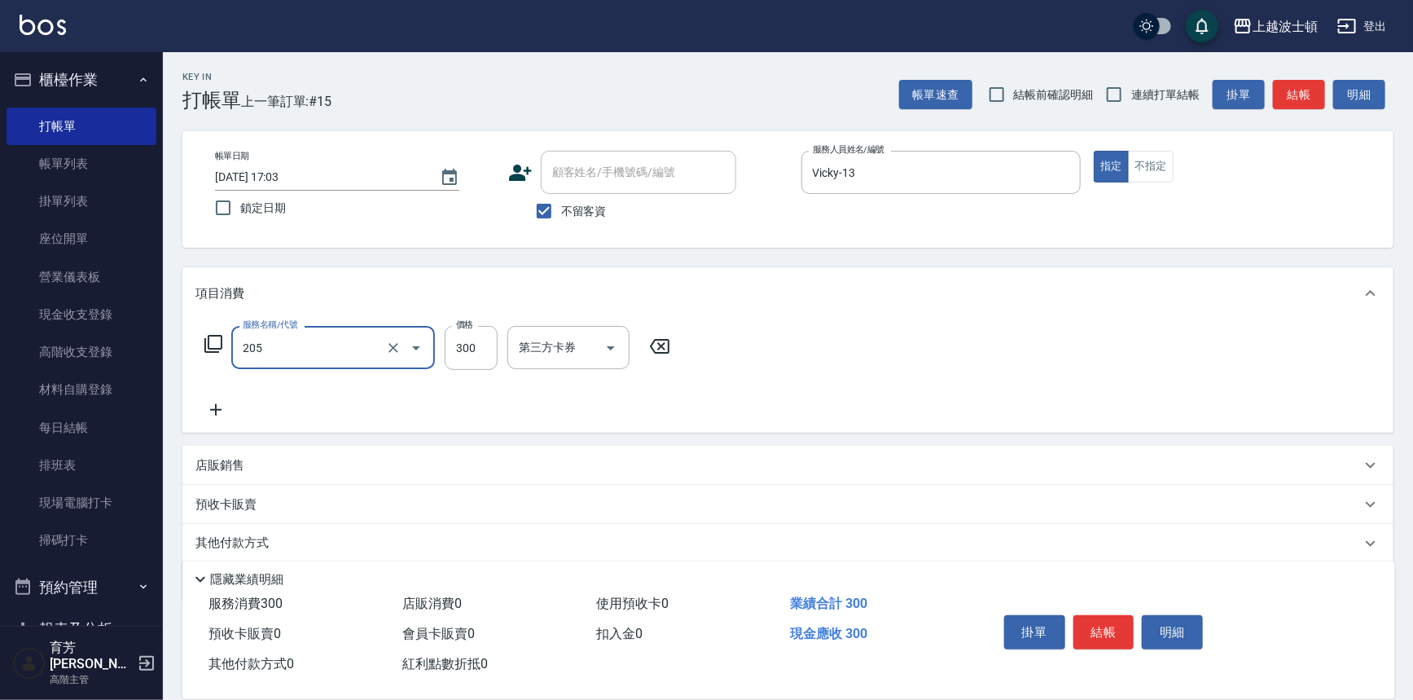
type input "洗髮(205)"
type input "270"
click at [542, 354] on input "洗-1" at bounding box center [556, 347] width 83 height 29
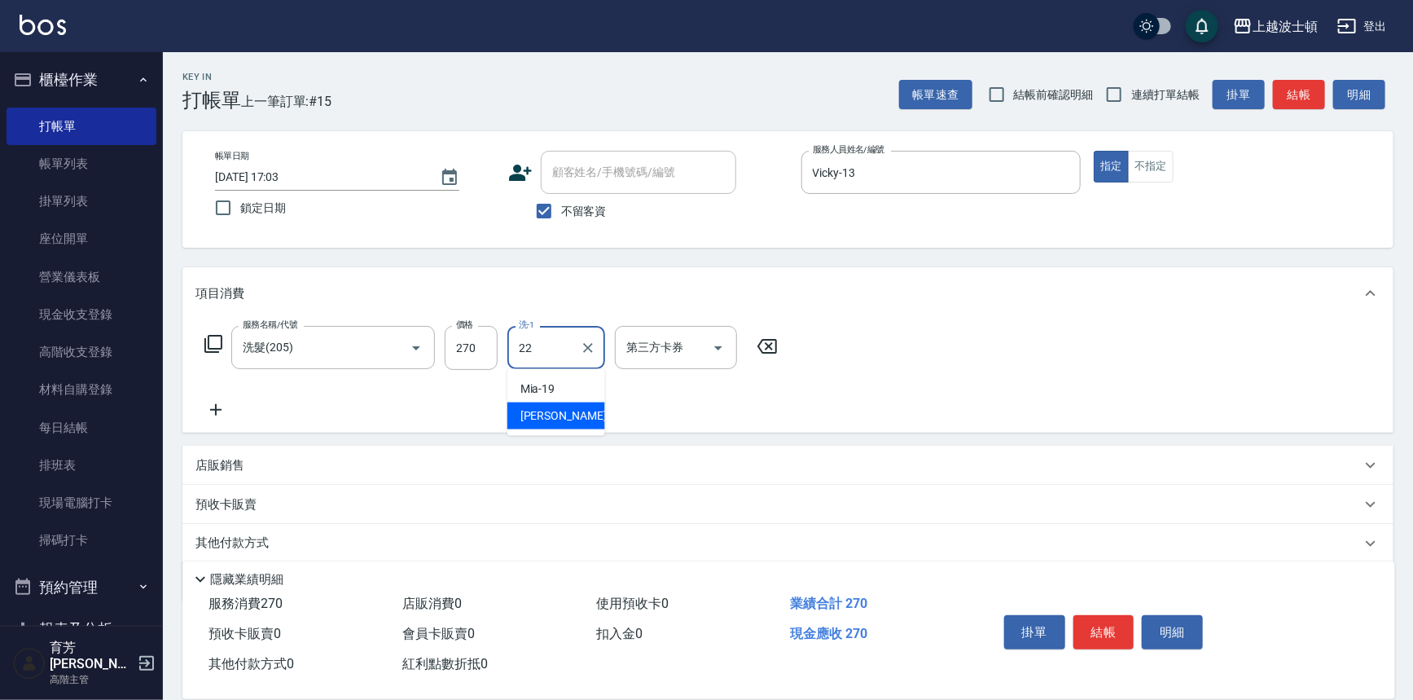
type input "[PERSON_NAME]-22"
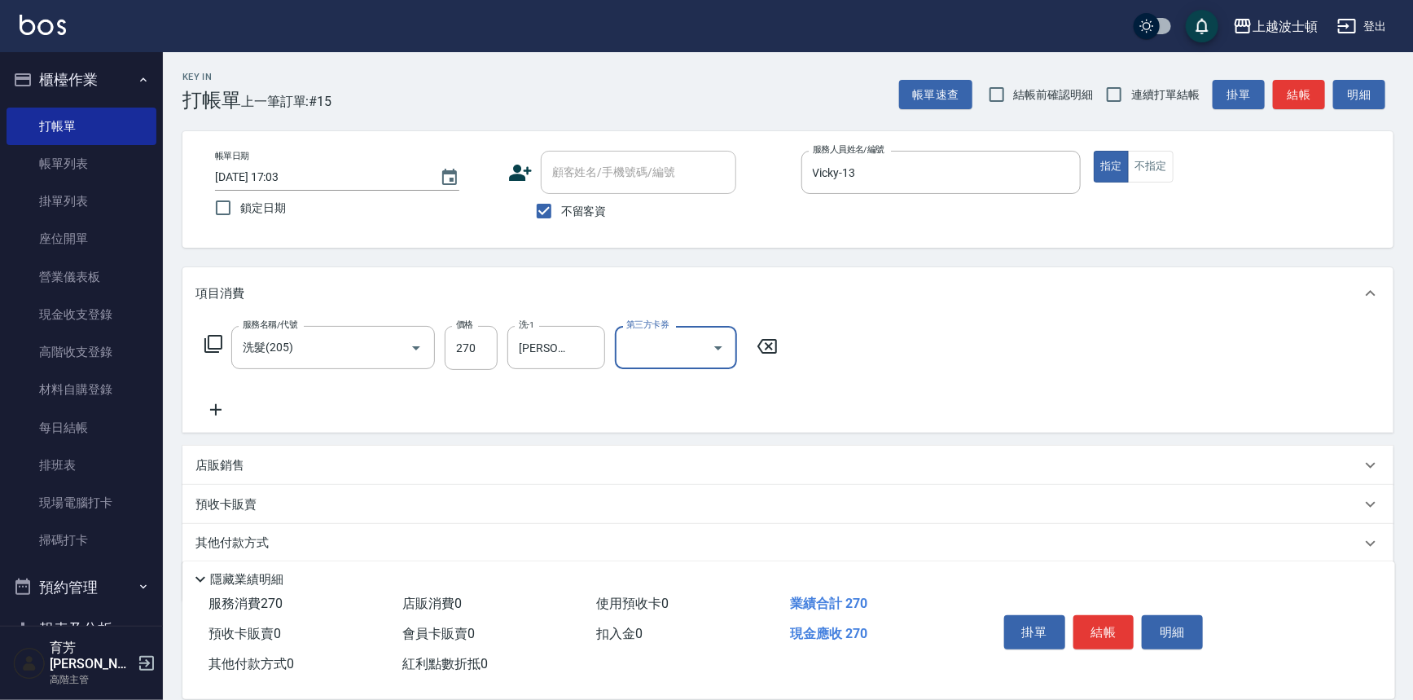
click at [218, 404] on icon at bounding box center [215, 410] width 41 height 20
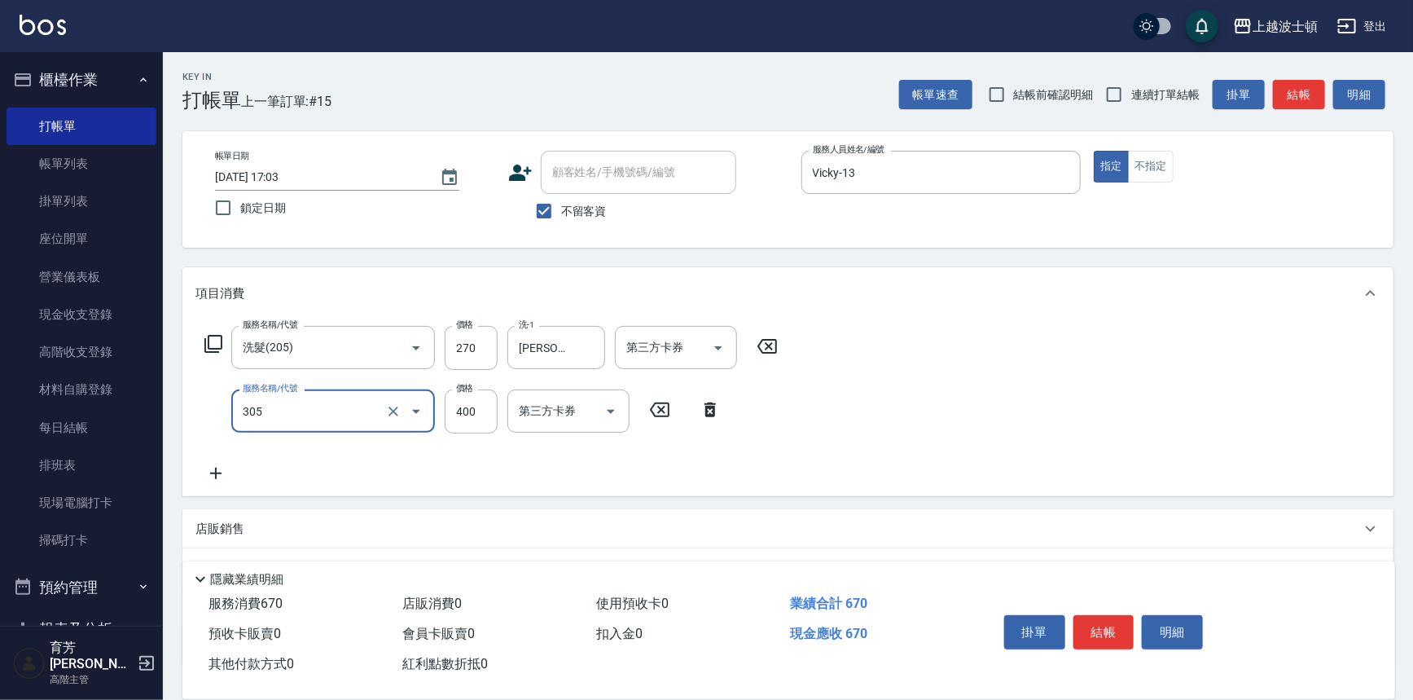
type input "剪髮(305)"
type input "300"
click at [216, 476] on icon at bounding box center [215, 473] width 11 height 11
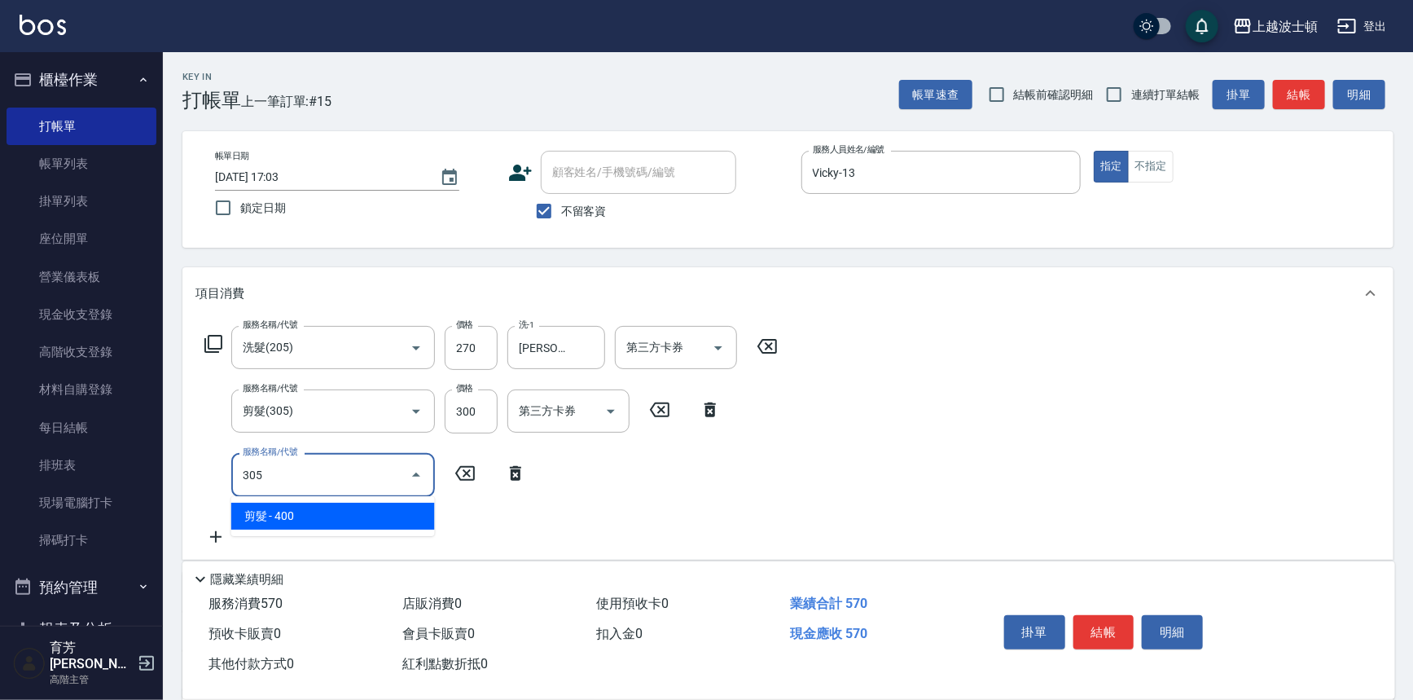
type input "剪髮(305)"
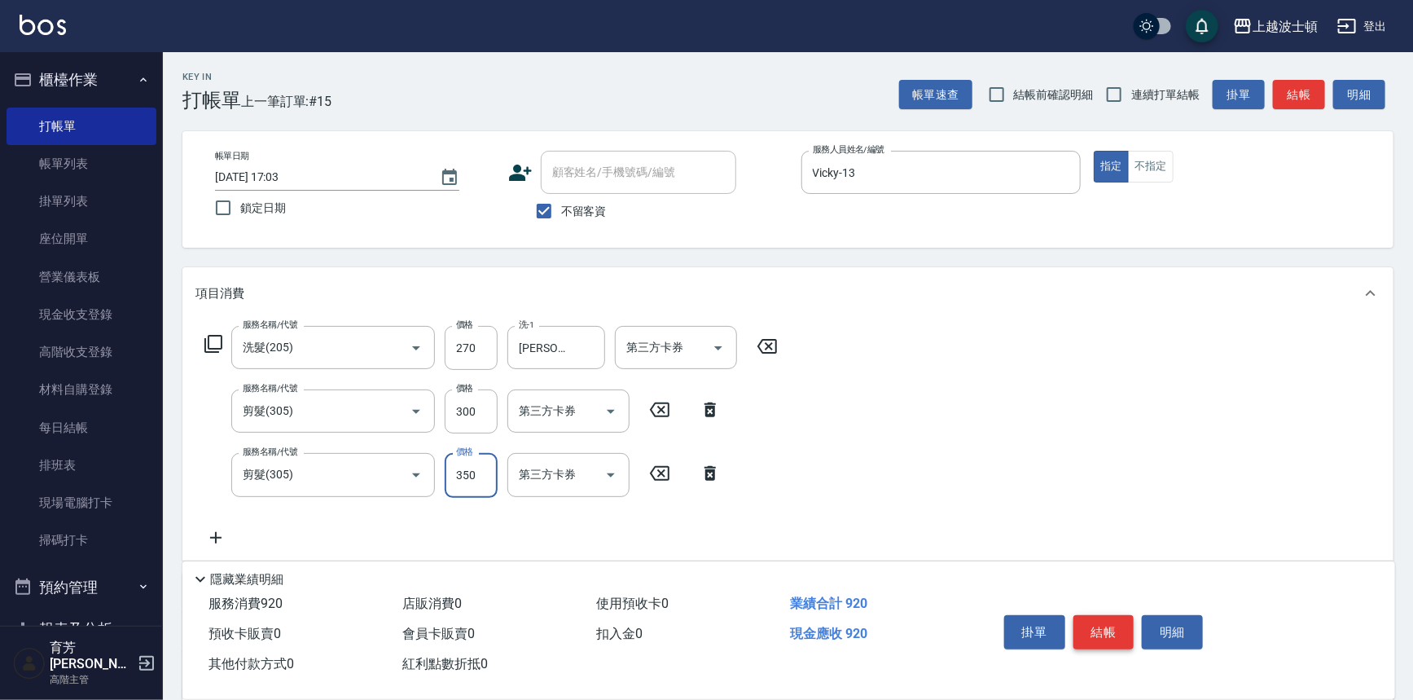
type input "350"
click at [1110, 620] on button "結帳" at bounding box center [1103, 632] width 61 height 34
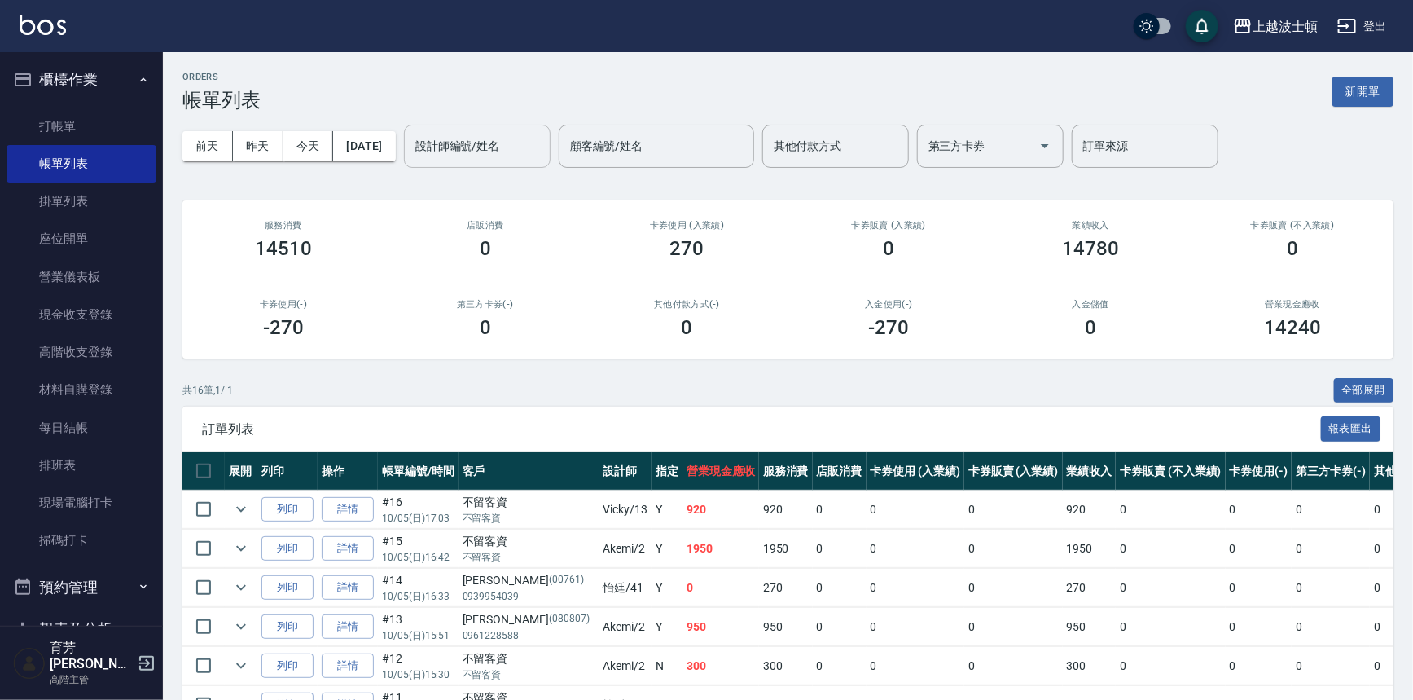
click at [535, 152] on input "設計師編號/姓名" at bounding box center [477, 146] width 132 height 29
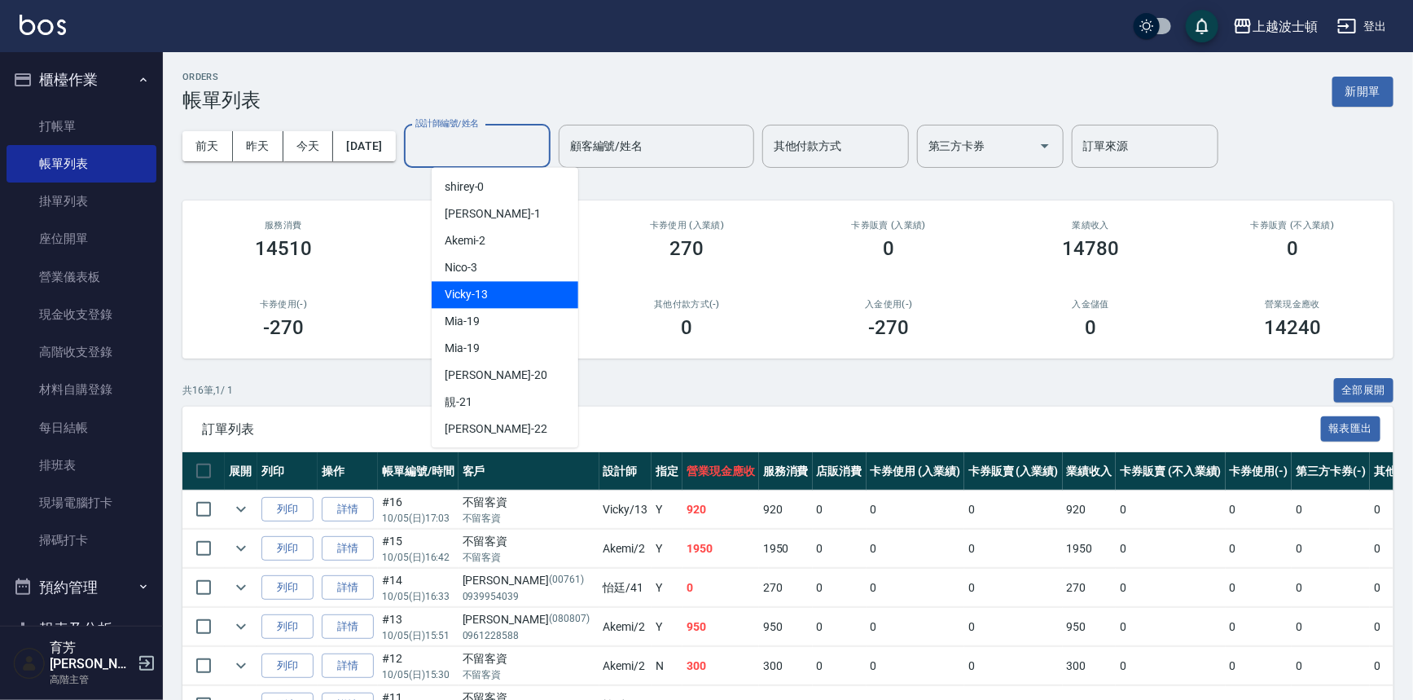
click at [499, 289] on div "Vicky -13" at bounding box center [505, 294] width 147 height 27
type input "Vicky-13"
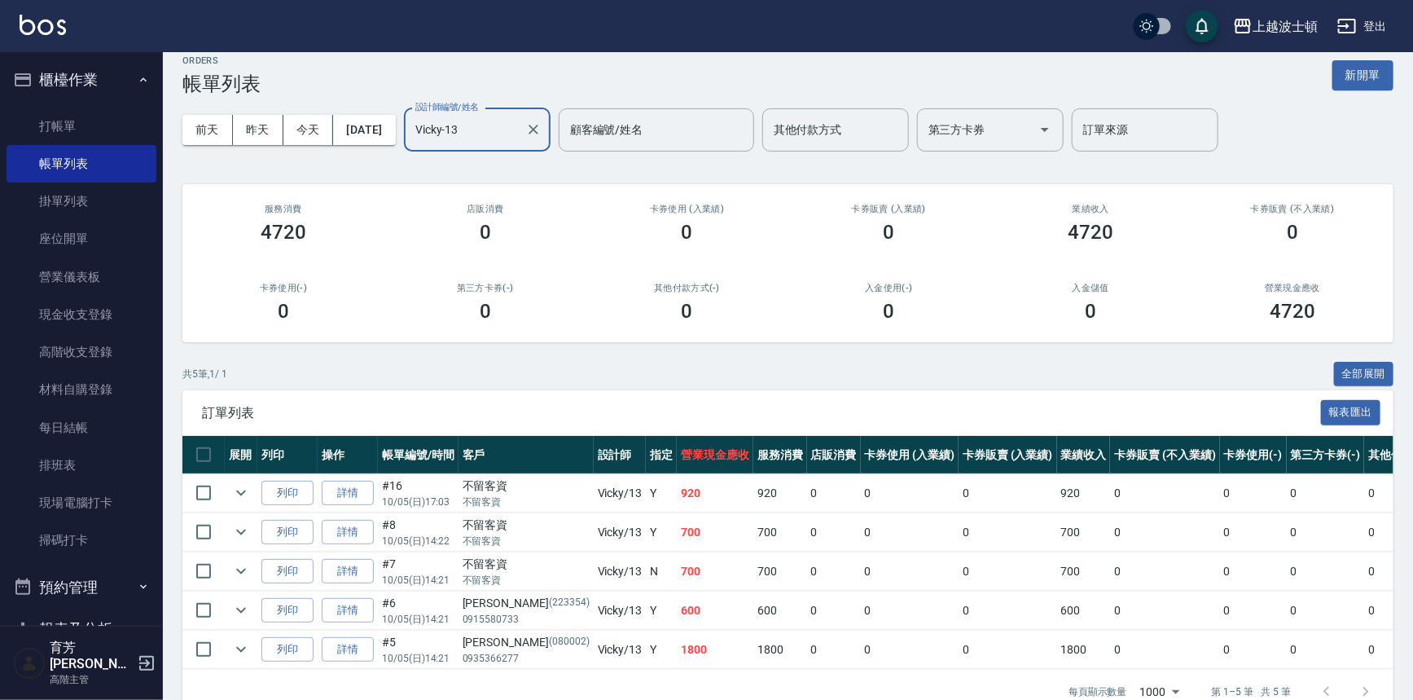
scroll to position [59, 0]
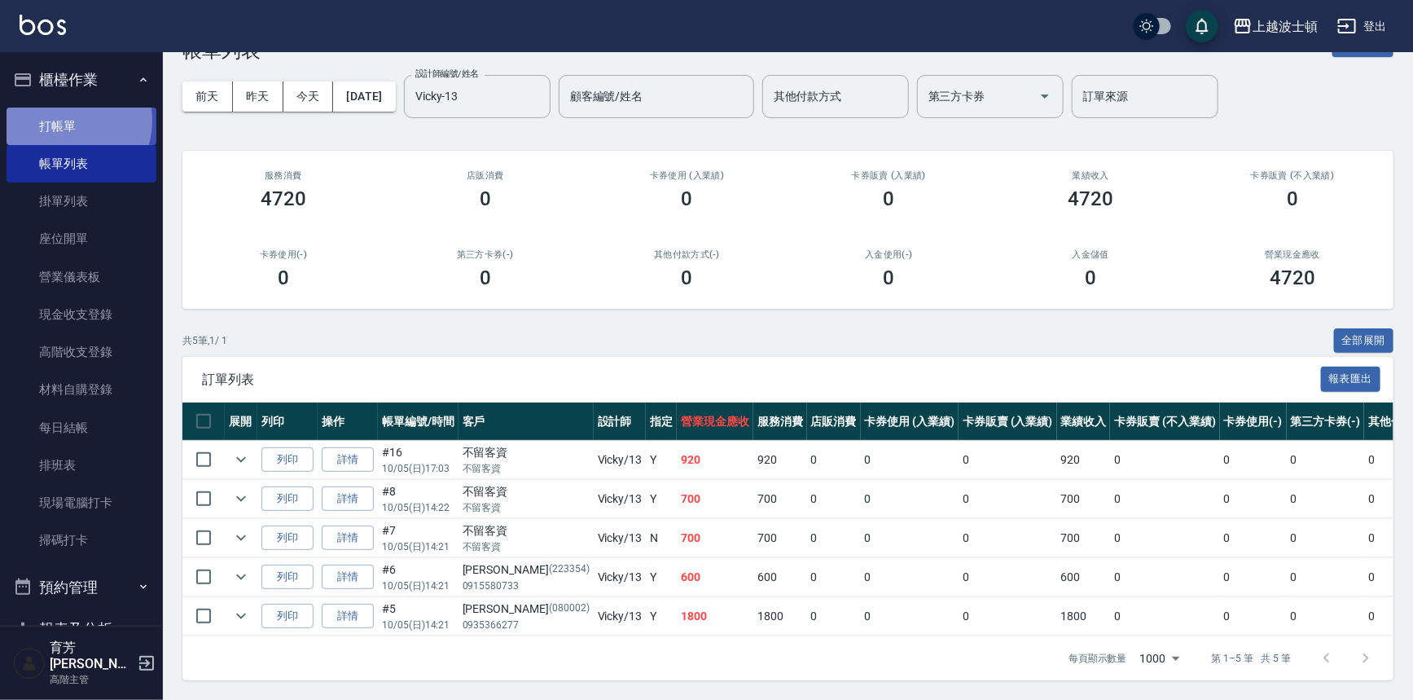
click at [68, 121] on link "打帳單" at bounding box center [82, 126] width 150 height 37
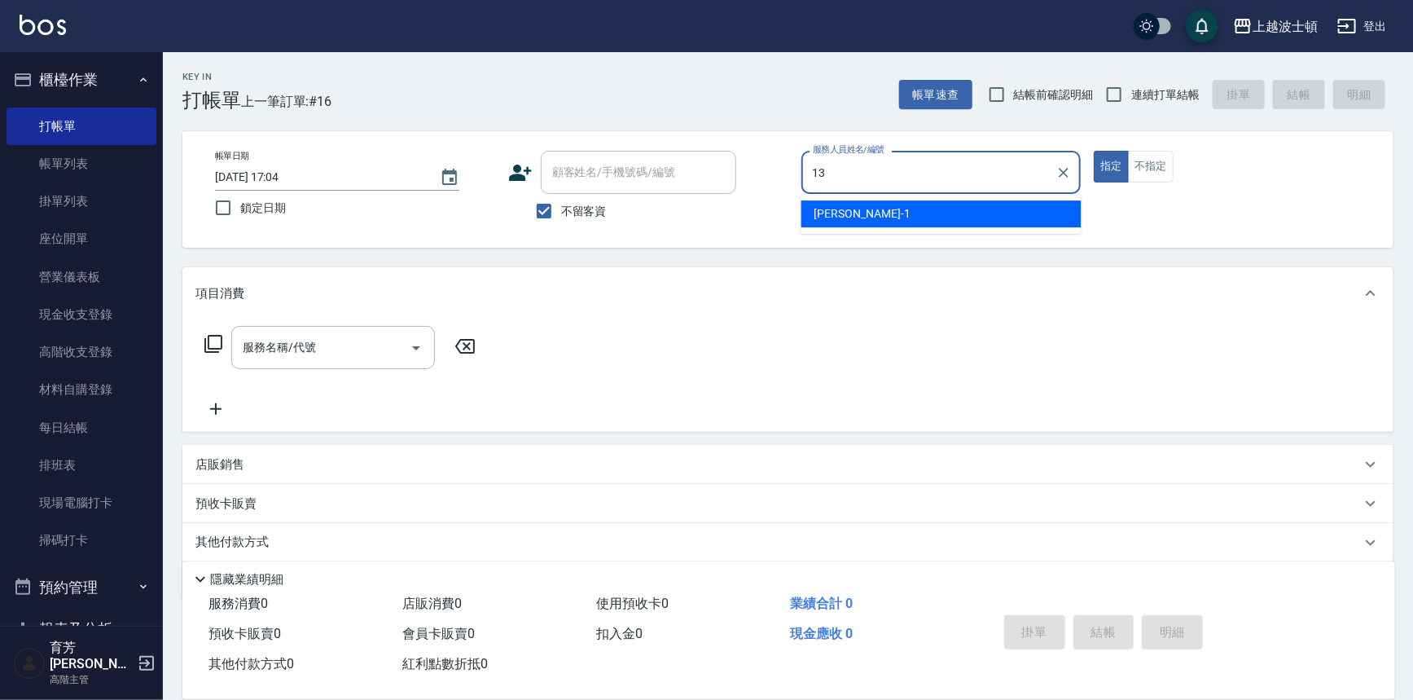
type input "Vicky-13"
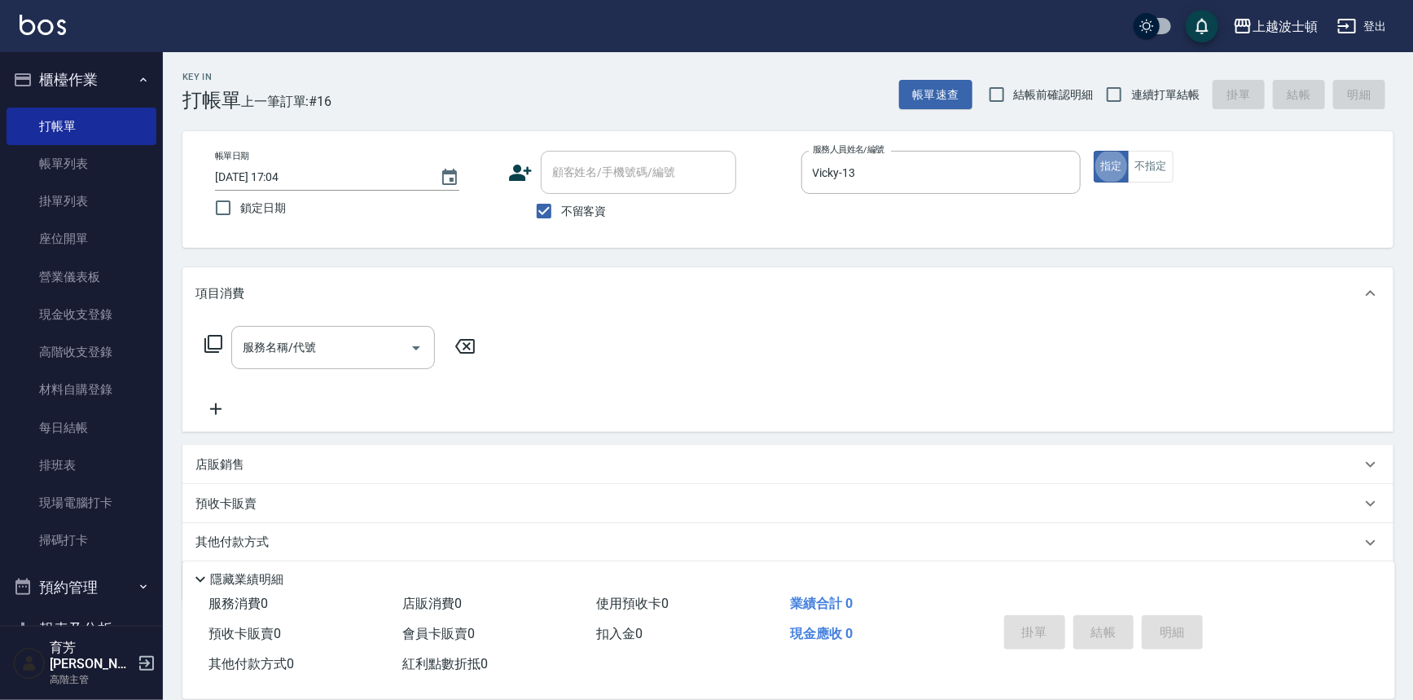
type button "true"
click at [599, 217] on span "不留客資" at bounding box center [584, 211] width 46 height 17
click at [561, 217] on input "不留客資" at bounding box center [544, 211] width 34 height 34
checkbox input "false"
click at [575, 173] on input "顧客姓名/手機號碼/編號" at bounding box center [626, 172] width 156 height 29
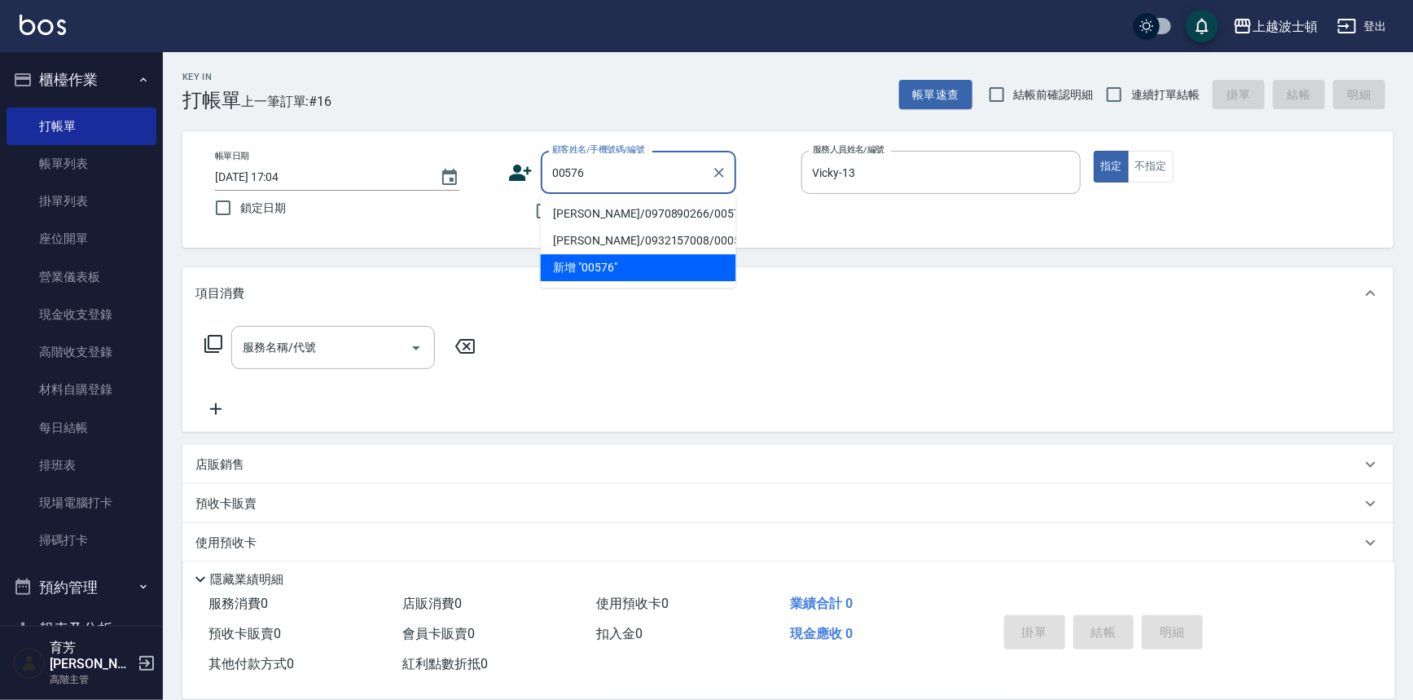
click at [592, 209] on li "[PERSON_NAME]/0970890266/00576" at bounding box center [638, 213] width 195 height 27
type input "[PERSON_NAME]/0970890266/00576"
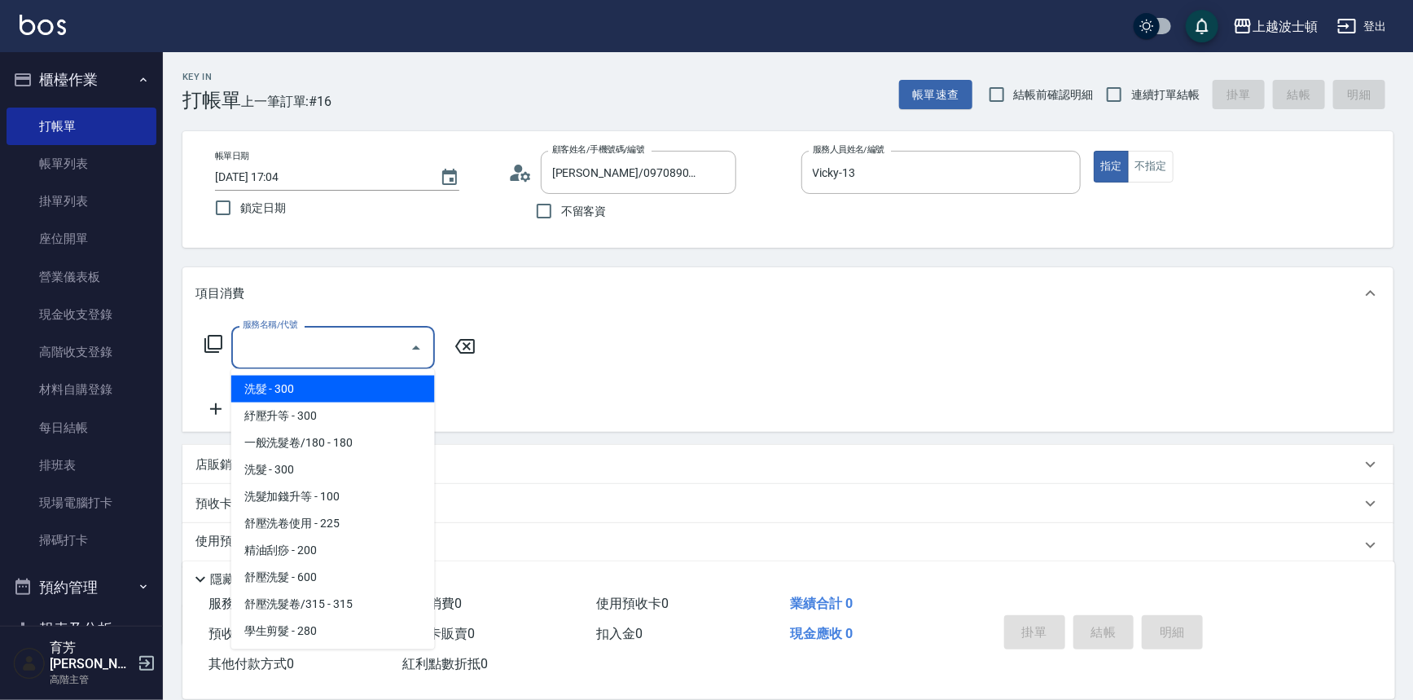
click at [296, 358] on input "服務名稱/代號" at bounding box center [321, 347] width 165 height 29
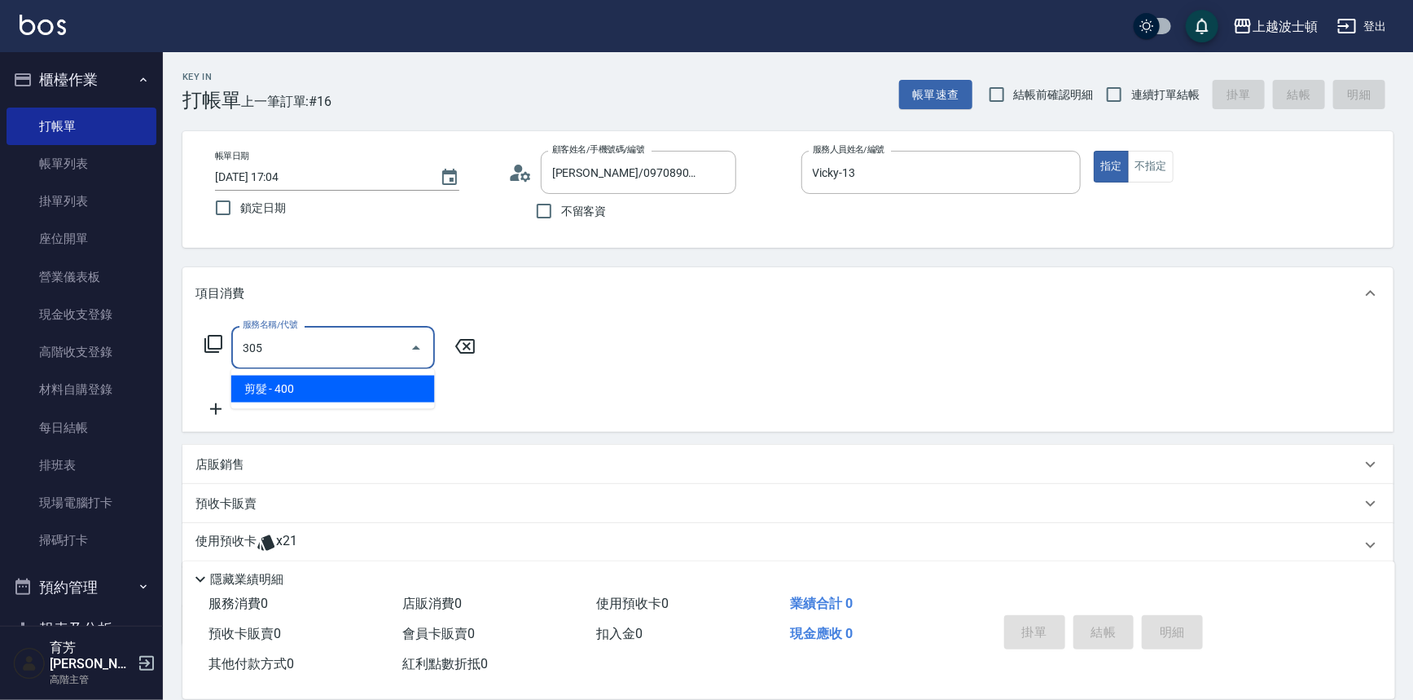
type input "剪髮(305)"
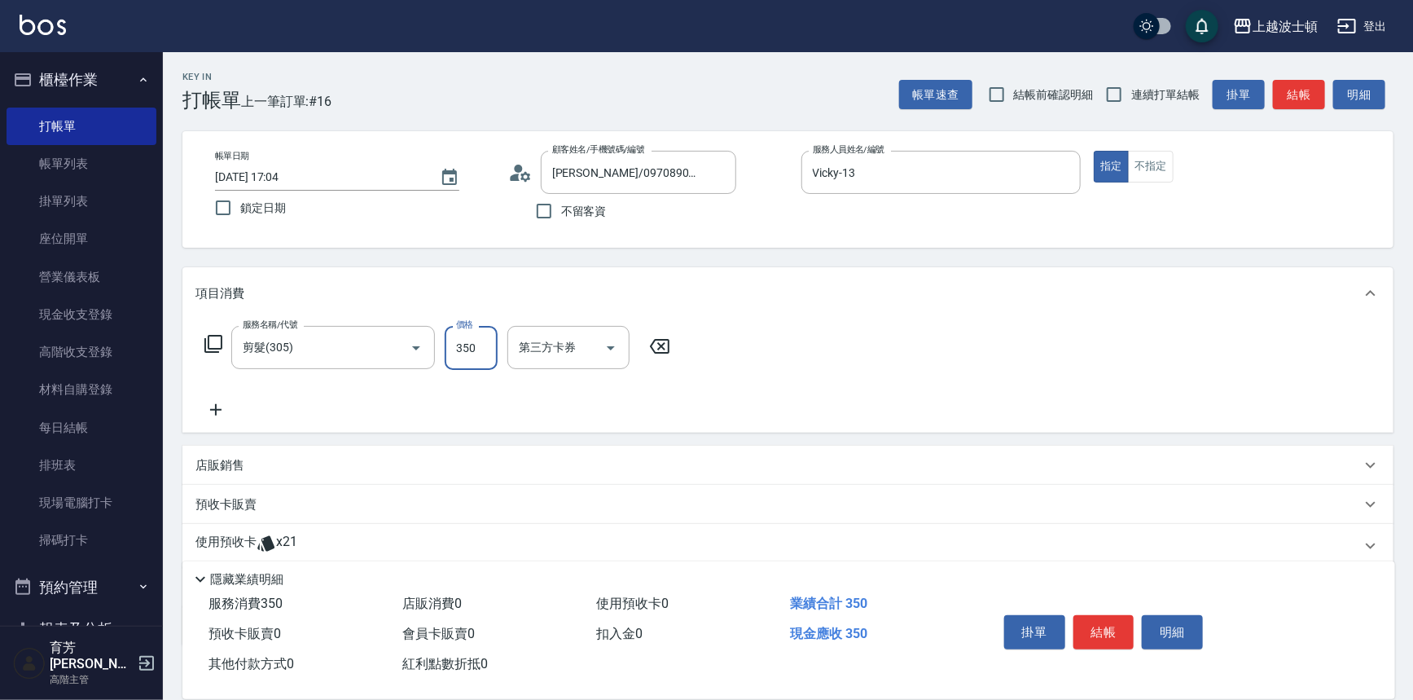
type input "350"
click at [220, 535] on p "使用預收卡" at bounding box center [225, 545] width 61 height 24
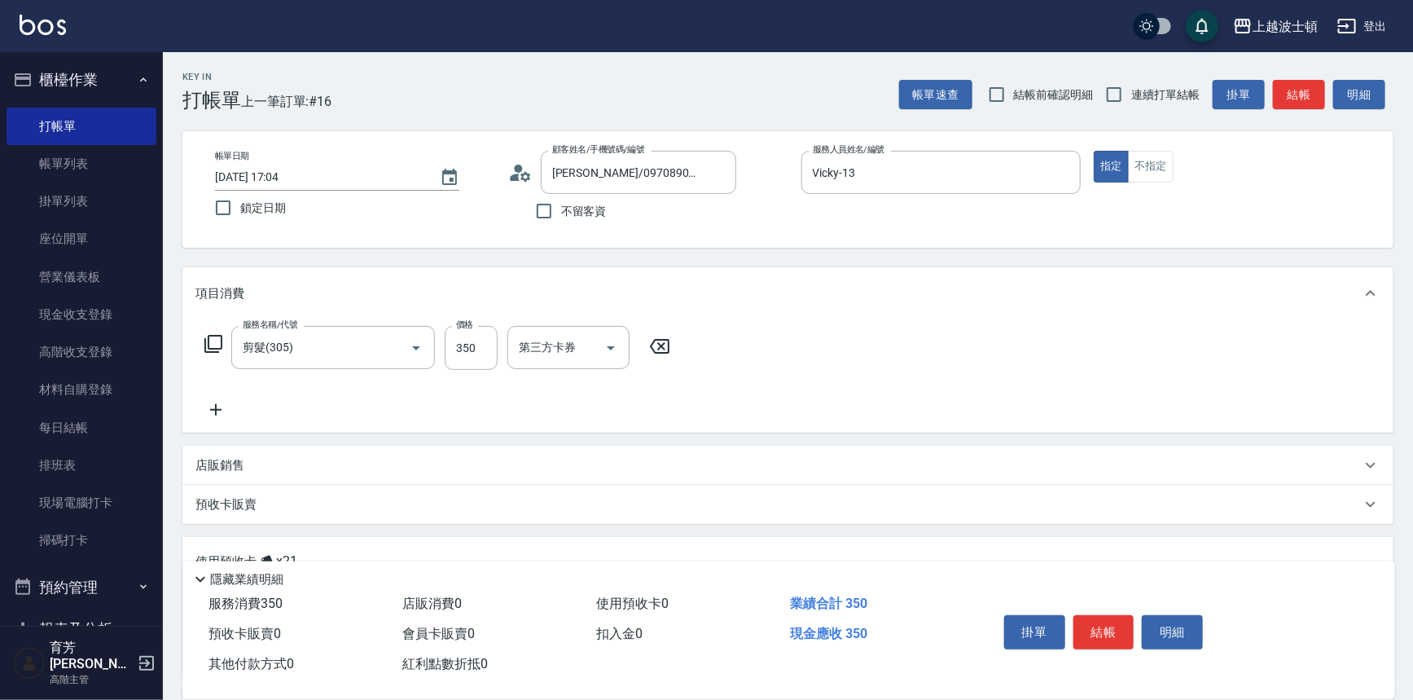
scroll to position [220, 0]
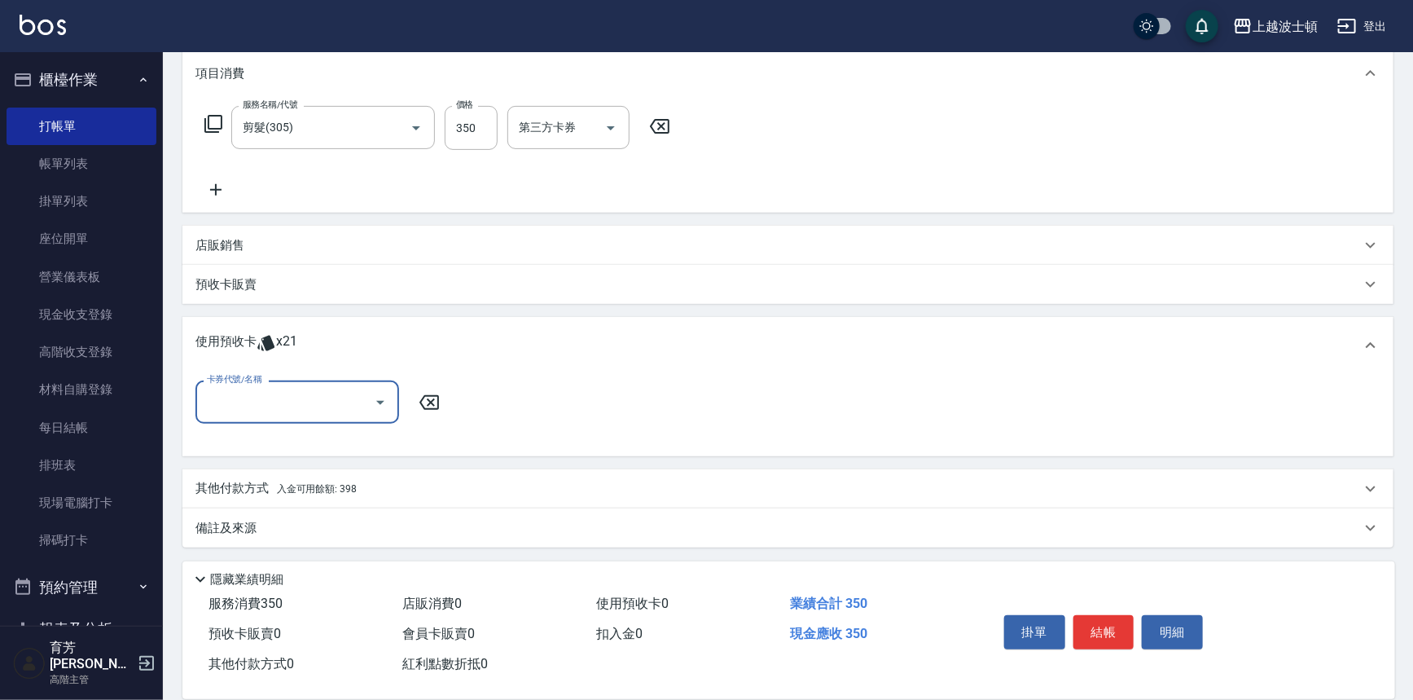
click at [345, 403] on input "卡券代號/名稱" at bounding box center [285, 402] width 165 height 29
click at [346, 447] on div "洗髮卷 剩餘21張" at bounding box center [297, 443] width 204 height 27
type input "洗髮卷"
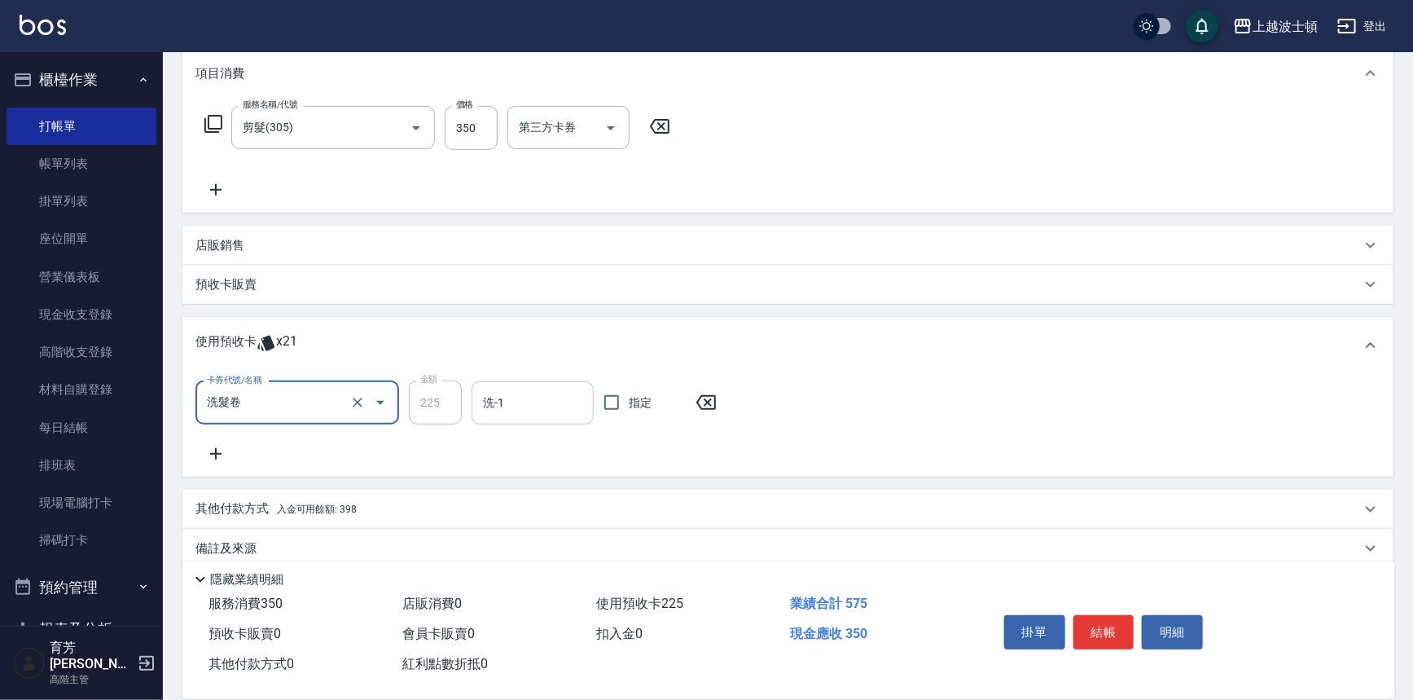
click at [532, 409] on input "洗-1" at bounding box center [533, 403] width 108 height 29
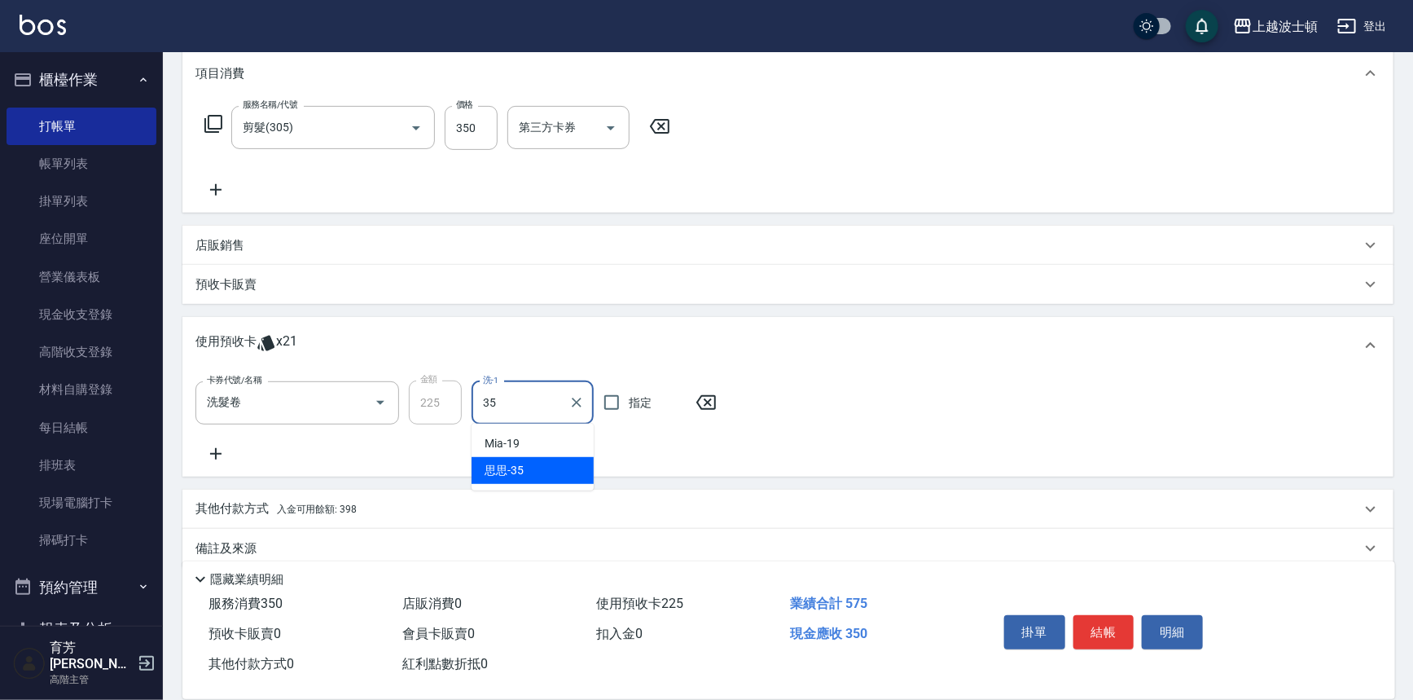
type input "思思-35"
click at [1120, 632] on button "結帳" at bounding box center [1103, 632] width 61 height 34
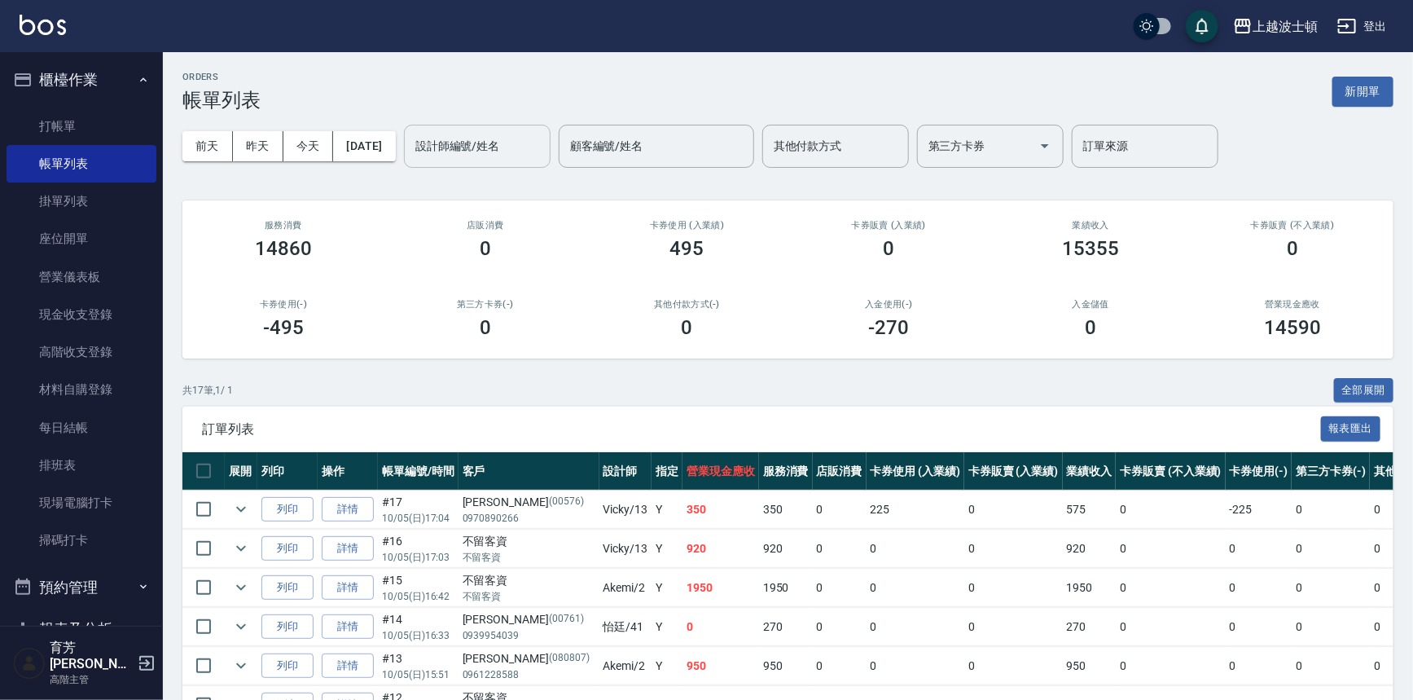
click at [535, 147] on input "設計師編號/姓名" at bounding box center [477, 146] width 132 height 29
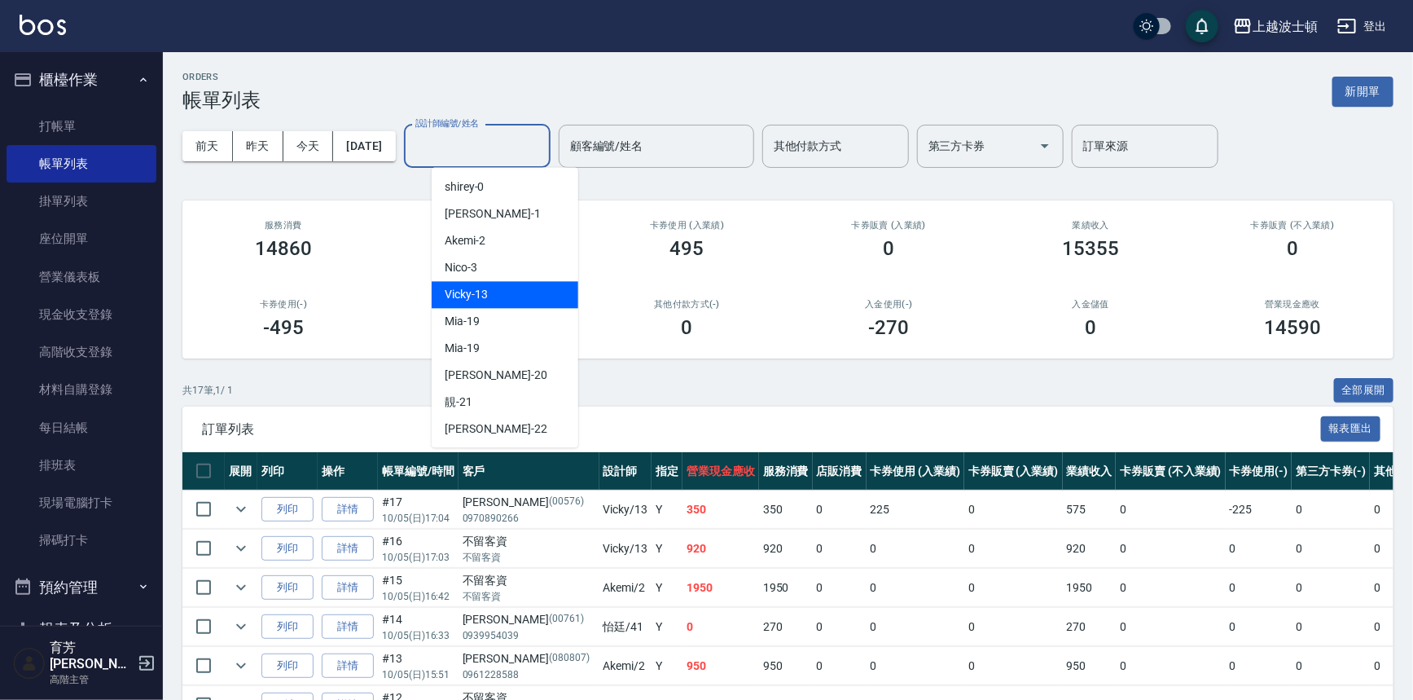
click at [530, 288] on div "Vicky -13" at bounding box center [505, 294] width 147 height 27
type input "Vicky-13"
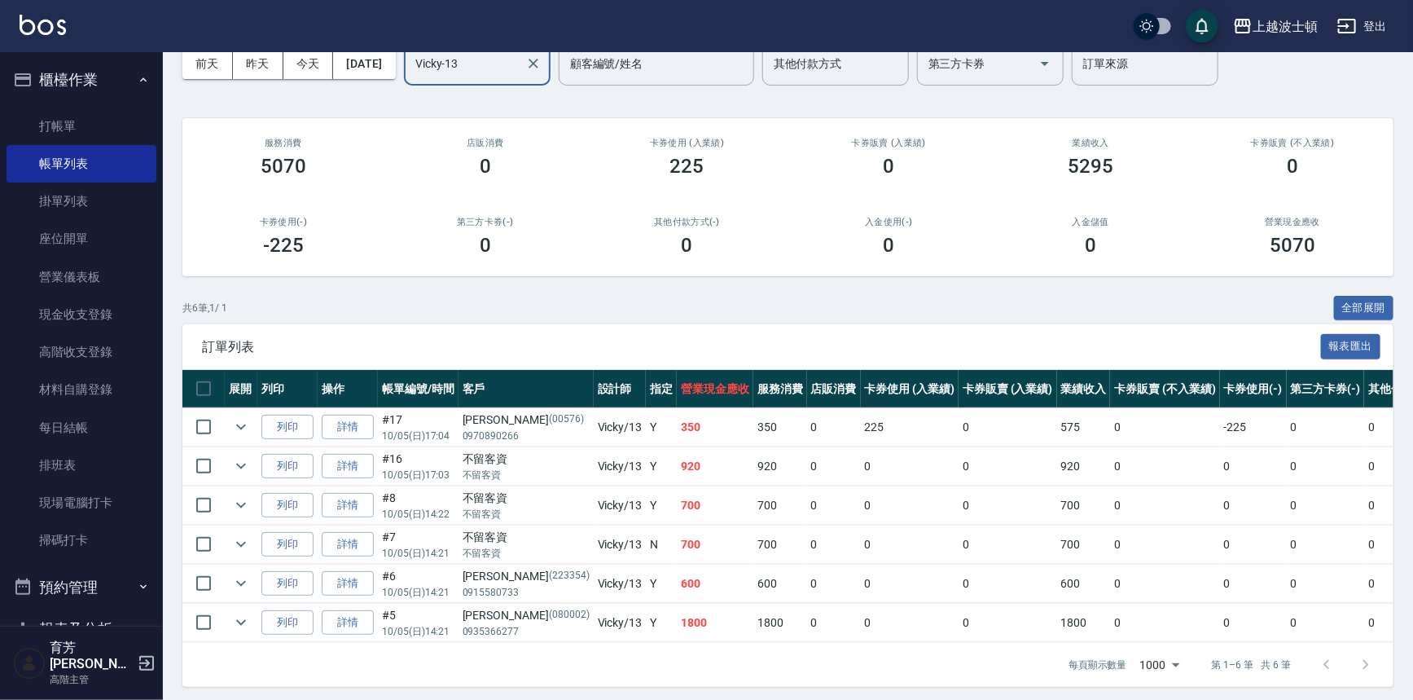
scroll to position [98, 0]
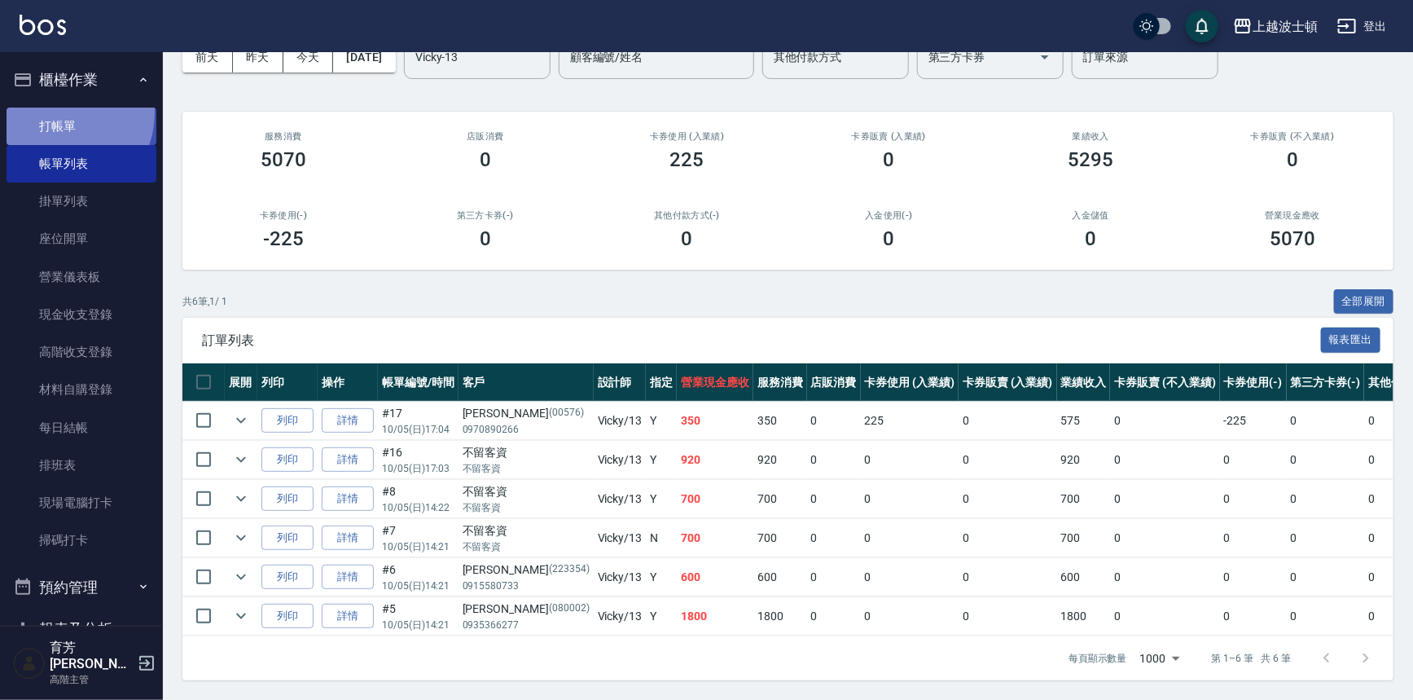
click at [55, 112] on link "打帳單" at bounding box center [82, 126] width 150 height 37
